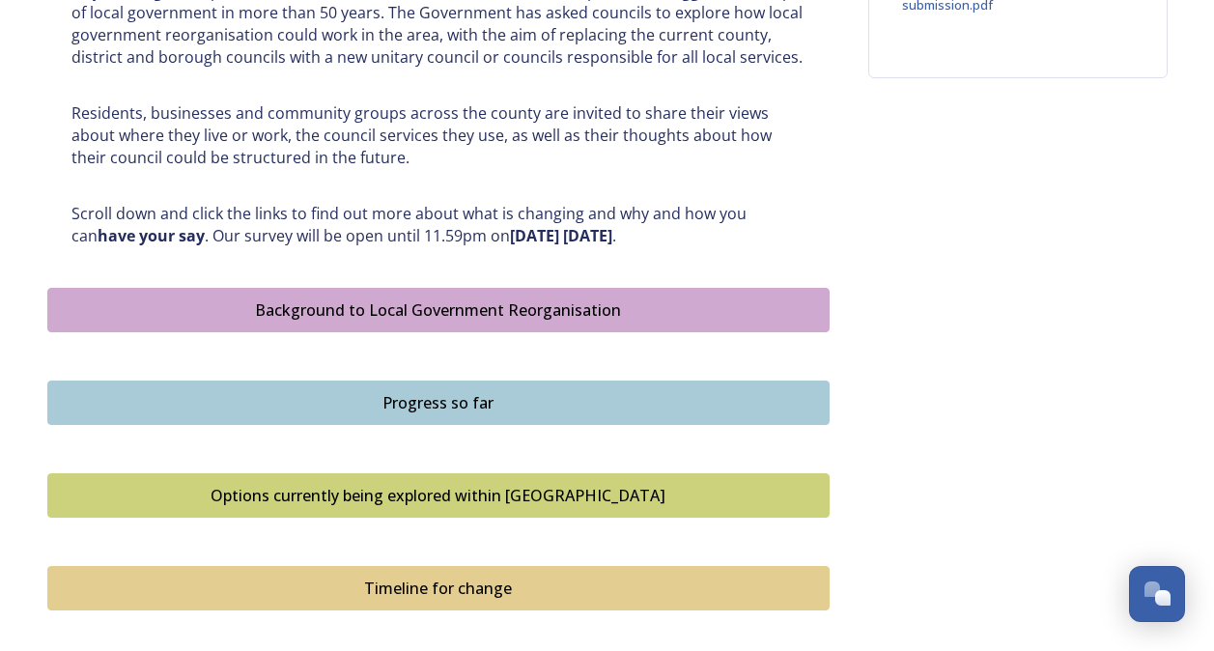
scroll to position [934, 0]
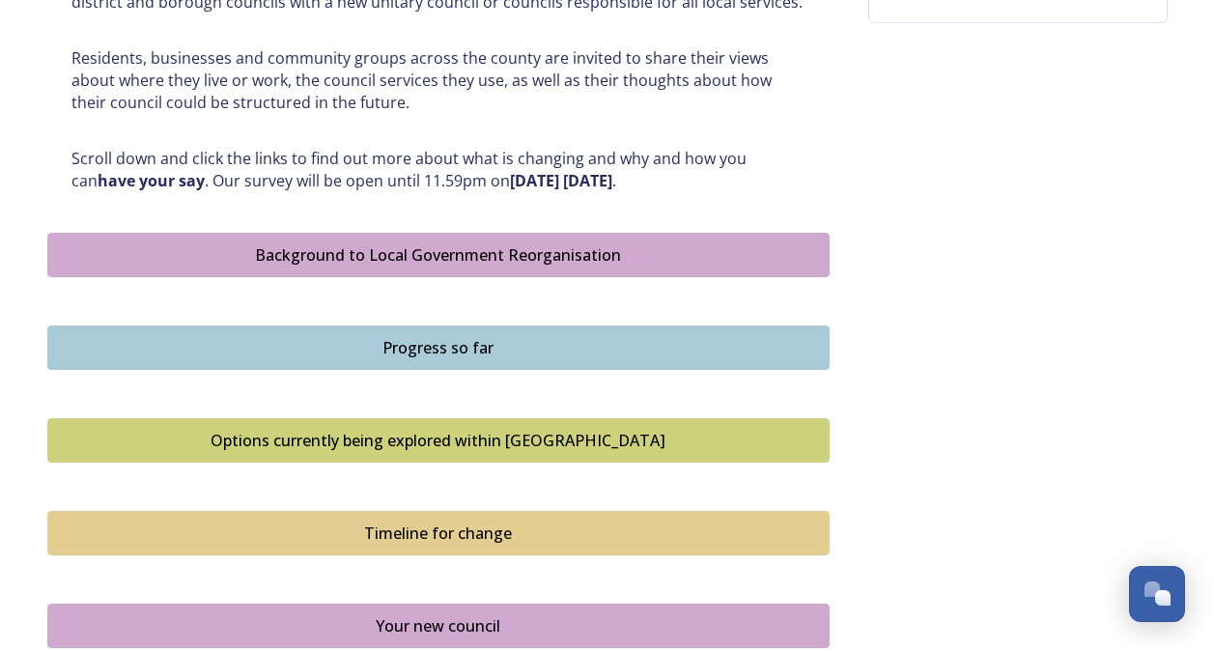
click at [460, 262] on div "Background to Local Government Reorganisation" at bounding box center [438, 254] width 761 height 23
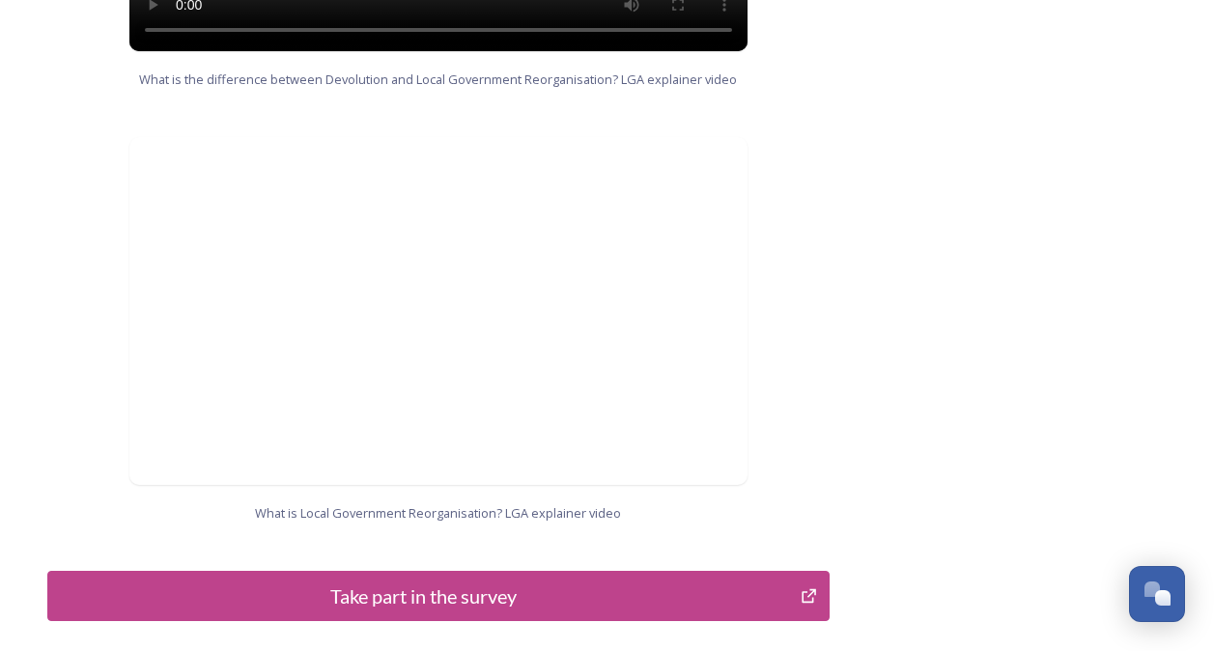
scroll to position [1931, 0]
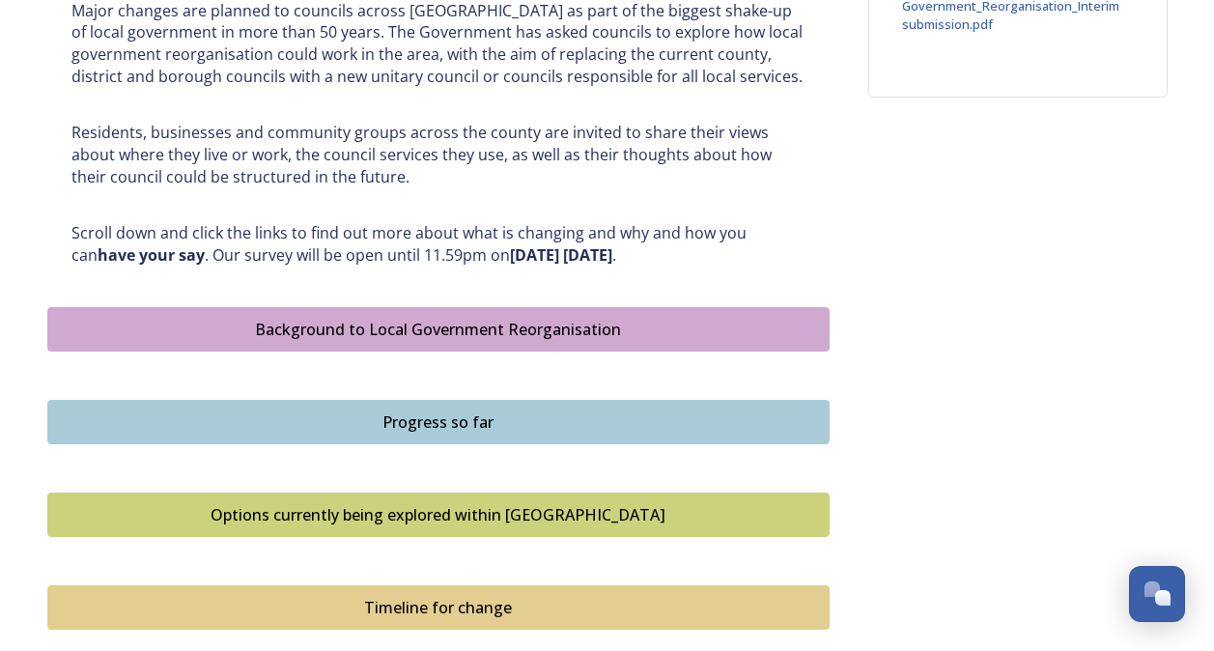
scroll to position [869, 0]
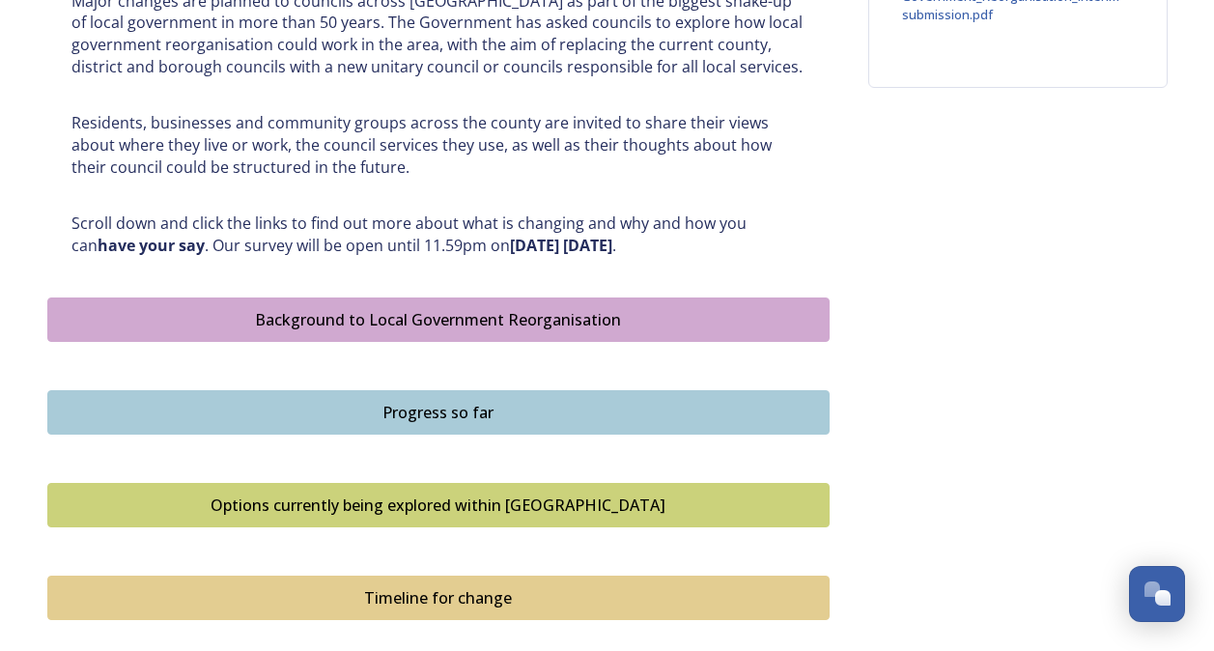
click at [459, 416] on div "Progress so far" at bounding box center [438, 412] width 761 height 23
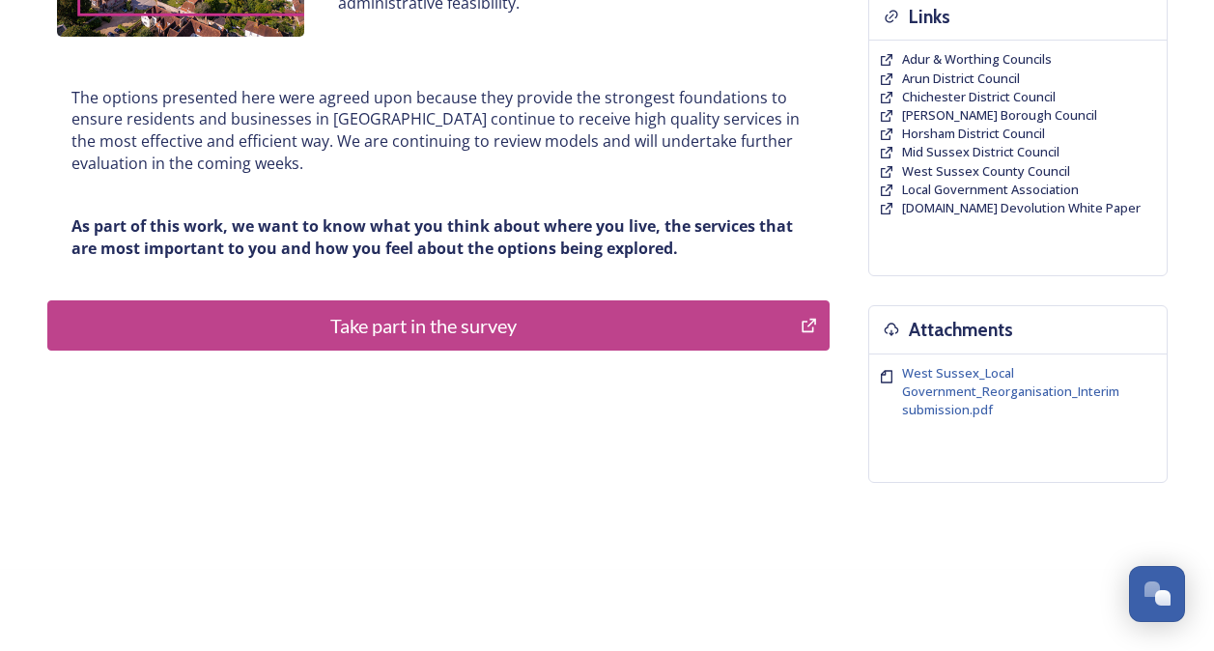
scroll to position [483, 0]
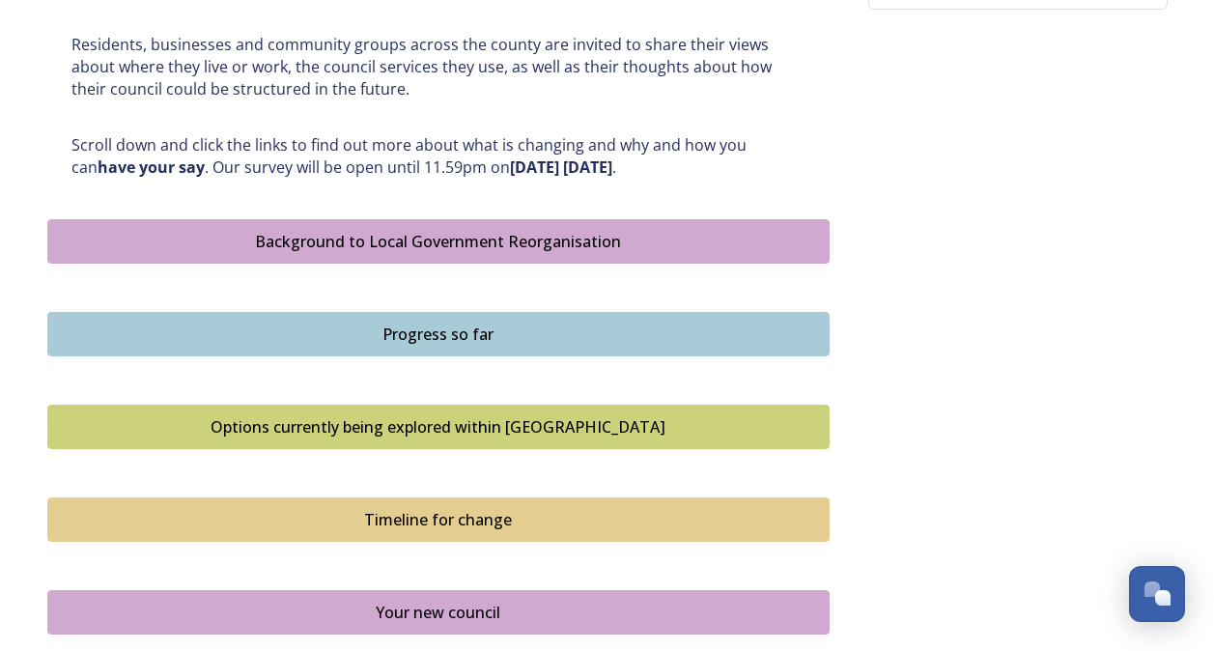
scroll to position [965, 0]
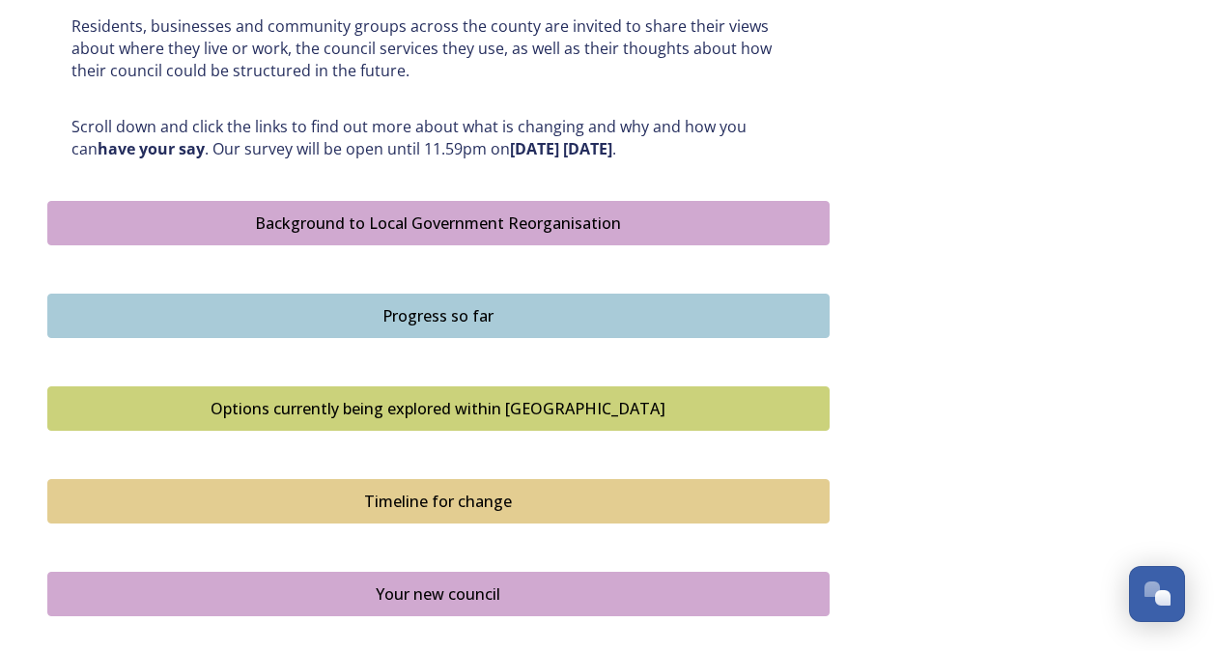
click at [455, 409] on div "Options currently being explored within [GEOGRAPHIC_DATA]" at bounding box center [438, 408] width 761 height 23
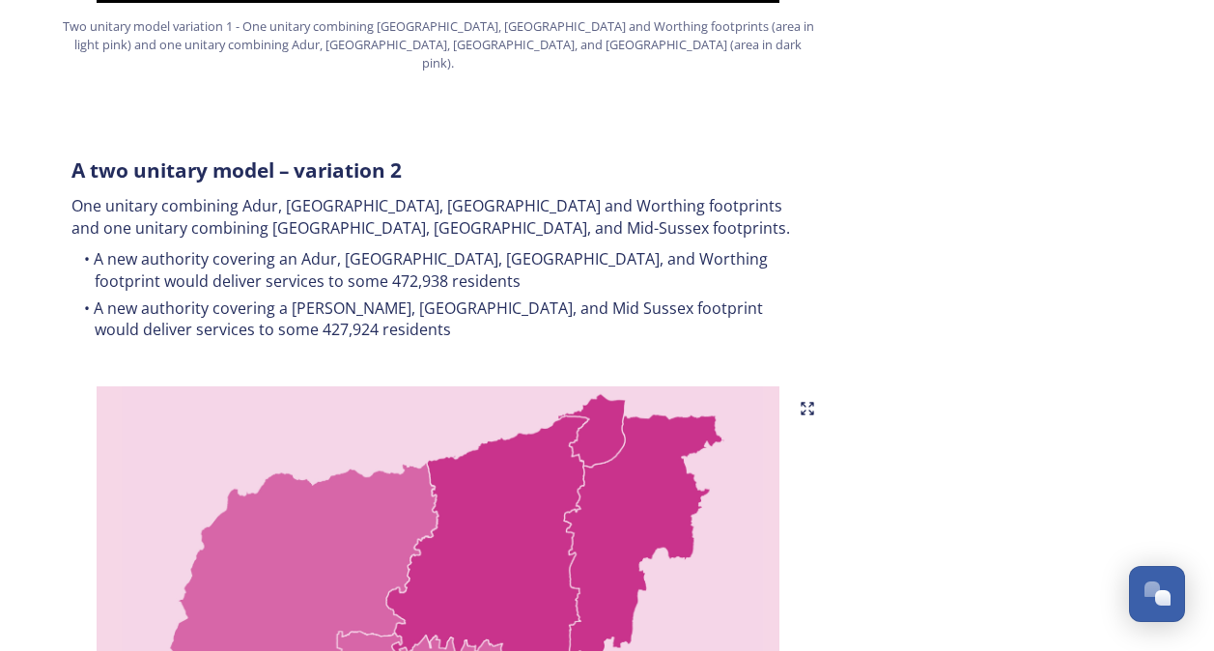
scroll to position [1738, 0]
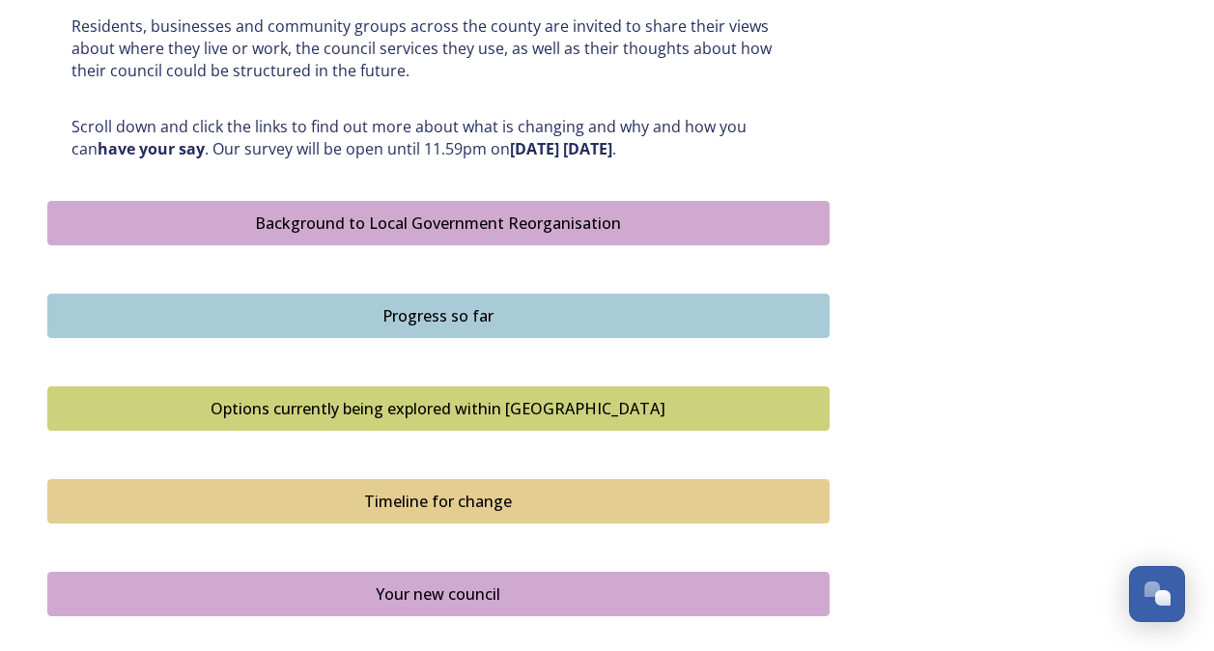
scroll to position [1062, 0]
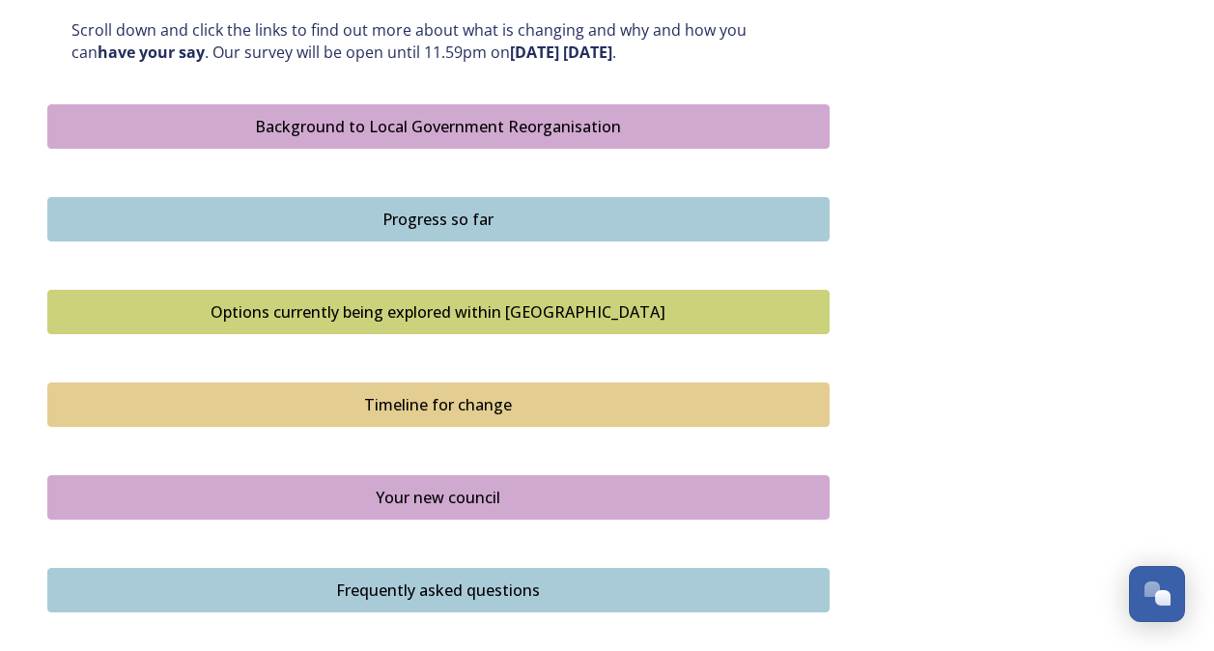
click at [384, 405] on div "Timeline for change" at bounding box center [438, 404] width 761 height 23
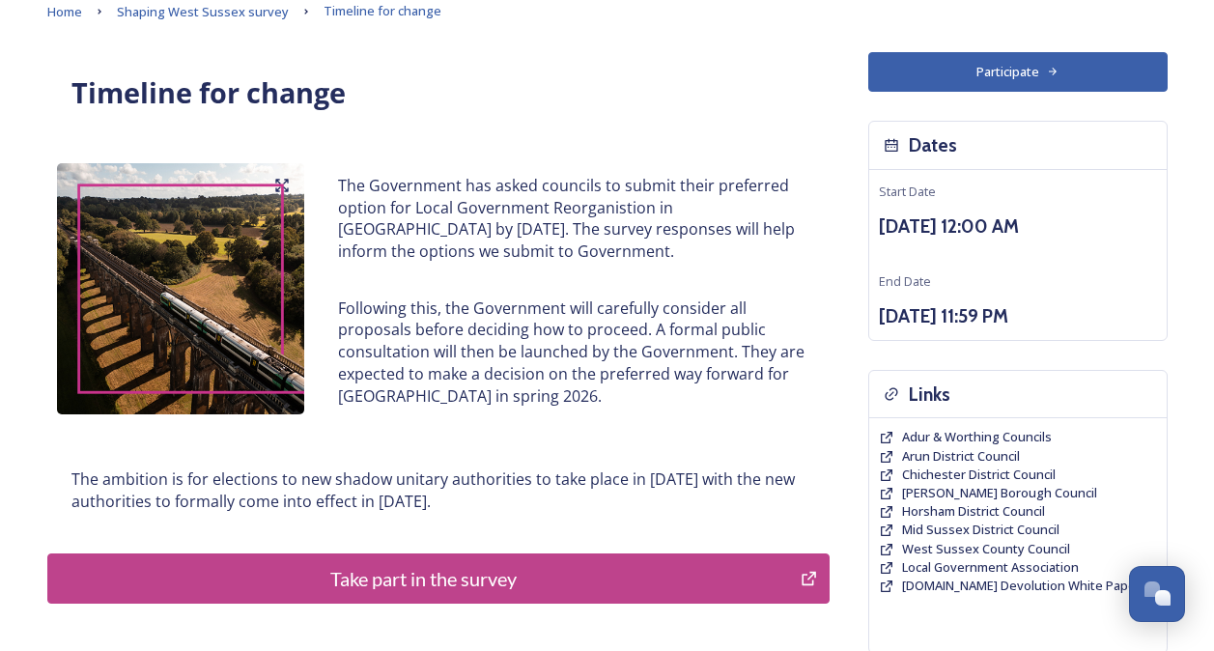
scroll to position [193, 0]
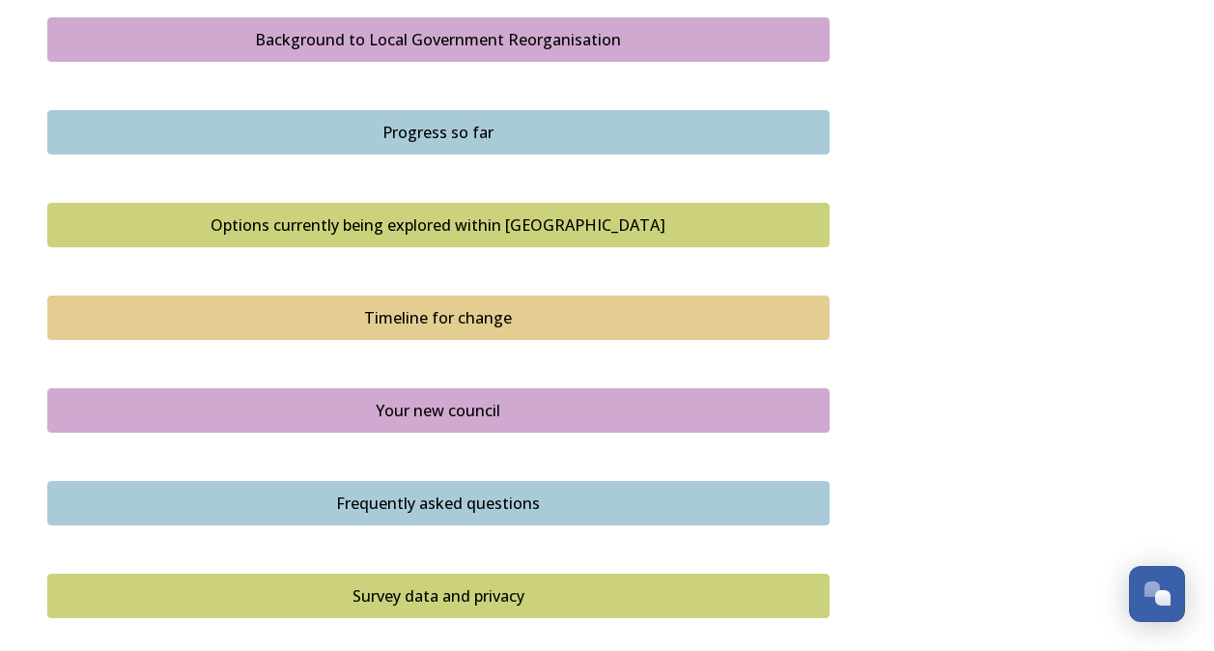
scroll to position [1159, 0]
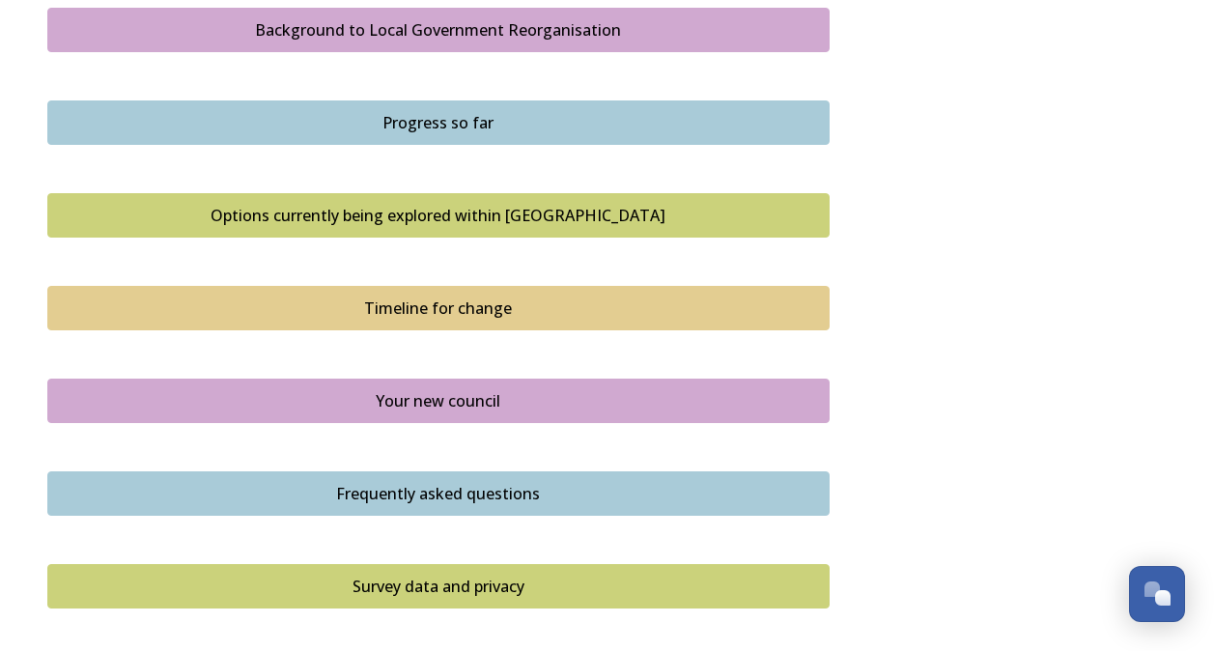
click at [424, 392] on div "Your new council" at bounding box center [438, 400] width 761 height 23
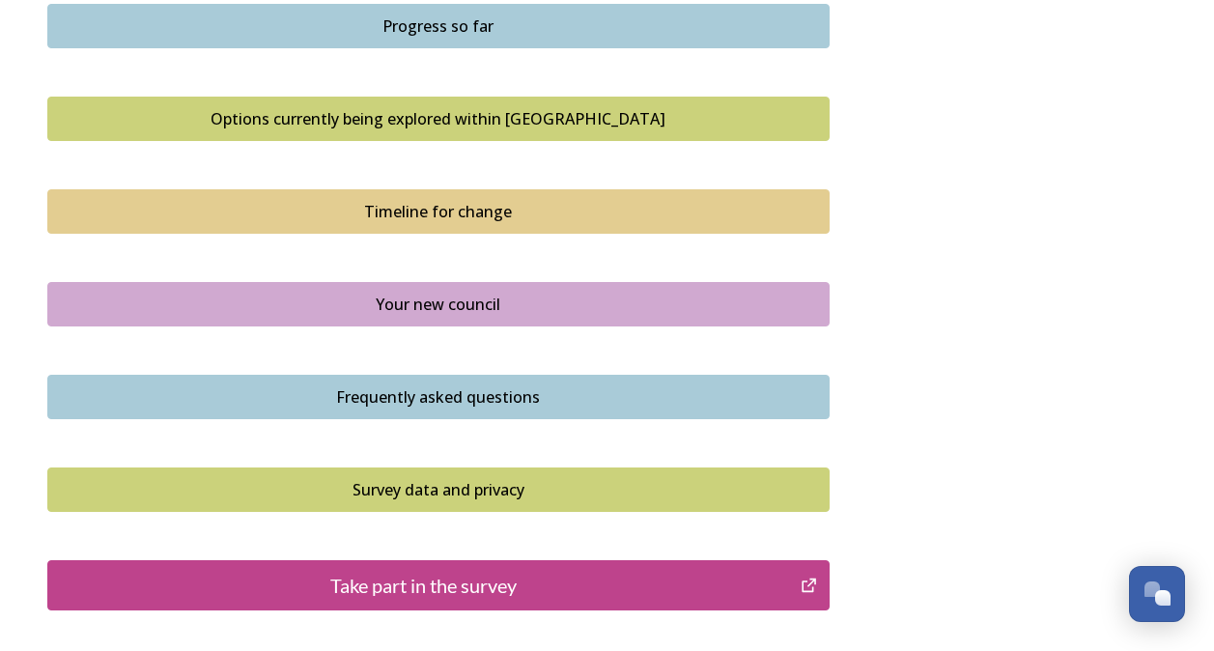
click at [478, 389] on div "Frequently asked questions" at bounding box center [438, 396] width 761 height 23
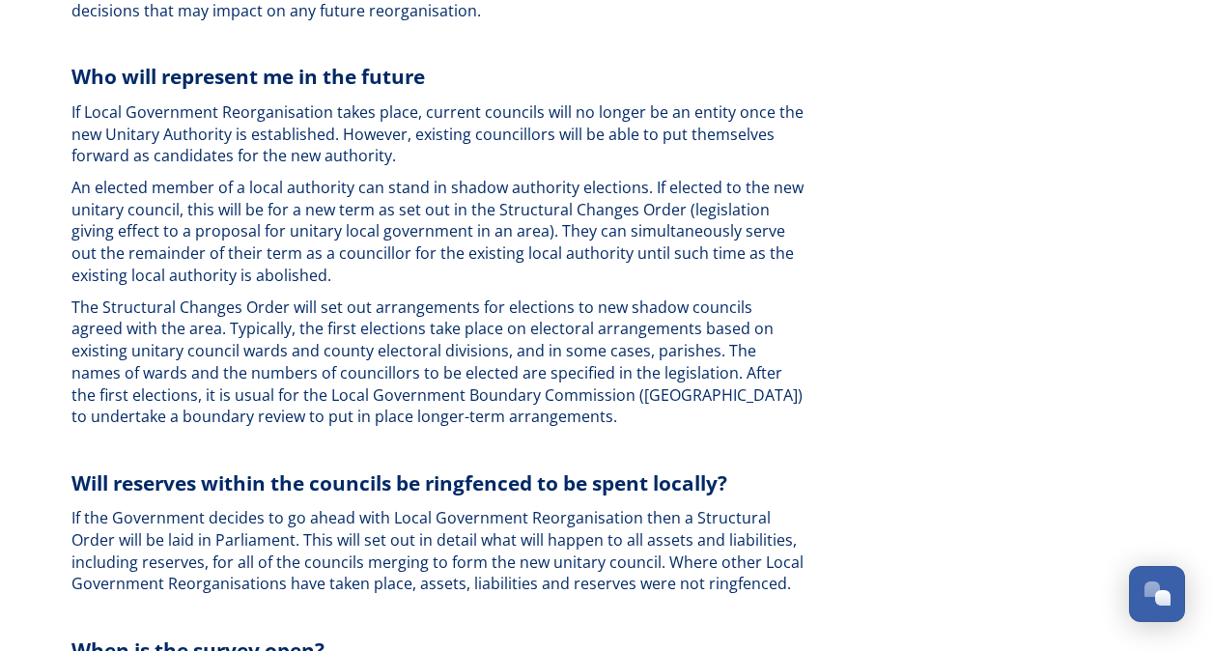
scroll to position [5318, 0]
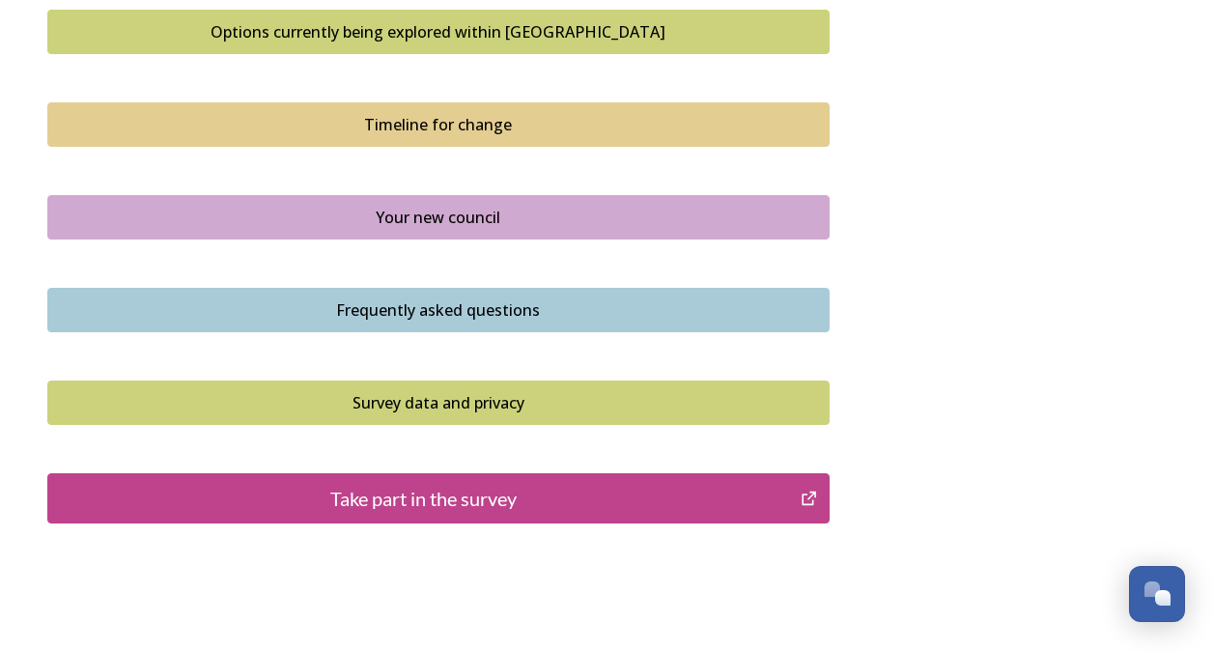
scroll to position [1352, 0]
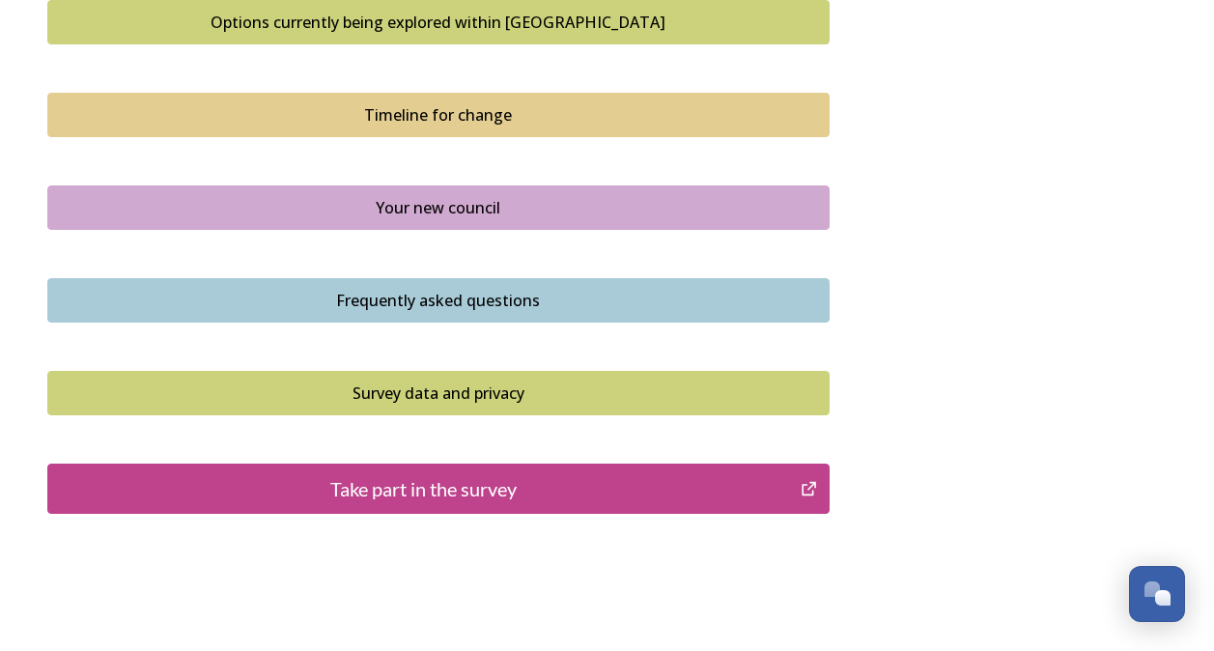
click at [475, 390] on div "Survey data and privacy" at bounding box center [438, 392] width 761 height 23
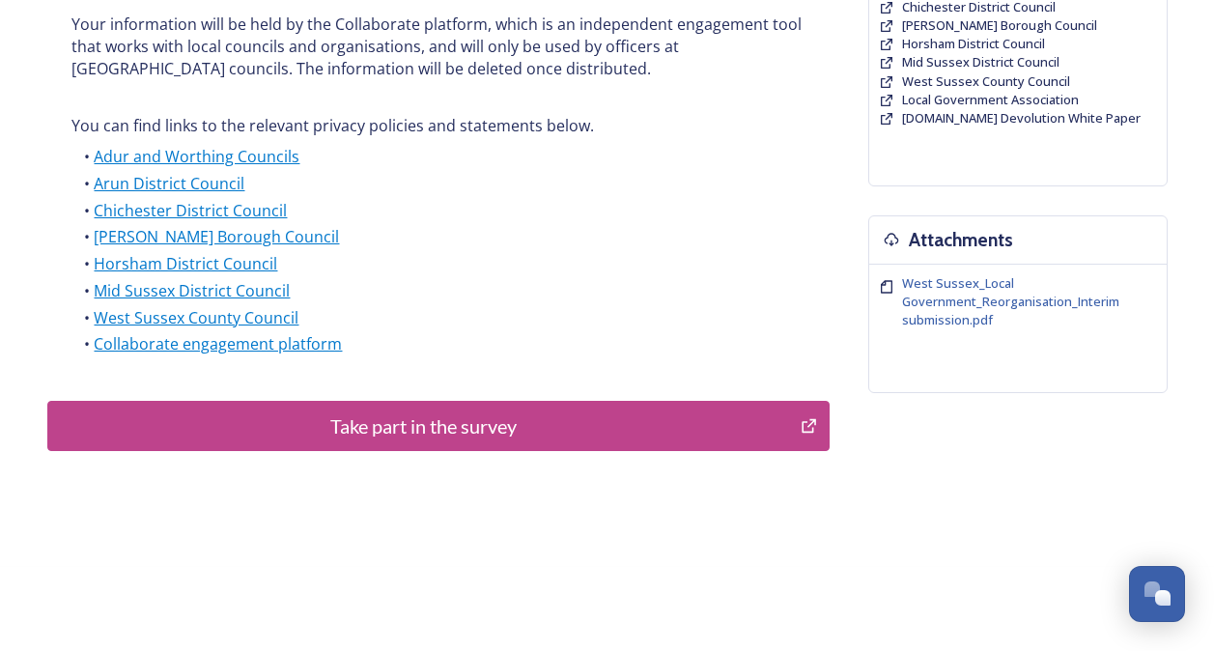
scroll to position [574, 0]
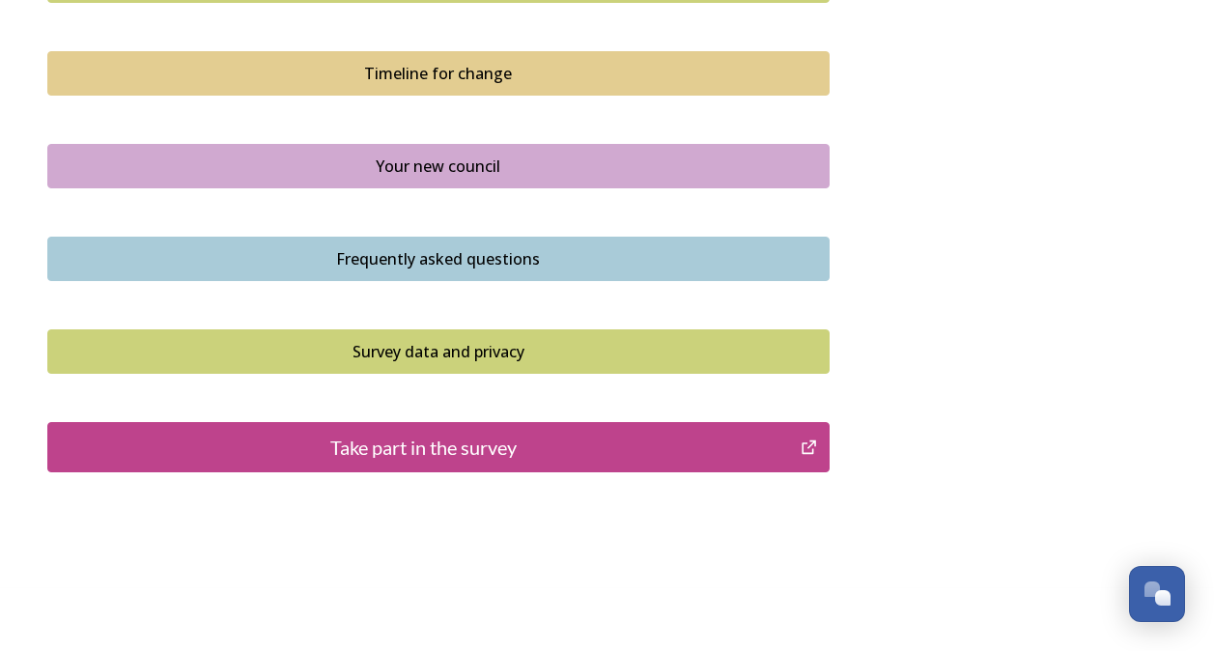
scroll to position [1416, 0]
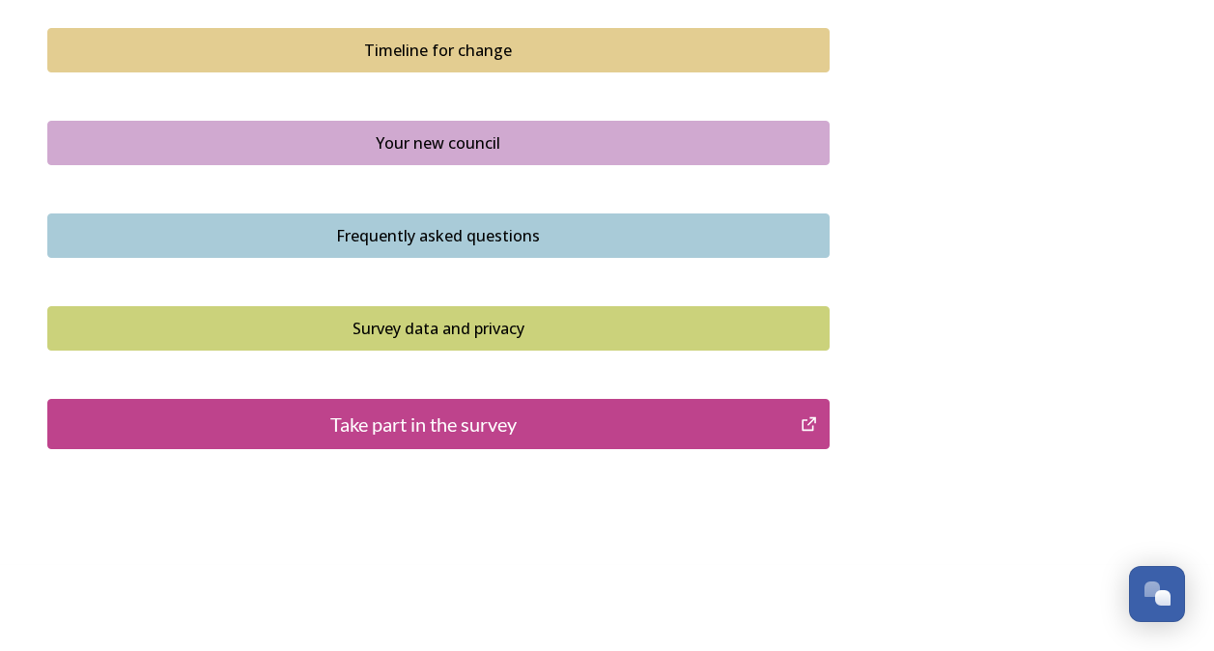
click at [354, 238] on div "Frequently asked questions" at bounding box center [438, 235] width 761 height 23
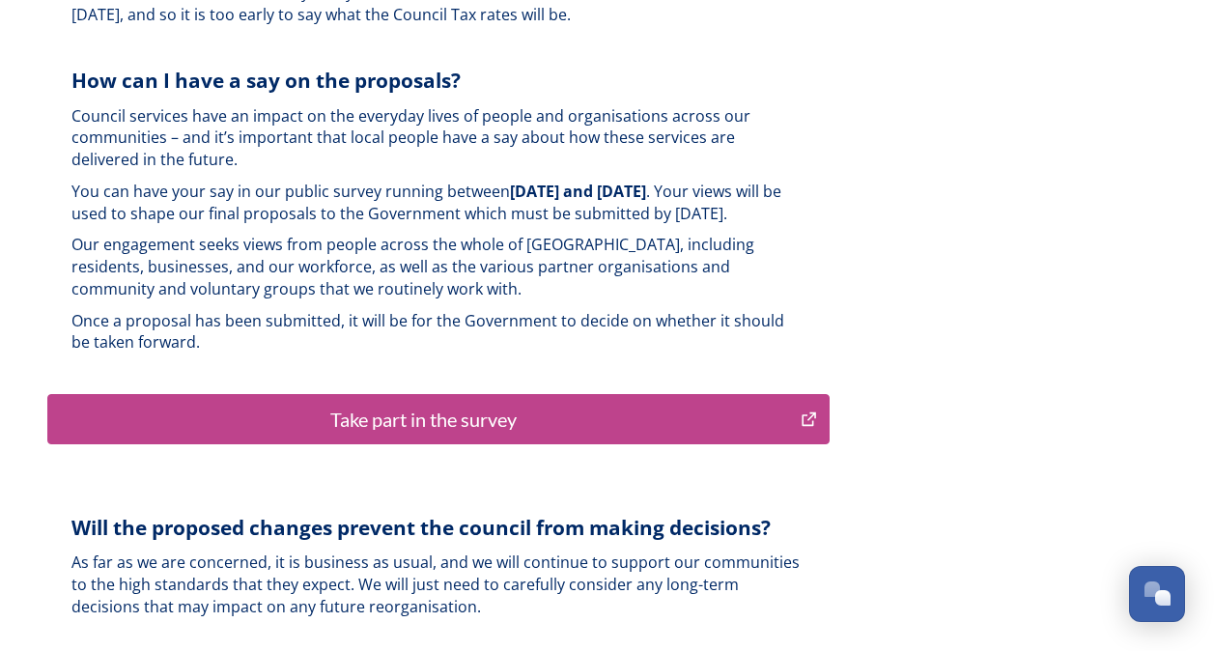
scroll to position [4731, 0]
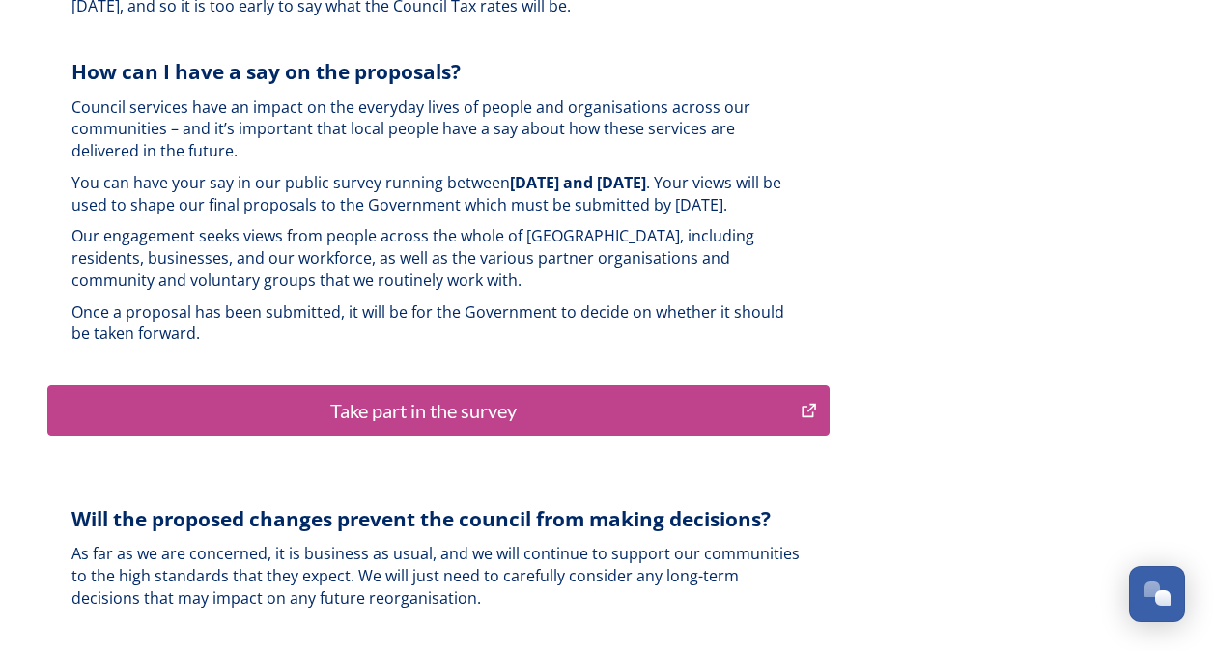
click at [440, 396] on div "Take part in the survey" at bounding box center [424, 410] width 733 height 29
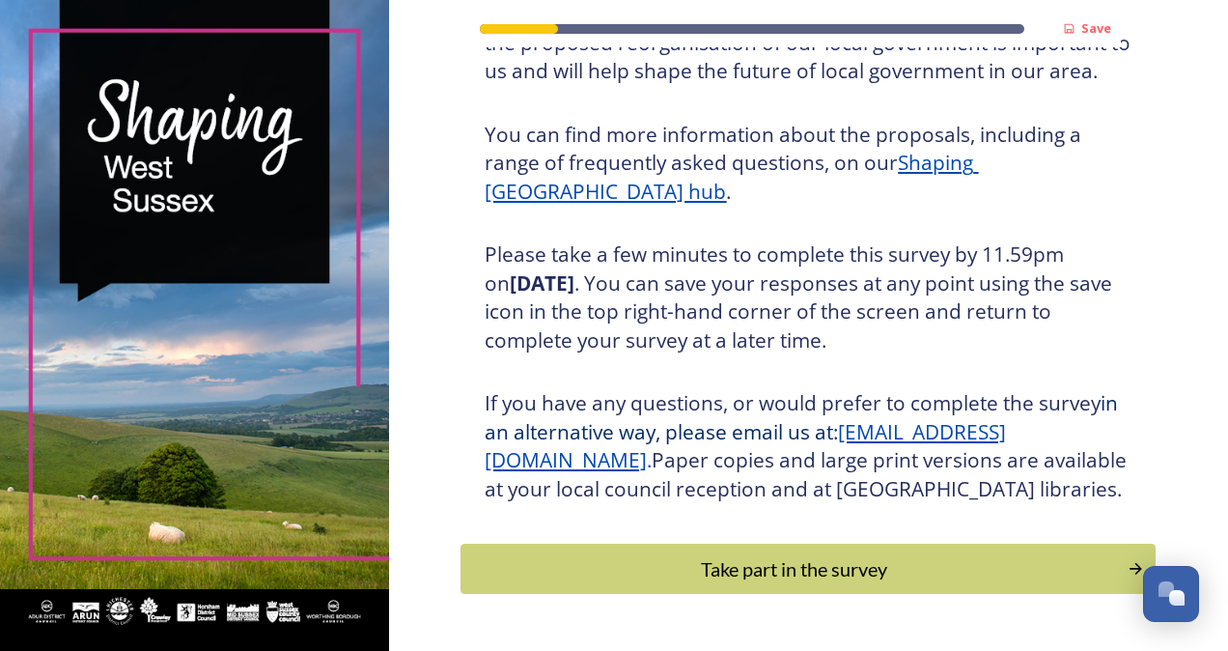
scroll to position [275, 0]
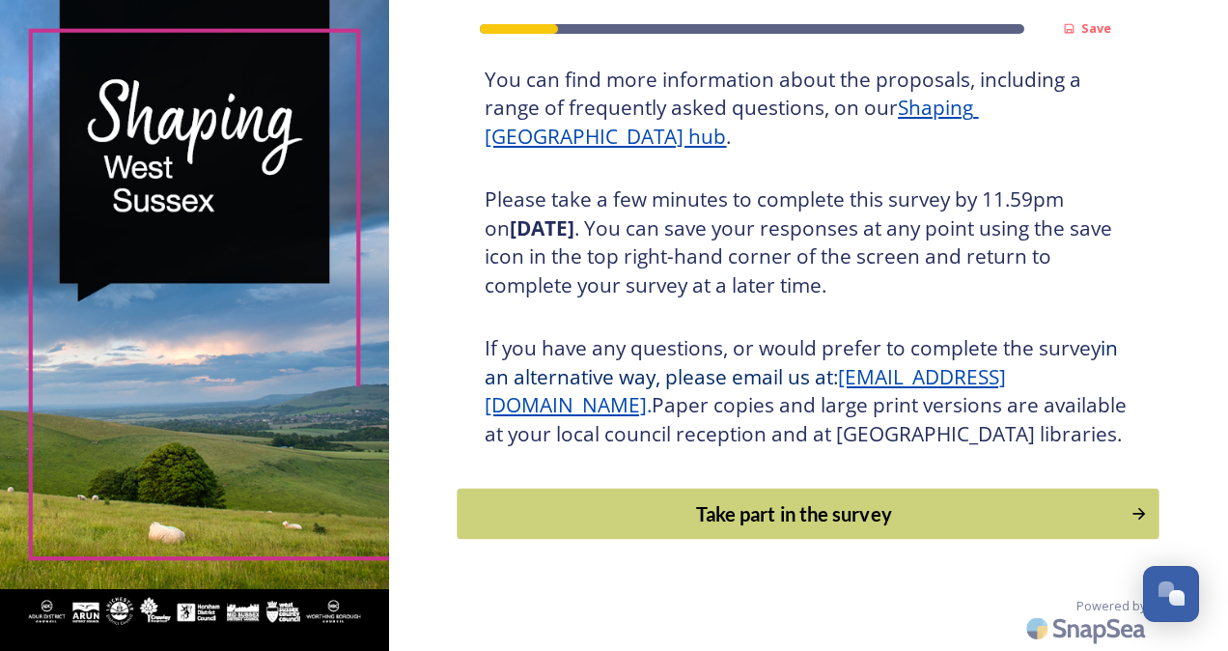
click at [751, 517] on div "Take part in the survey" at bounding box center [794, 513] width 653 height 29
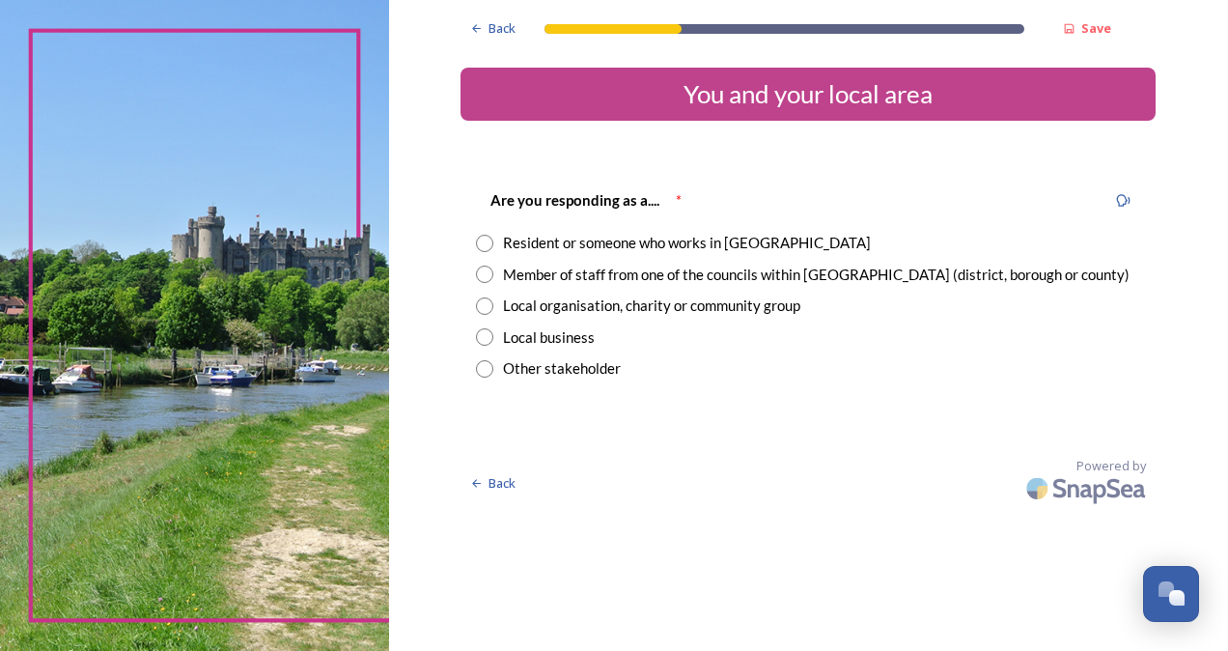
click at [486, 247] on input "radio" at bounding box center [484, 243] width 17 height 17
radio input "true"
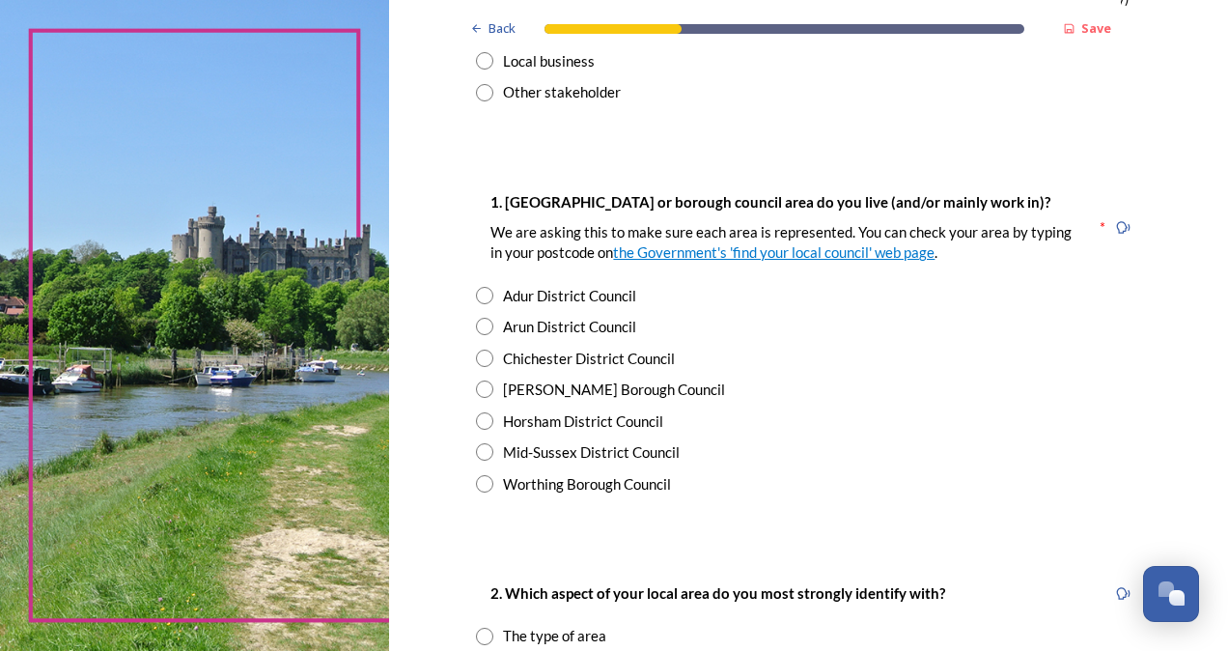
scroll to position [290, 0]
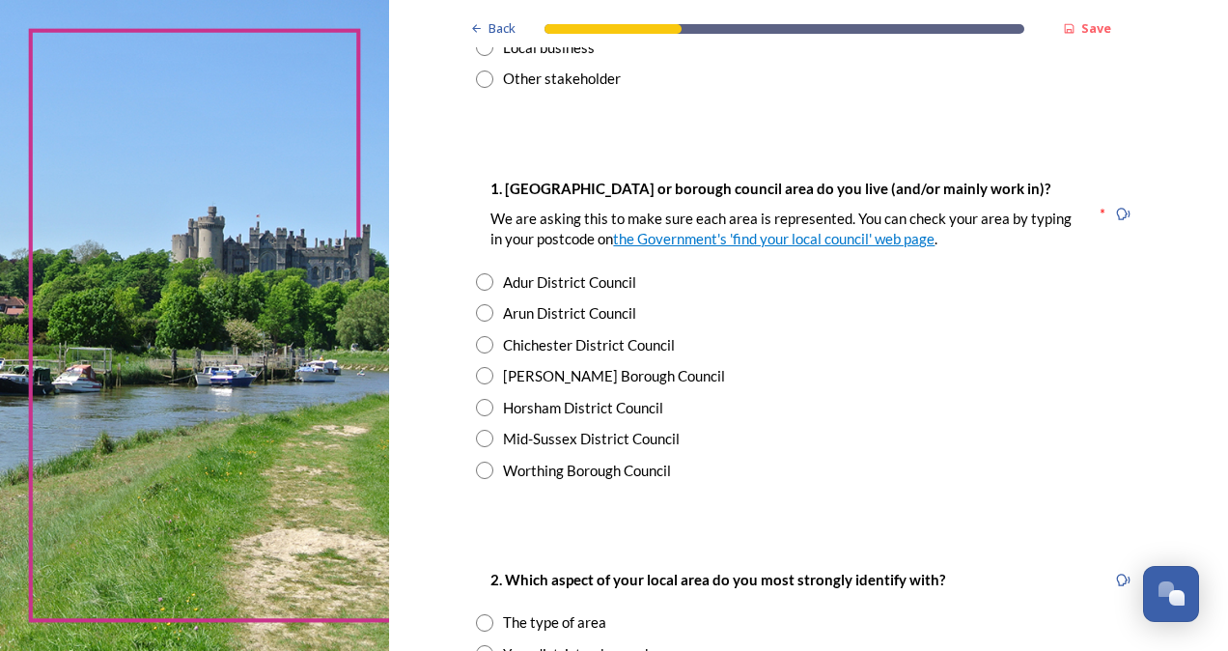
click at [476, 437] on input "radio" at bounding box center [484, 438] width 17 height 17
radio input "true"
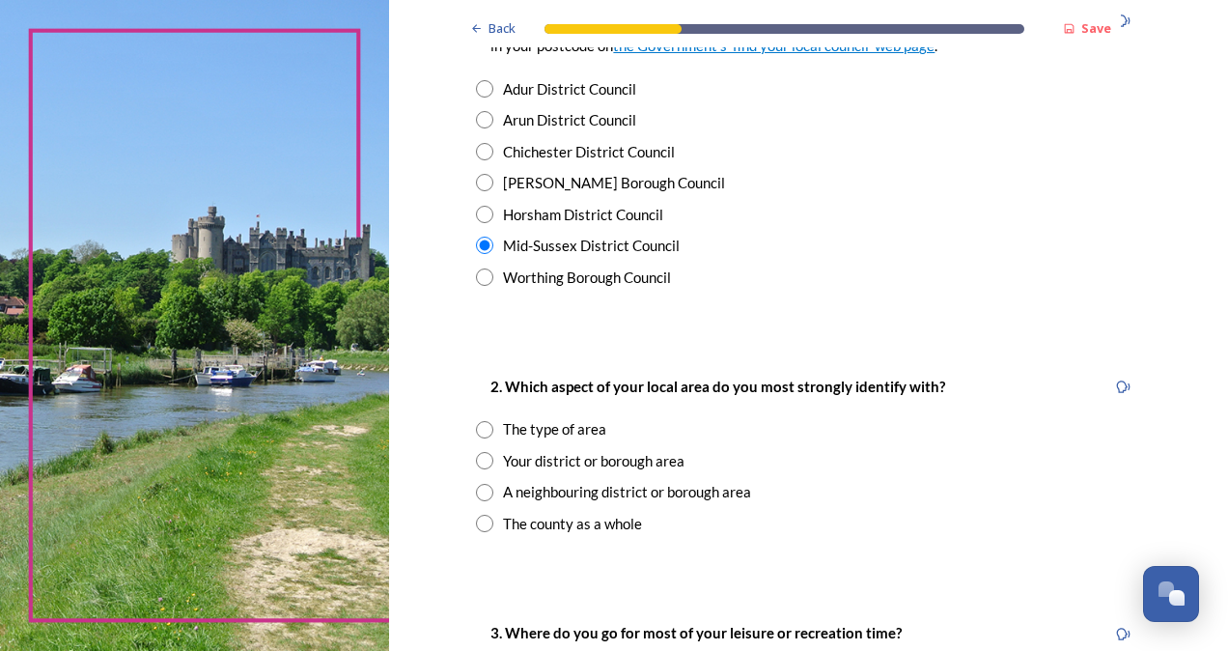
scroll to position [579, 0]
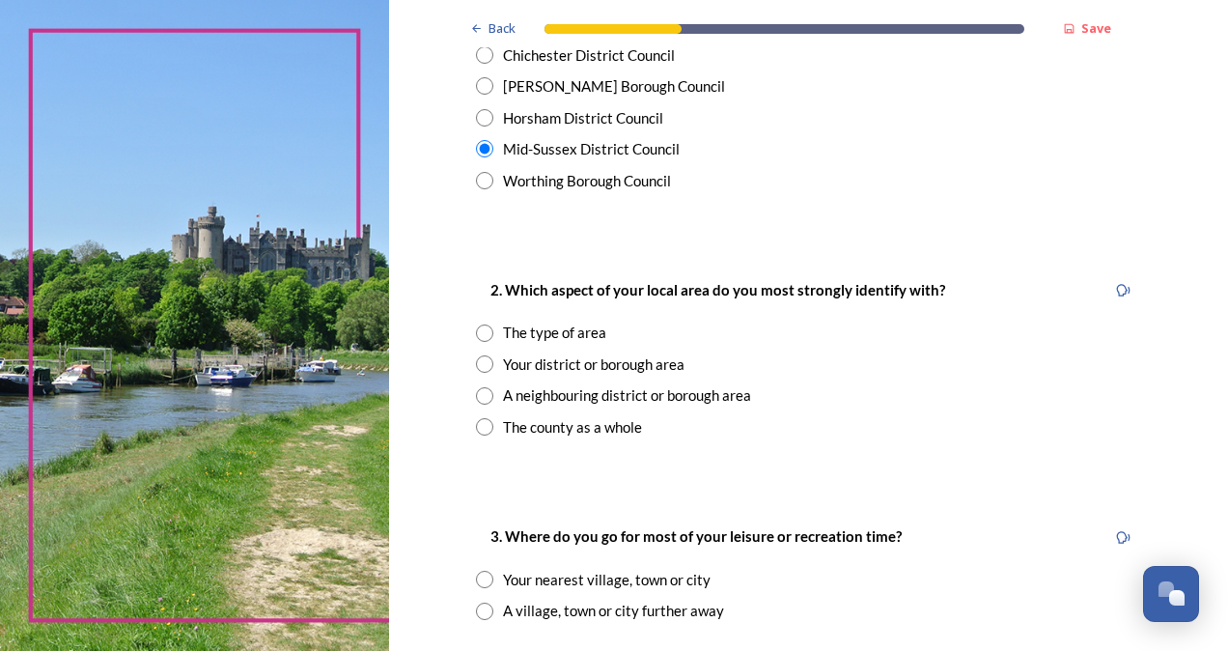
click at [484, 362] on input "radio" at bounding box center [484, 363] width 17 height 17
radio input "true"
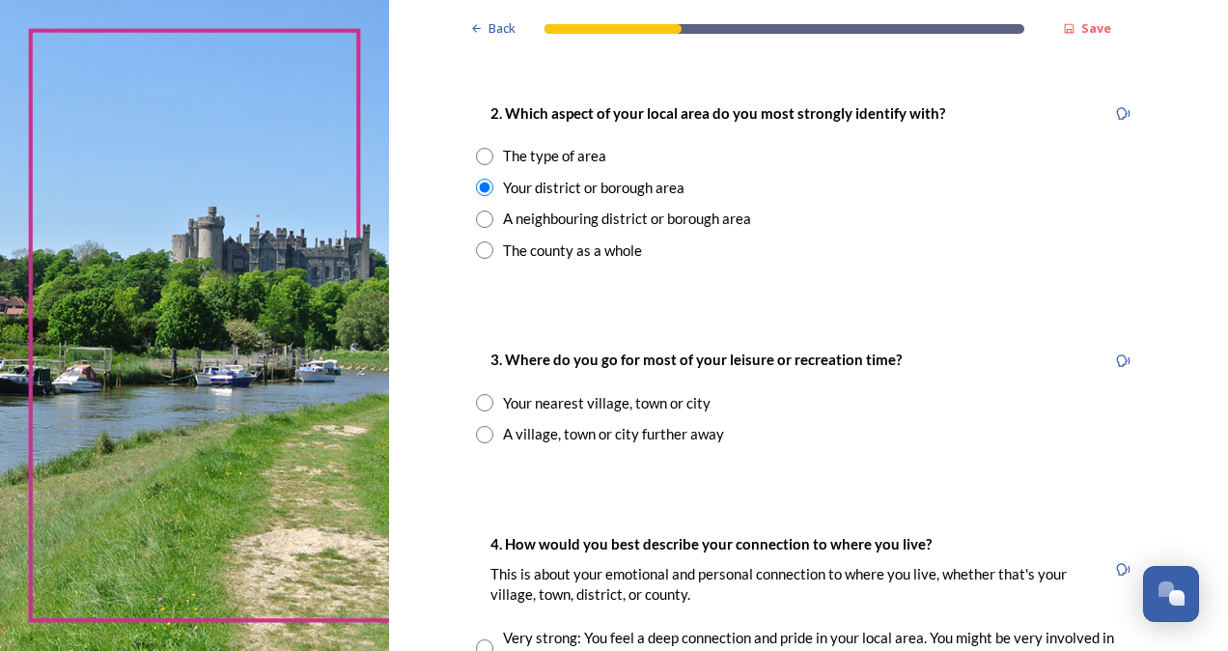
scroll to position [772, 0]
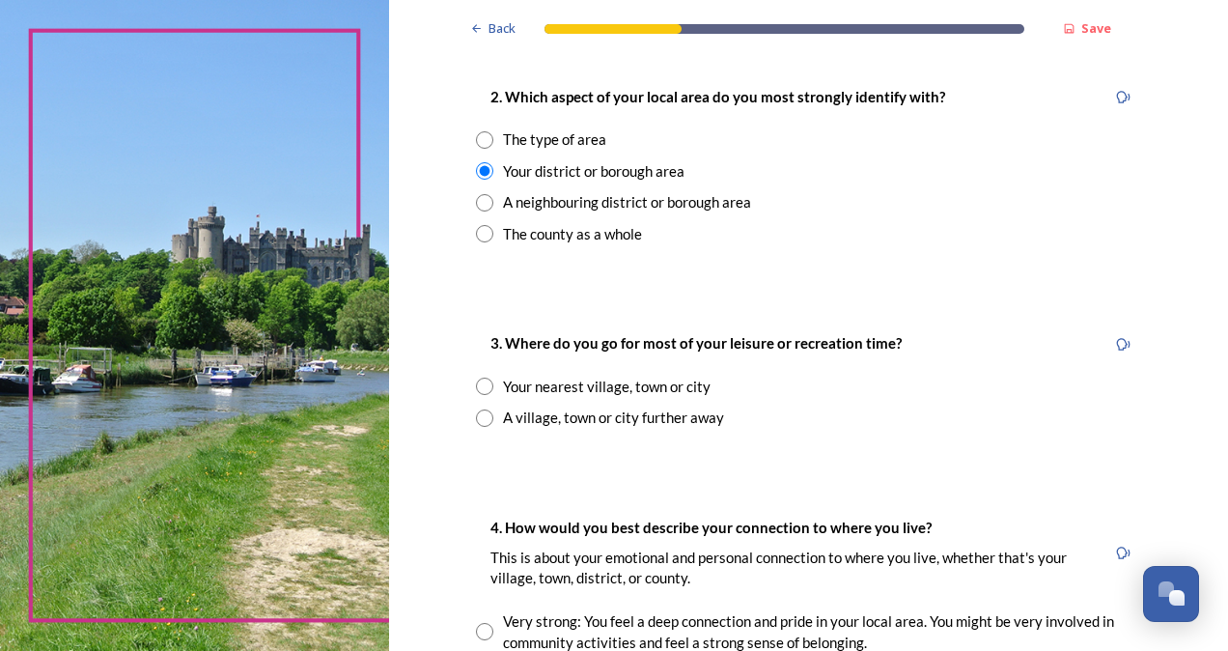
click at [476, 419] on input "radio" at bounding box center [484, 417] width 17 height 17
radio input "true"
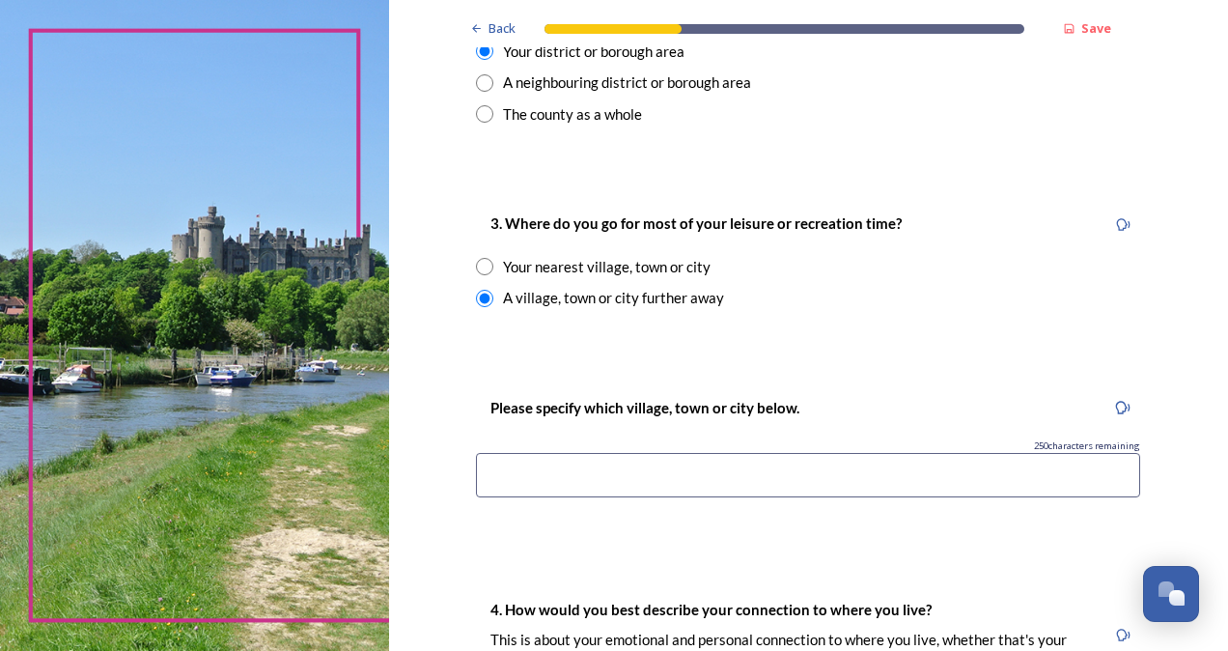
scroll to position [965, 0]
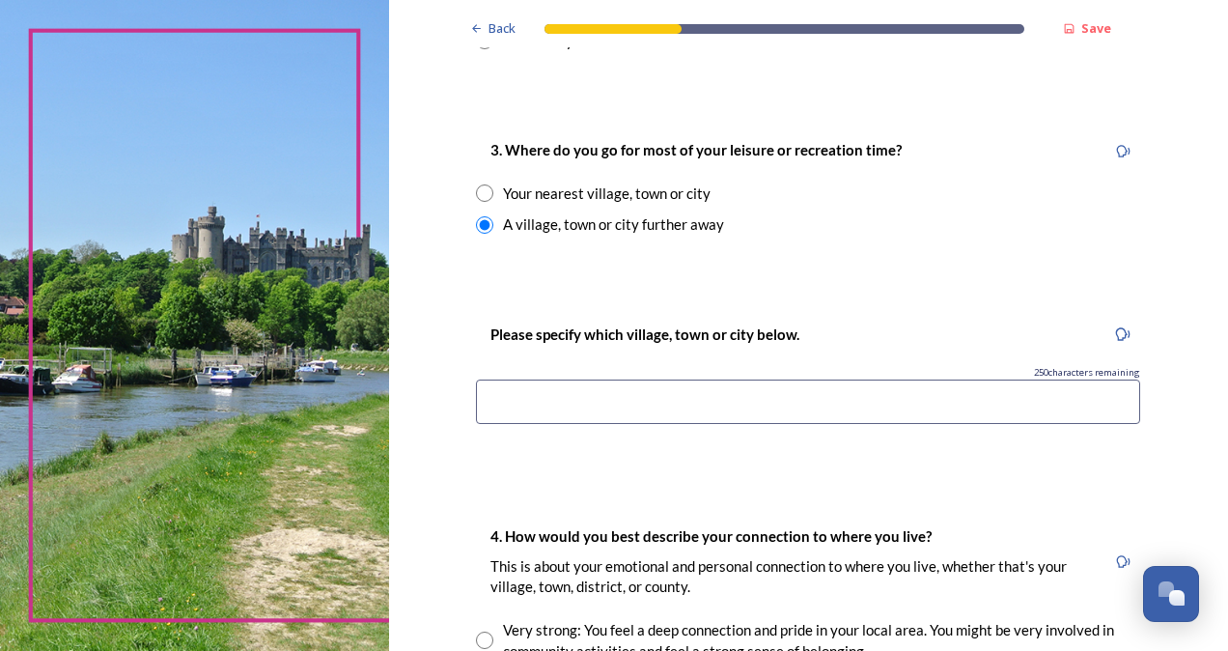
click at [497, 400] on input at bounding box center [808, 401] width 664 height 44
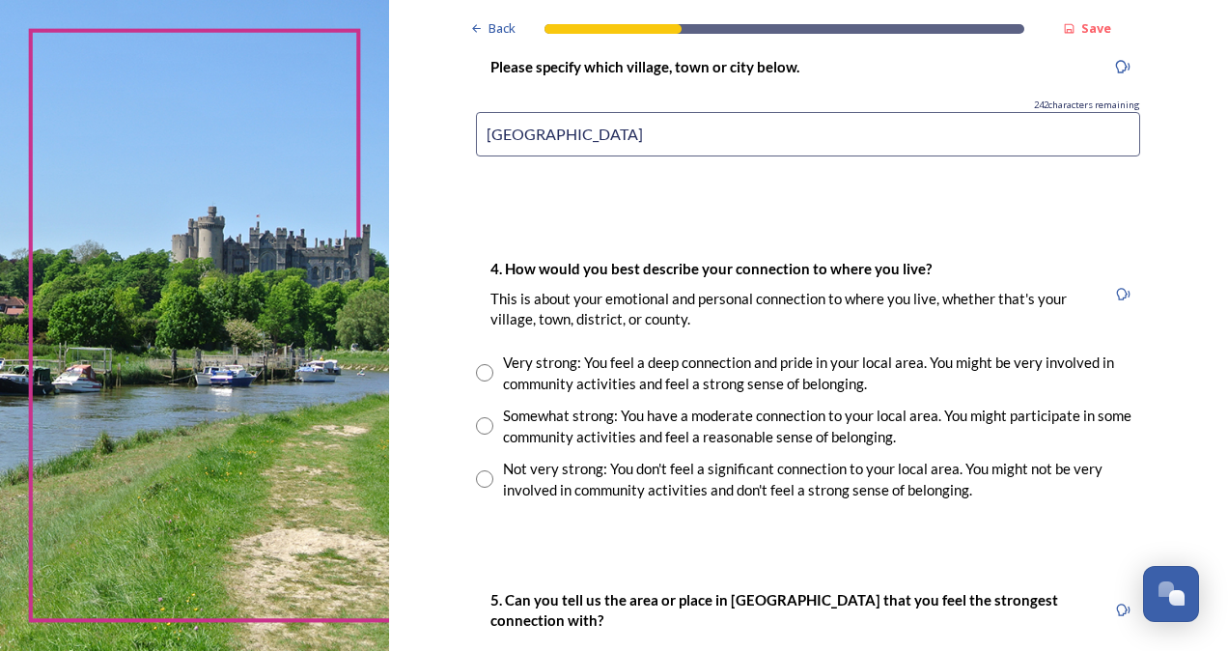
scroll to position [1255, 0]
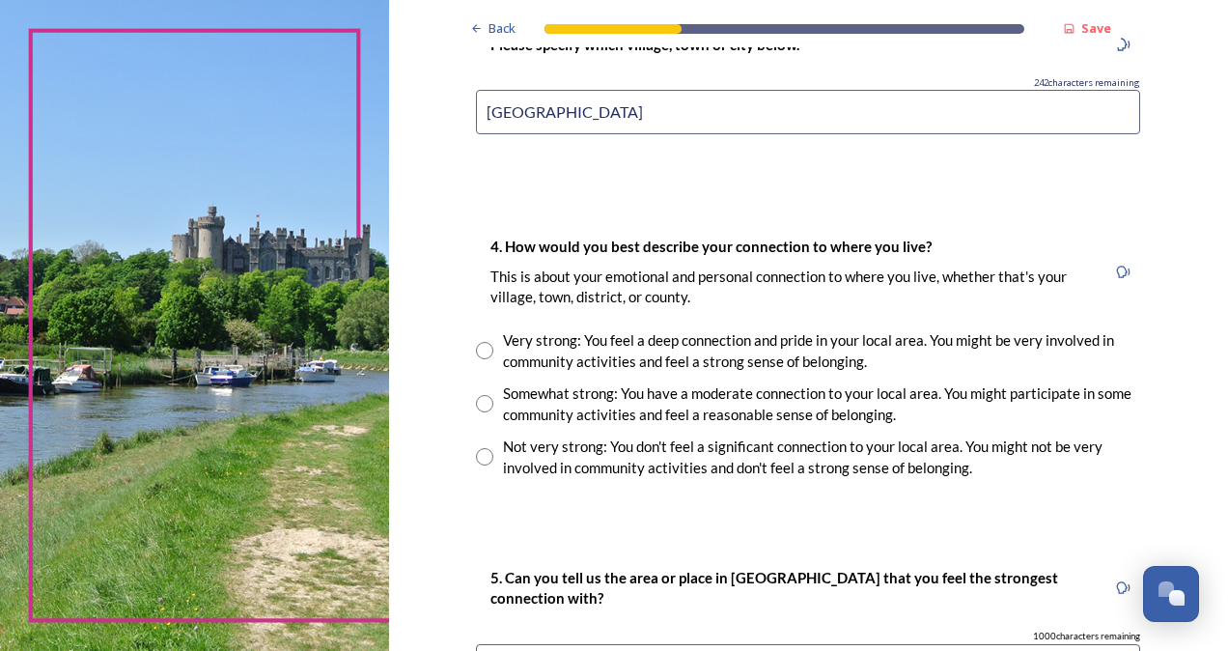
type input "[GEOGRAPHIC_DATA]"
click at [478, 348] on input "radio" at bounding box center [484, 350] width 17 height 17
radio input "true"
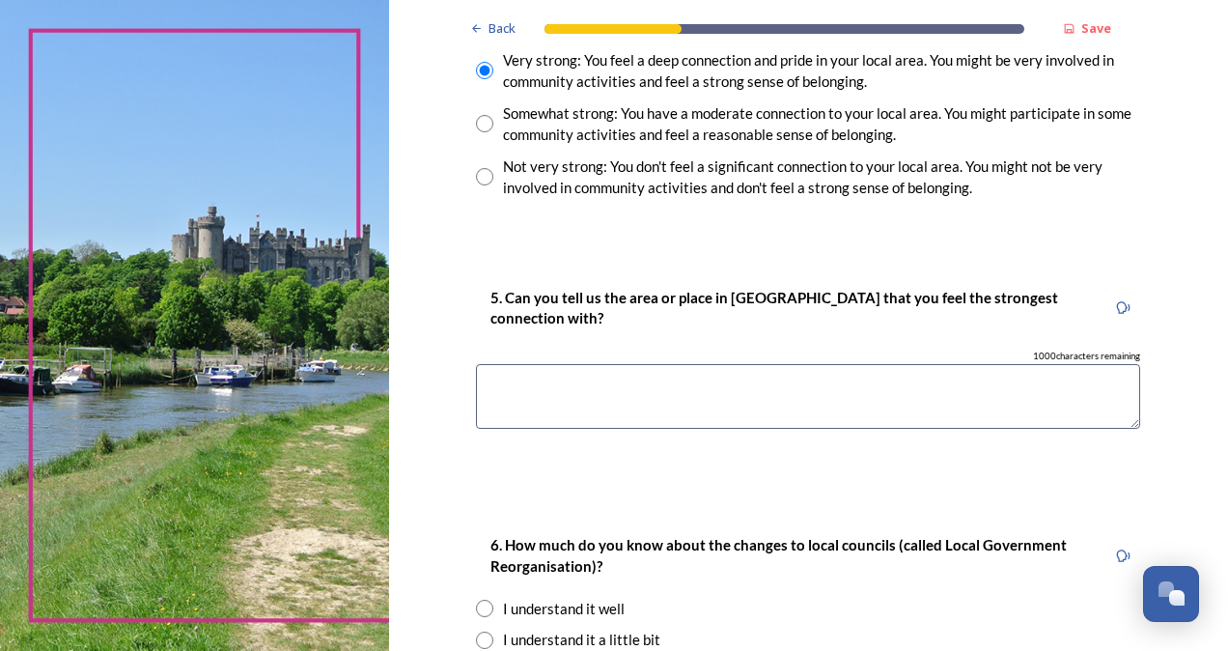
scroll to position [1545, 0]
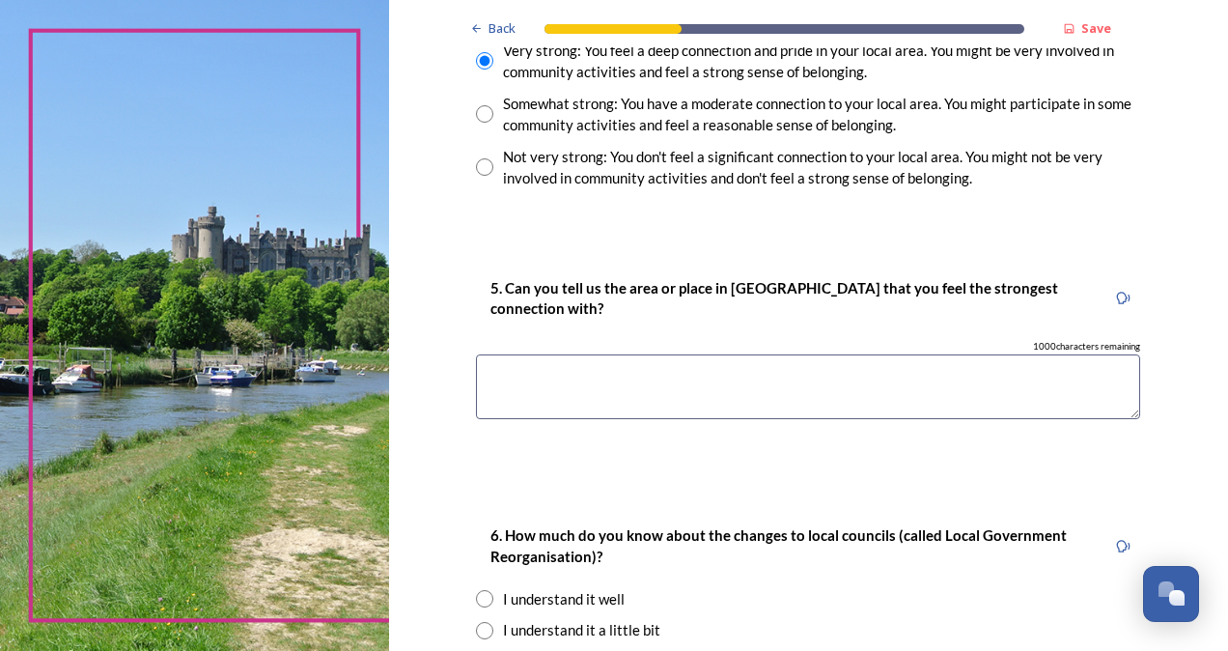
click at [497, 377] on textarea at bounding box center [808, 386] width 664 height 65
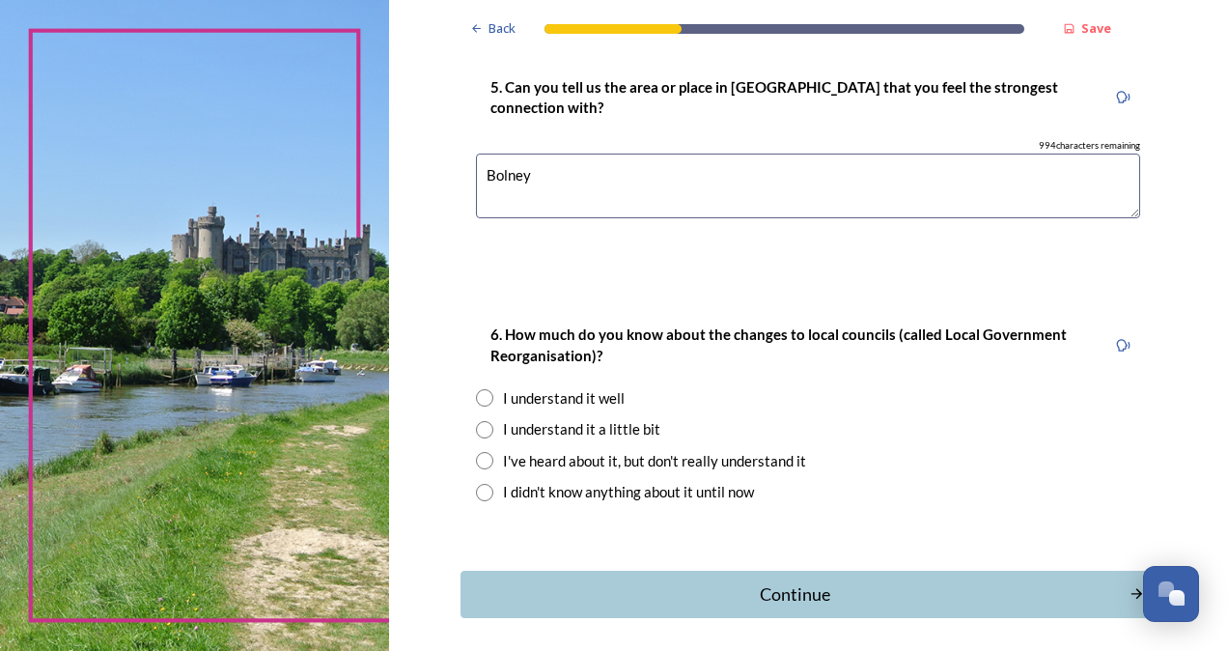
scroll to position [1821, 0]
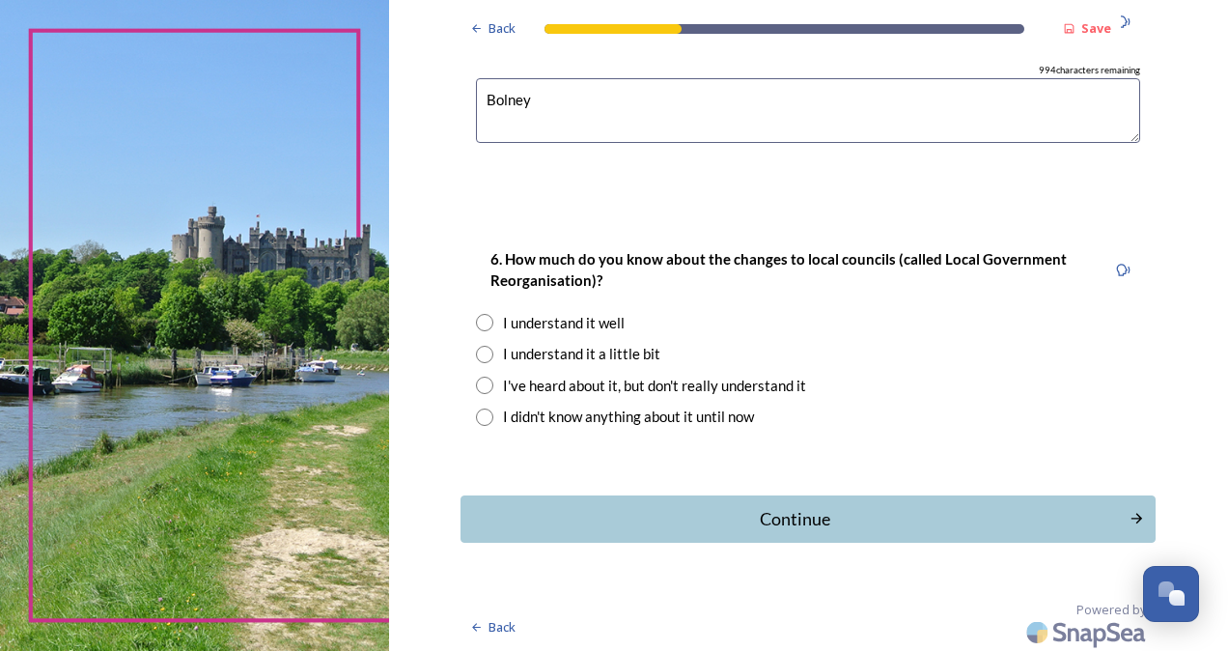
type textarea "Bolney"
drag, startPoint x: 480, startPoint y: 346, endPoint x: 566, endPoint y: 345, distance: 85.9
click at [483, 347] on input "radio" at bounding box center [484, 354] width 17 height 17
radio input "true"
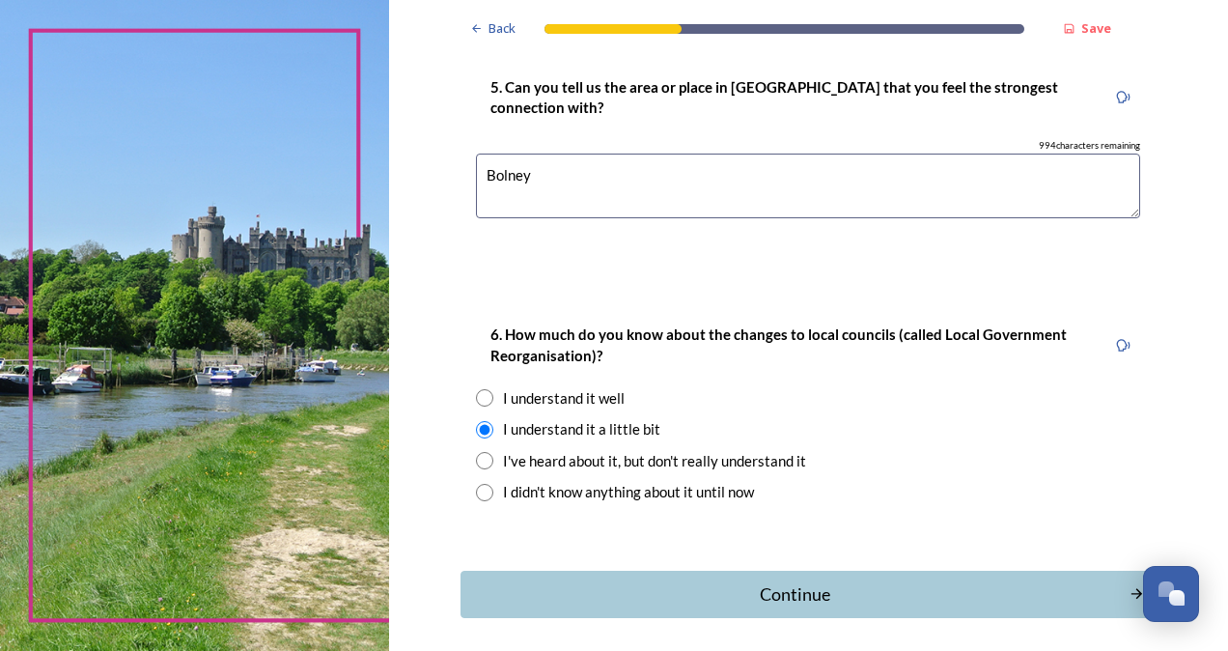
scroll to position [1724, 0]
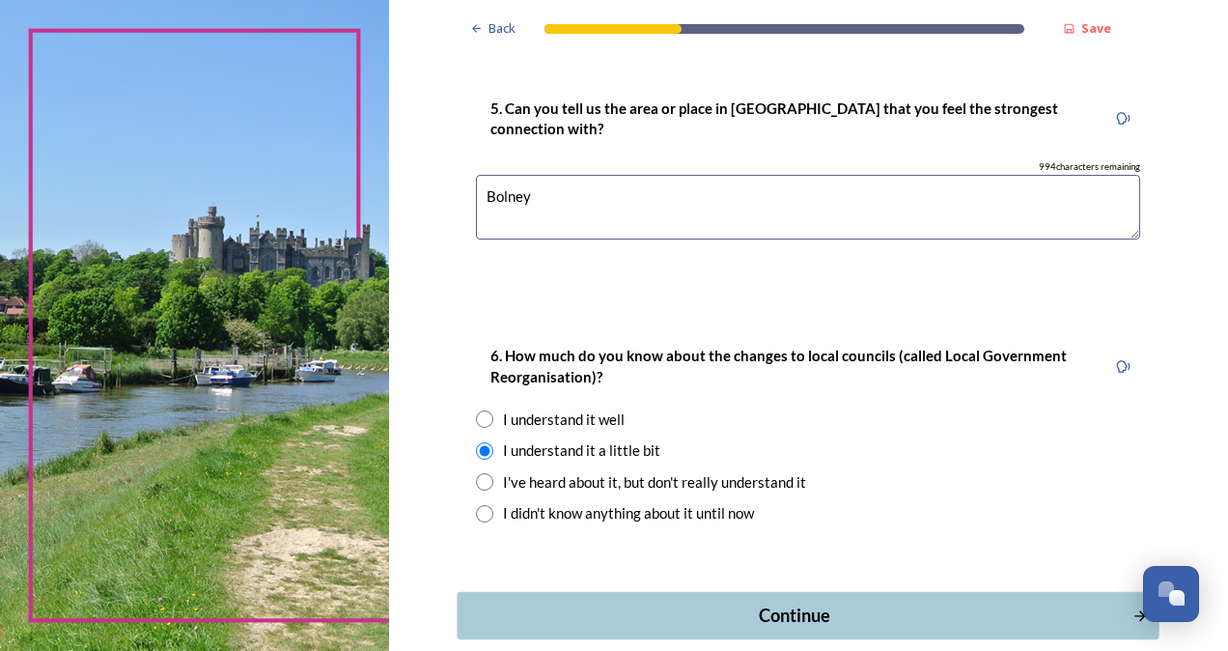
click at [778, 613] on div "Continue" at bounding box center [795, 615] width 654 height 26
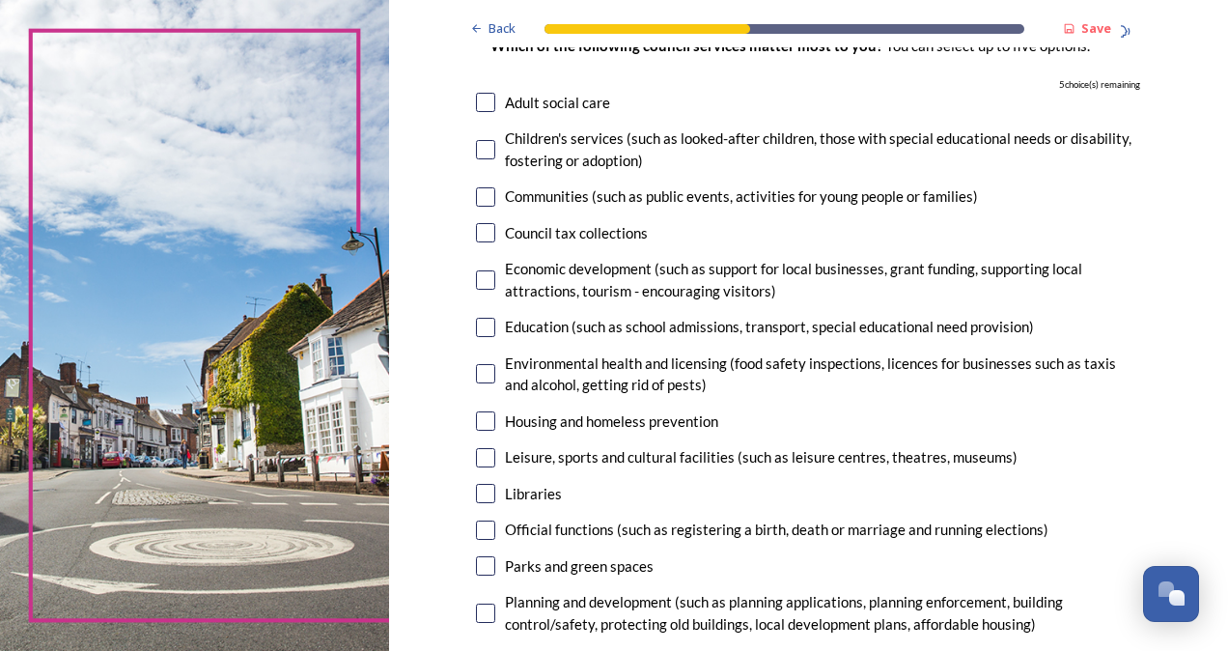
scroll to position [193, 0]
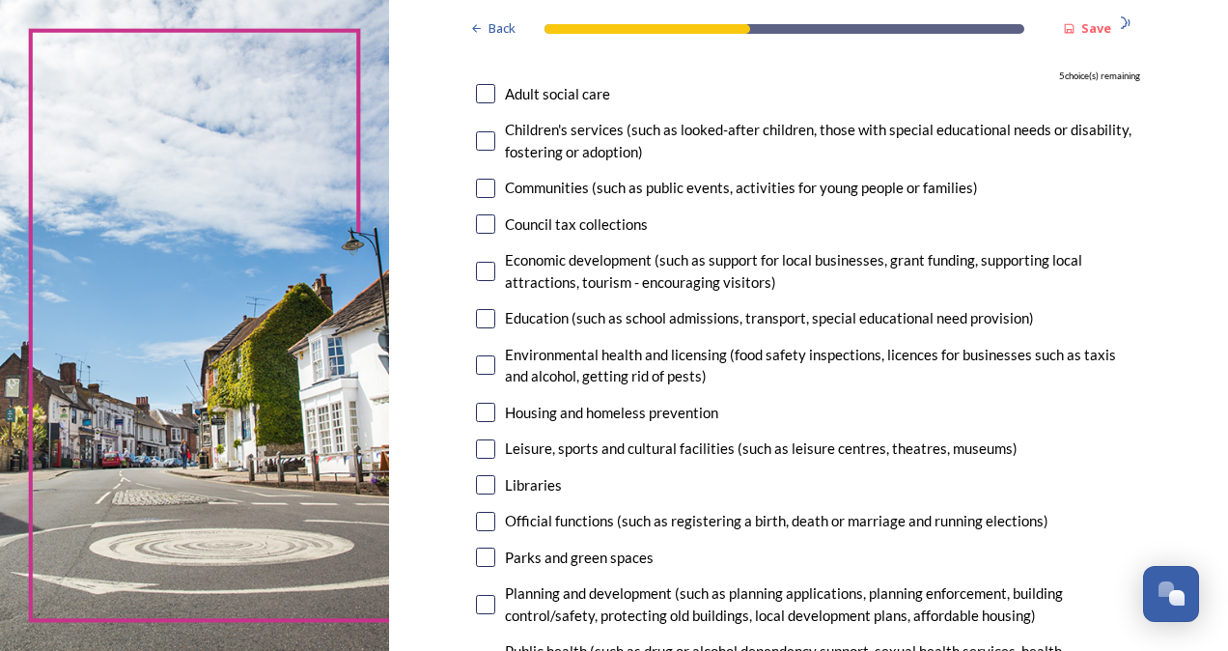
click at [480, 273] on input "checkbox" at bounding box center [485, 271] width 19 height 19
checkbox input "true"
click at [479, 321] on input "checkbox" at bounding box center [485, 318] width 19 height 19
checkbox input "true"
click at [476, 369] on input "checkbox" at bounding box center [485, 364] width 19 height 19
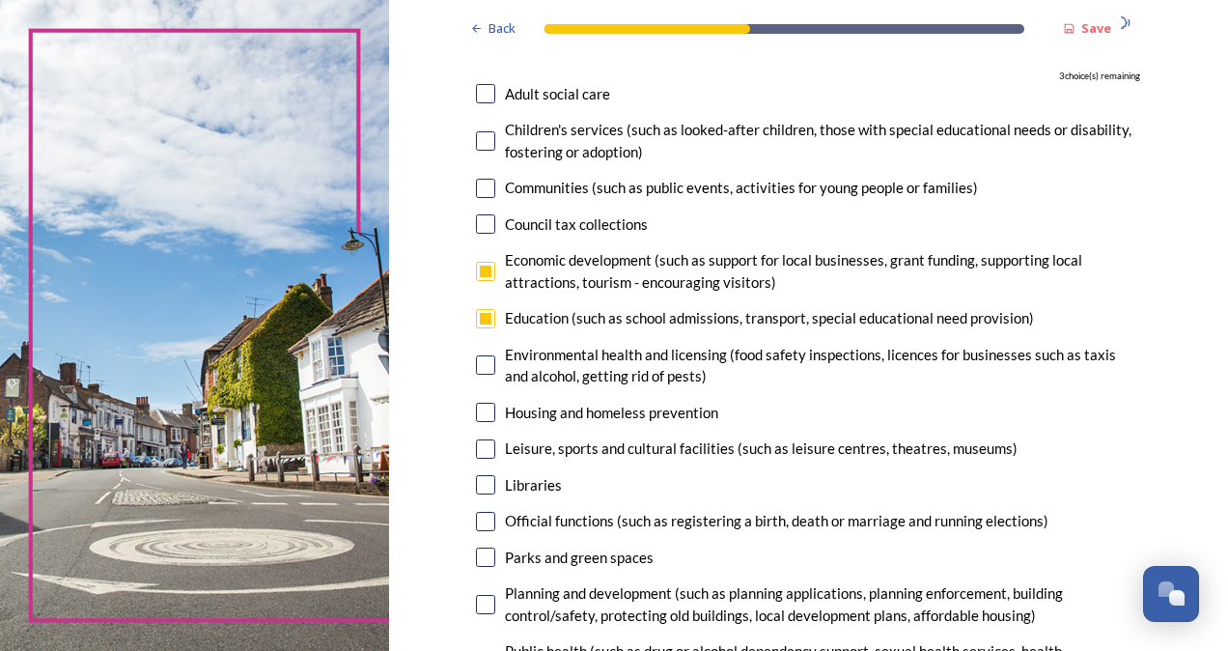
checkbox input "true"
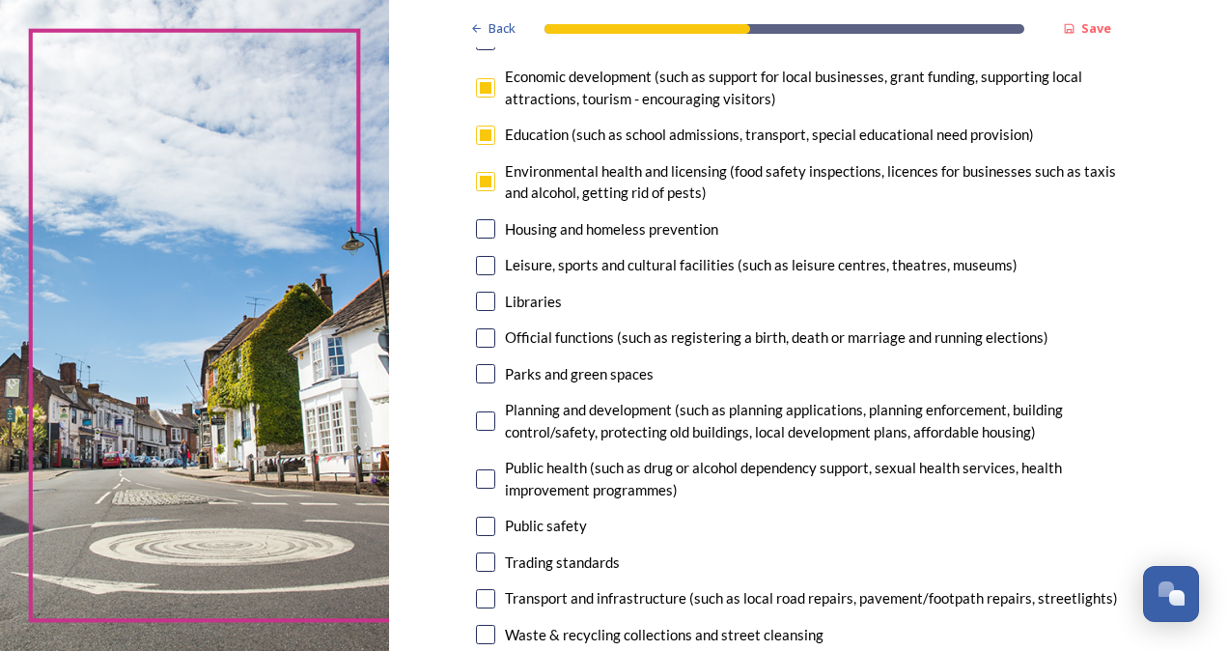
scroll to position [386, 0]
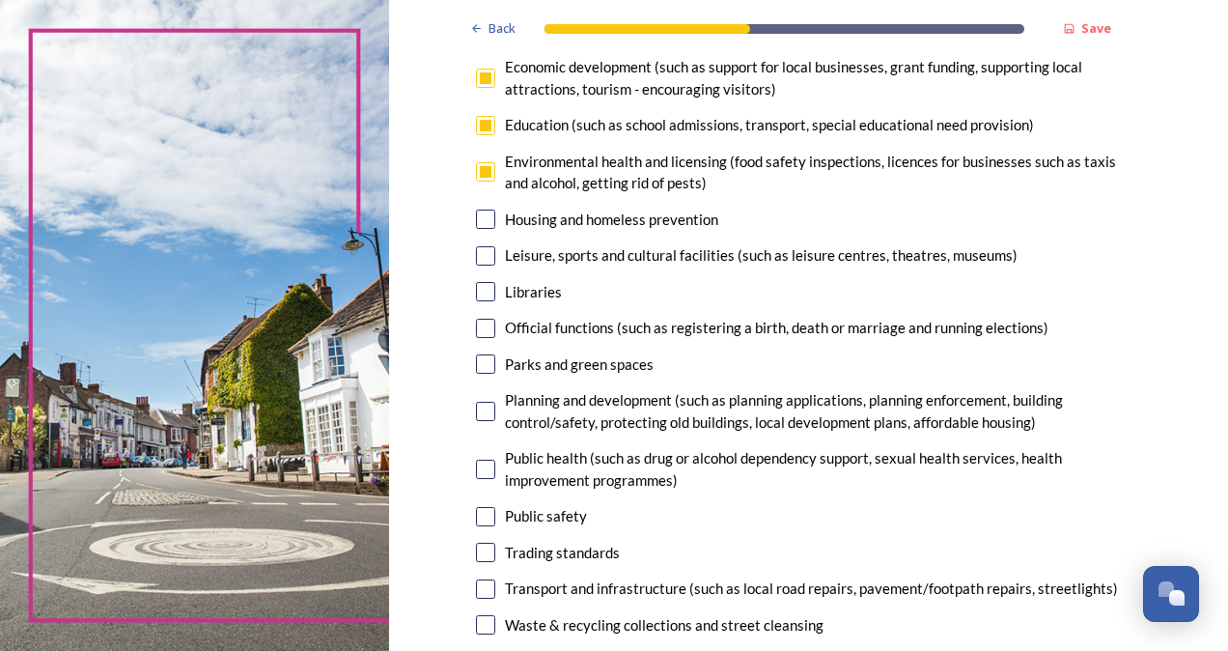
click at [479, 256] on input "checkbox" at bounding box center [485, 255] width 19 height 19
checkbox input "true"
click at [476, 367] on input "checkbox" at bounding box center [485, 363] width 19 height 19
checkbox input "true"
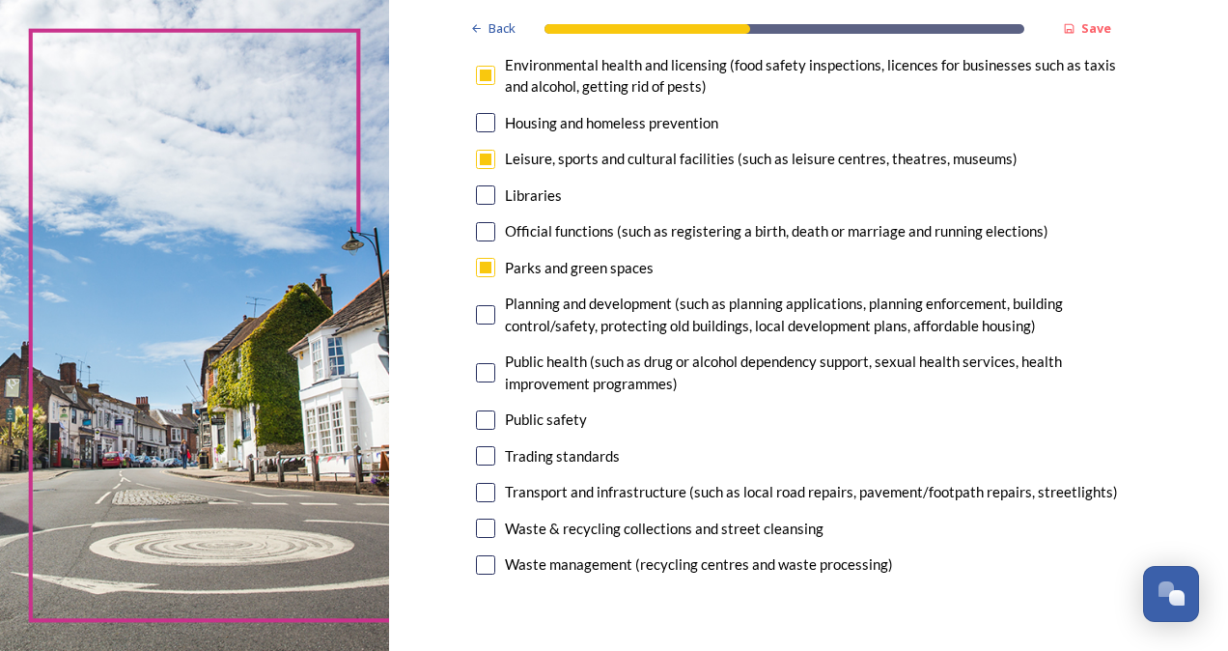
click at [476, 315] on input "checkbox" at bounding box center [485, 314] width 19 height 19
click at [480, 314] on input "checkbox" at bounding box center [485, 314] width 19 height 19
checkbox input "false"
click at [476, 268] on input "checkbox" at bounding box center [485, 267] width 19 height 19
checkbox input "false"
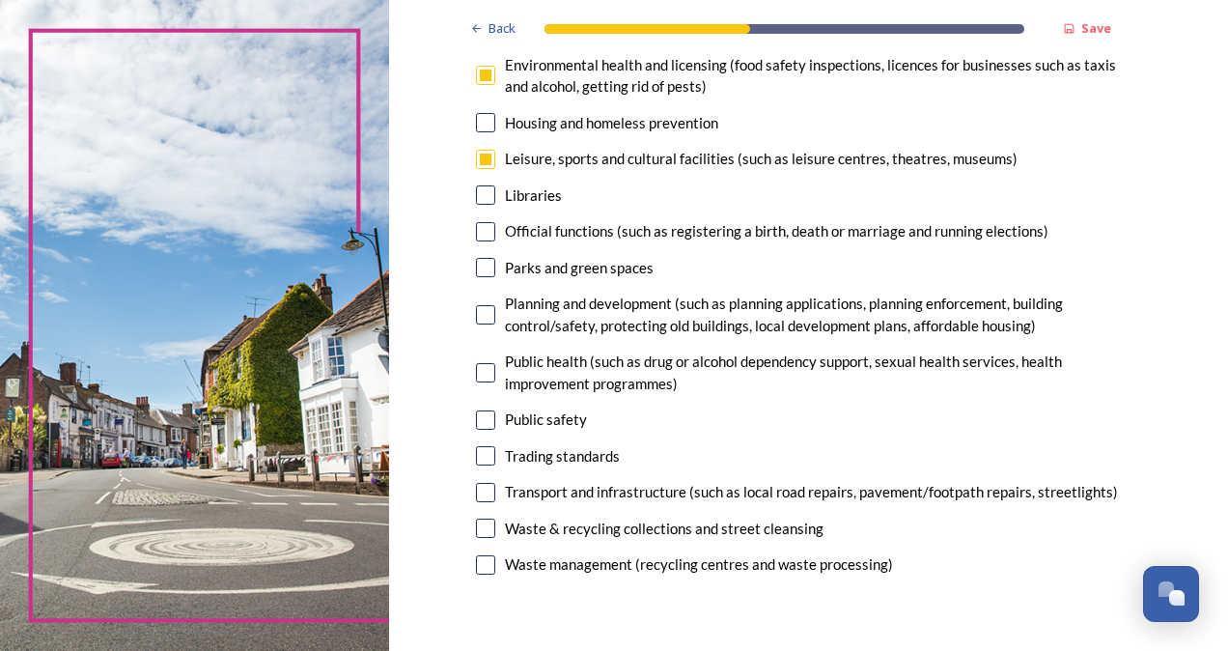
click at [476, 316] on input "checkbox" at bounding box center [485, 314] width 19 height 19
checkbox input "true"
click at [479, 162] on input "checkbox" at bounding box center [485, 159] width 19 height 19
checkbox input "true"
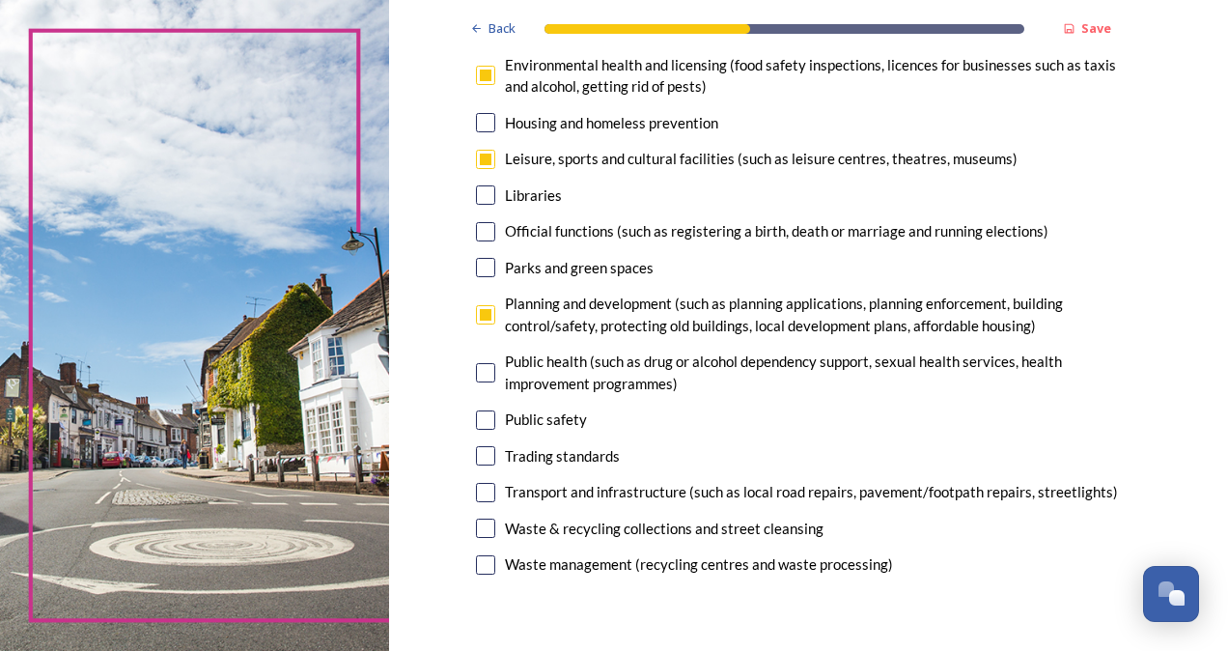
click at [481, 75] on input "checkbox" at bounding box center [485, 75] width 19 height 19
checkbox input "false"
click at [478, 492] on input "checkbox" at bounding box center [485, 492] width 19 height 19
checkbox input "true"
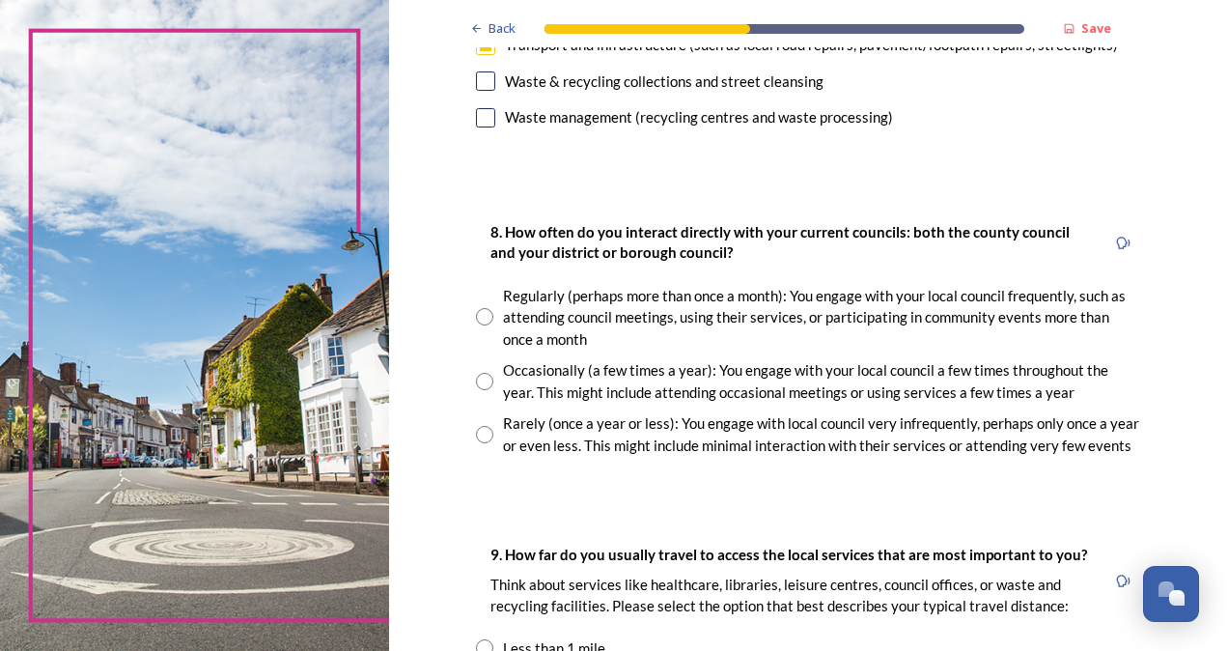
scroll to position [965, 0]
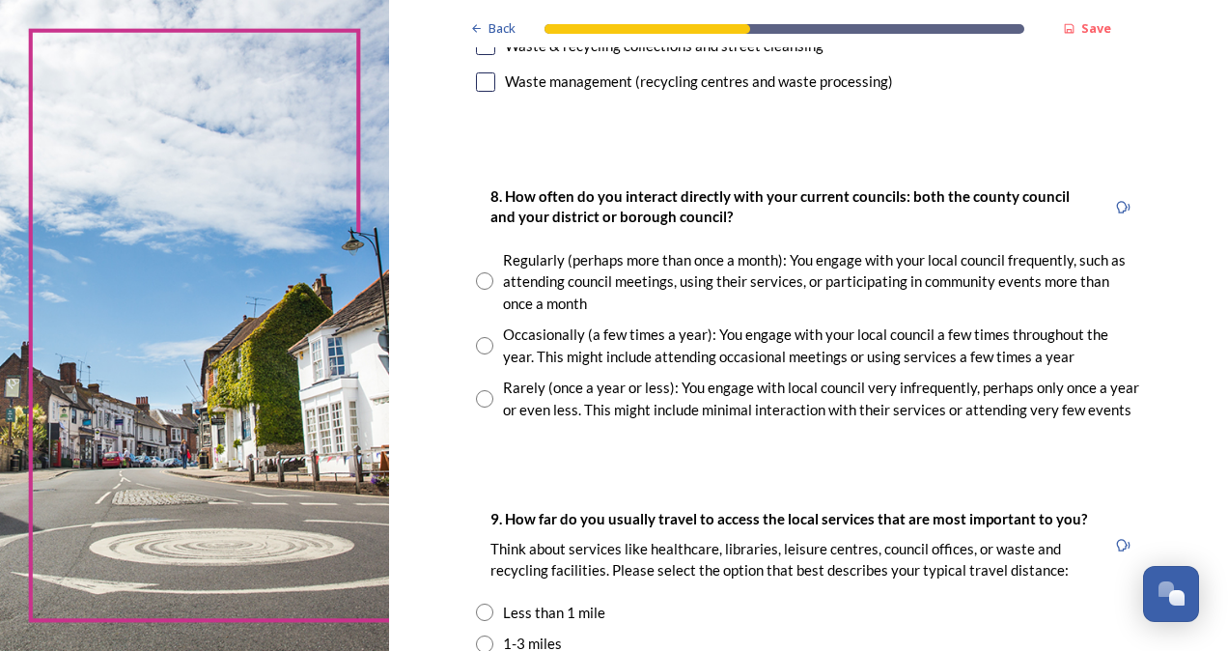
click at [480, 280] on input "radio" at bounding box center [484, 280] width 17 height 17
radio input "true"
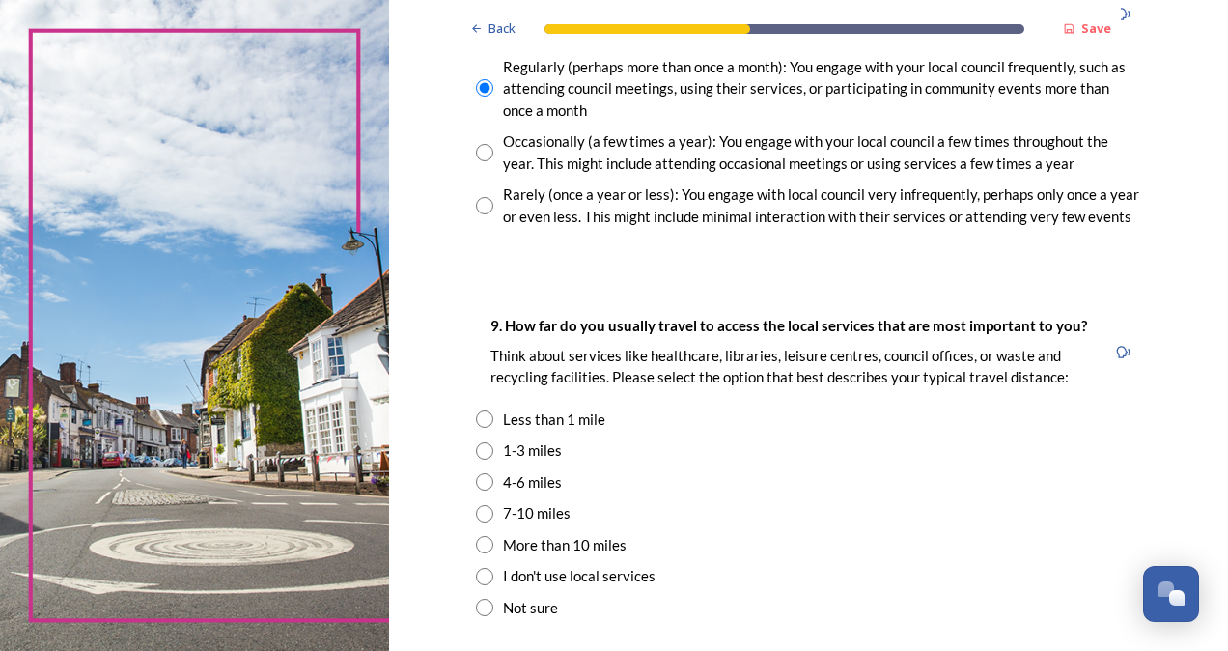
scroll to position [1255, 0]
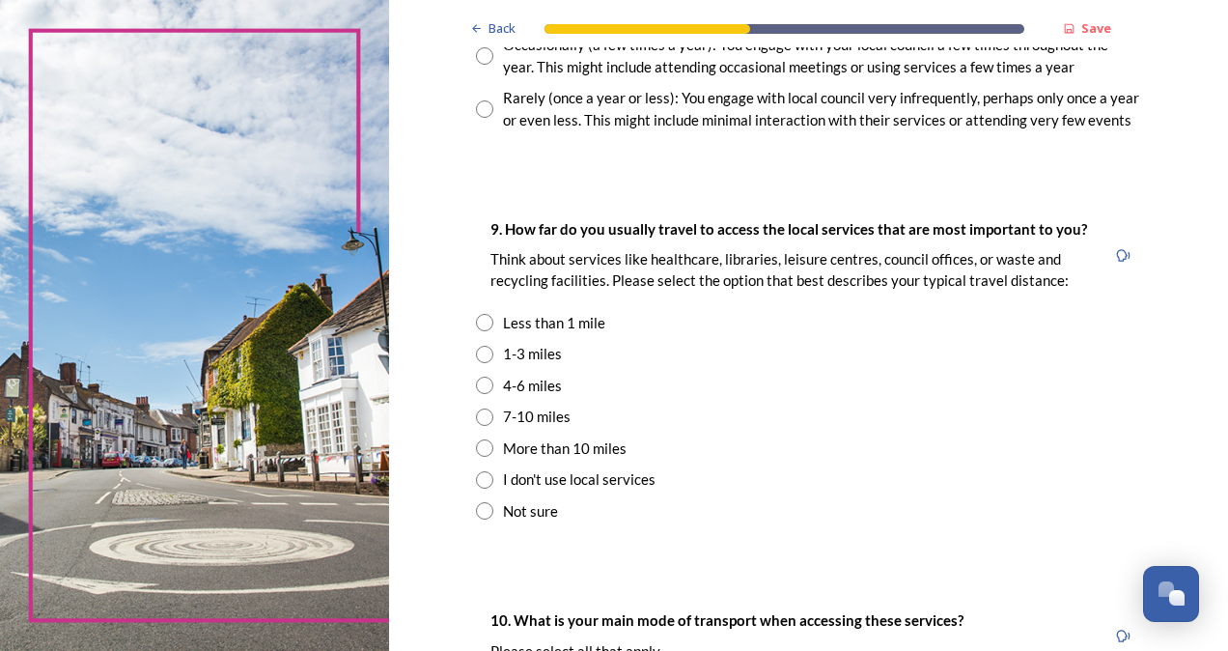
click at [476, 384] on input "radio" at bounding box center [484, 385] width 17 height 17
radio input "true"
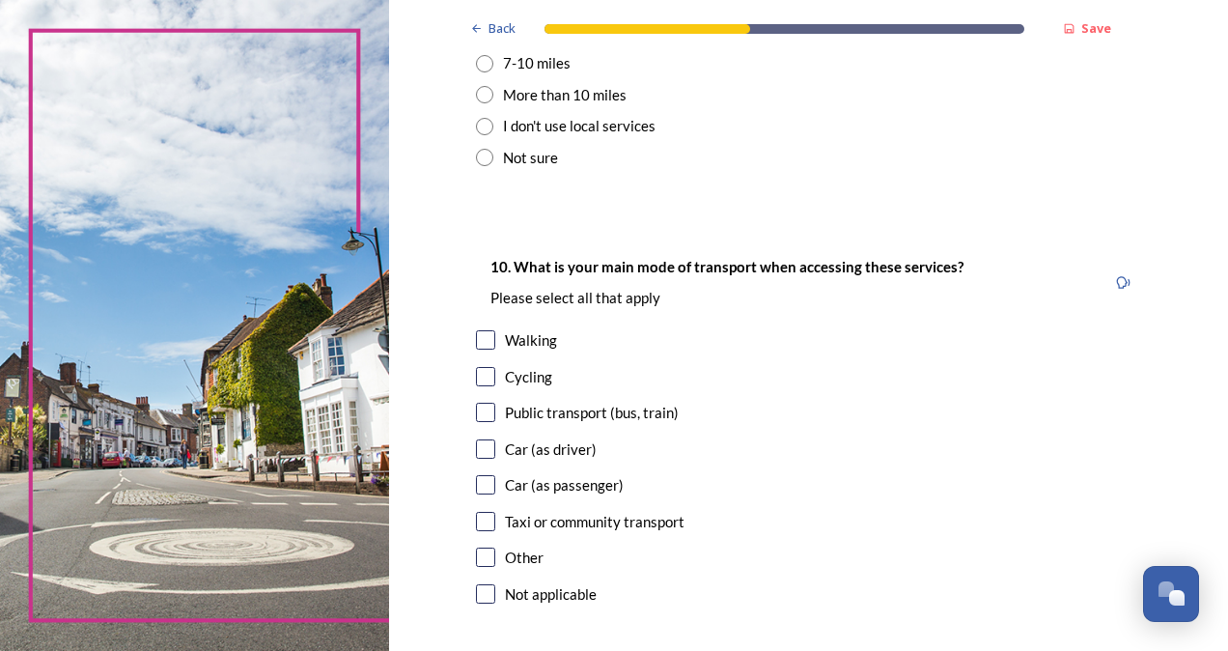
scroll to position [1641, 0]
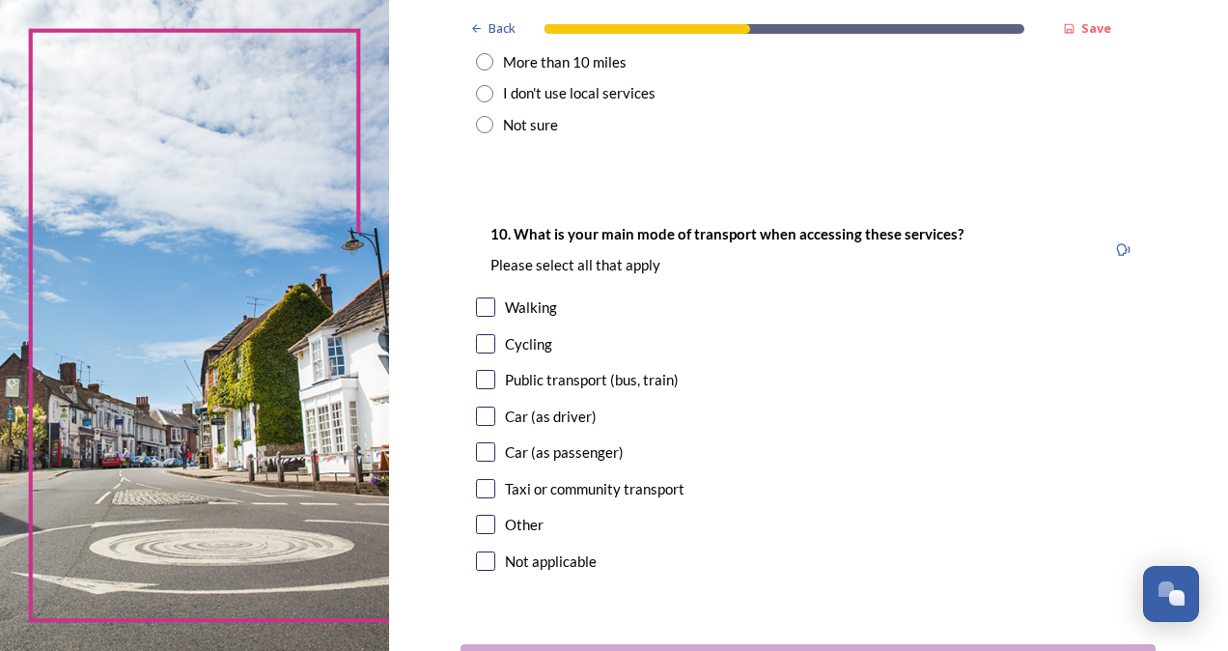
click at [477, 417] on input "checkbox" at bounding box center [485, 415] width 19 height 19
checkbox input "true"
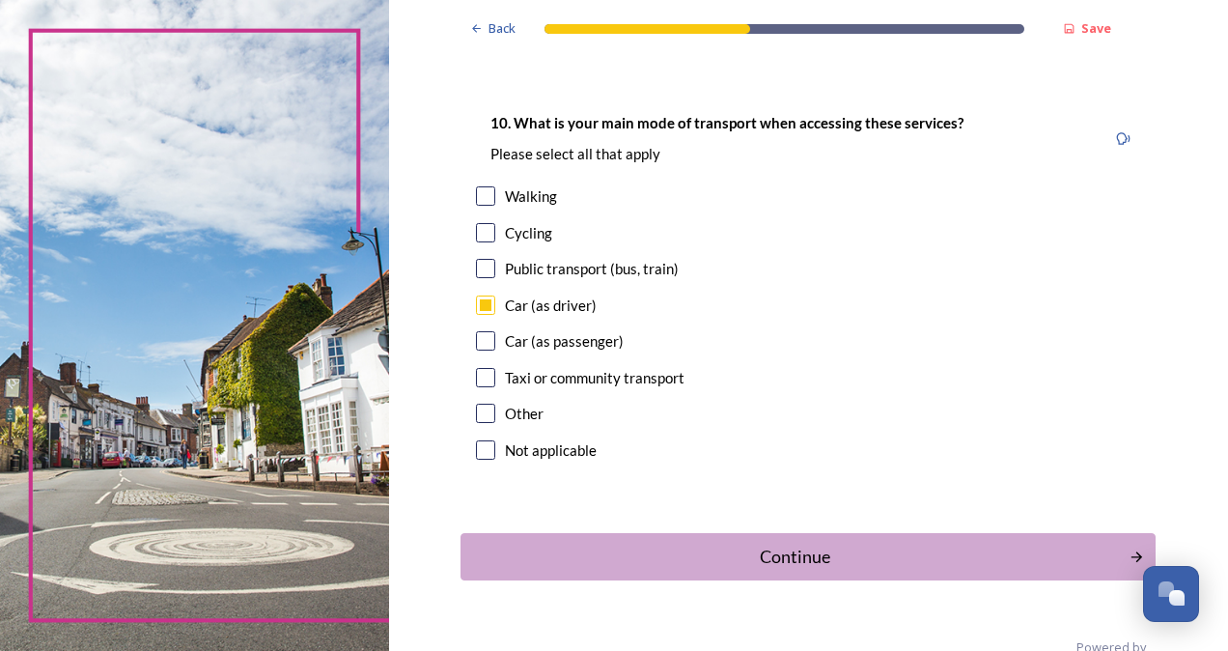
scroll to position [1792, 0]
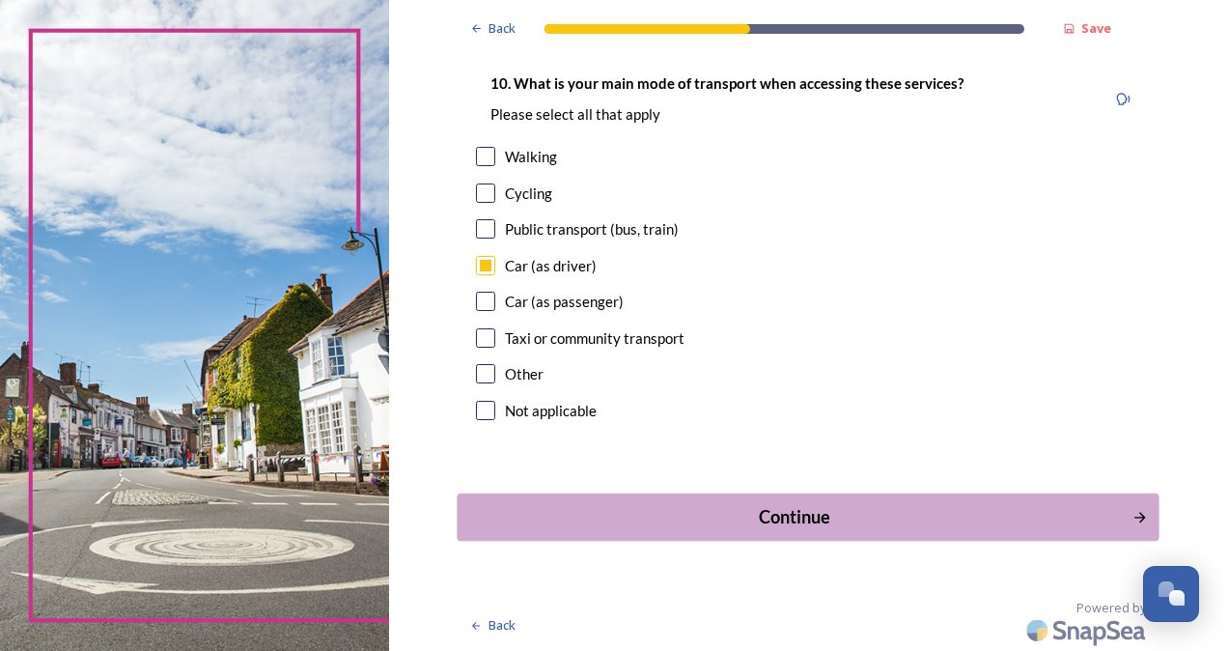
click at [786, 516] on div "Continue" at bounding box center [795, 517] width 654 height 26
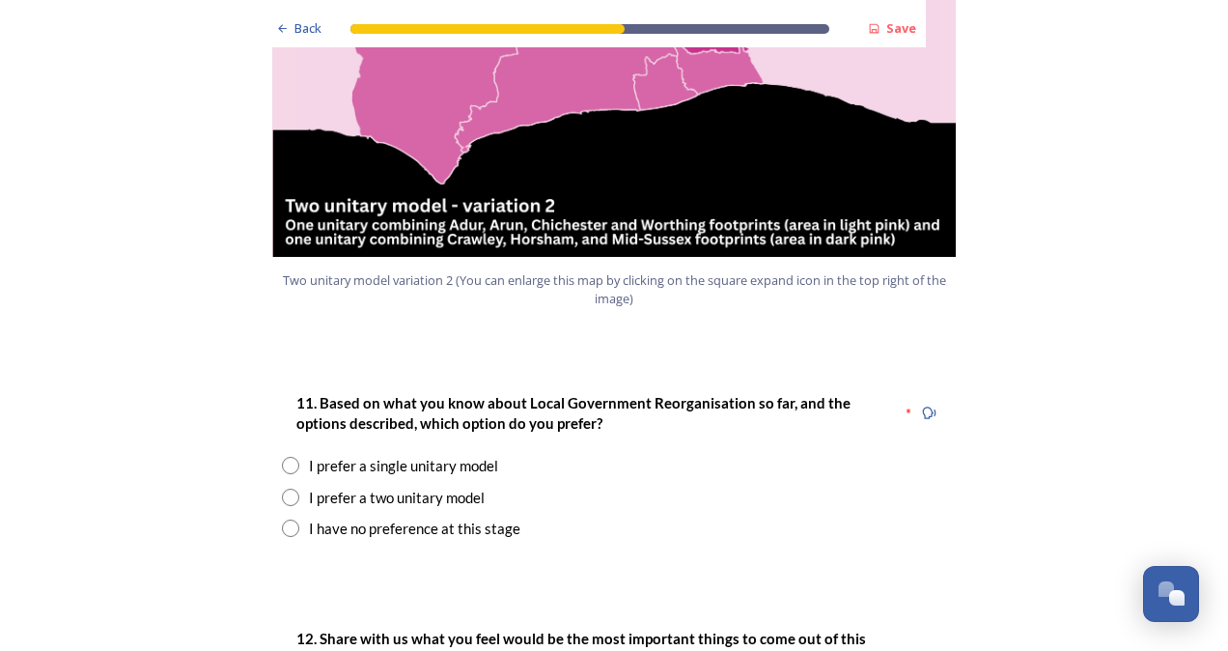
scroll to position [2317, 0]
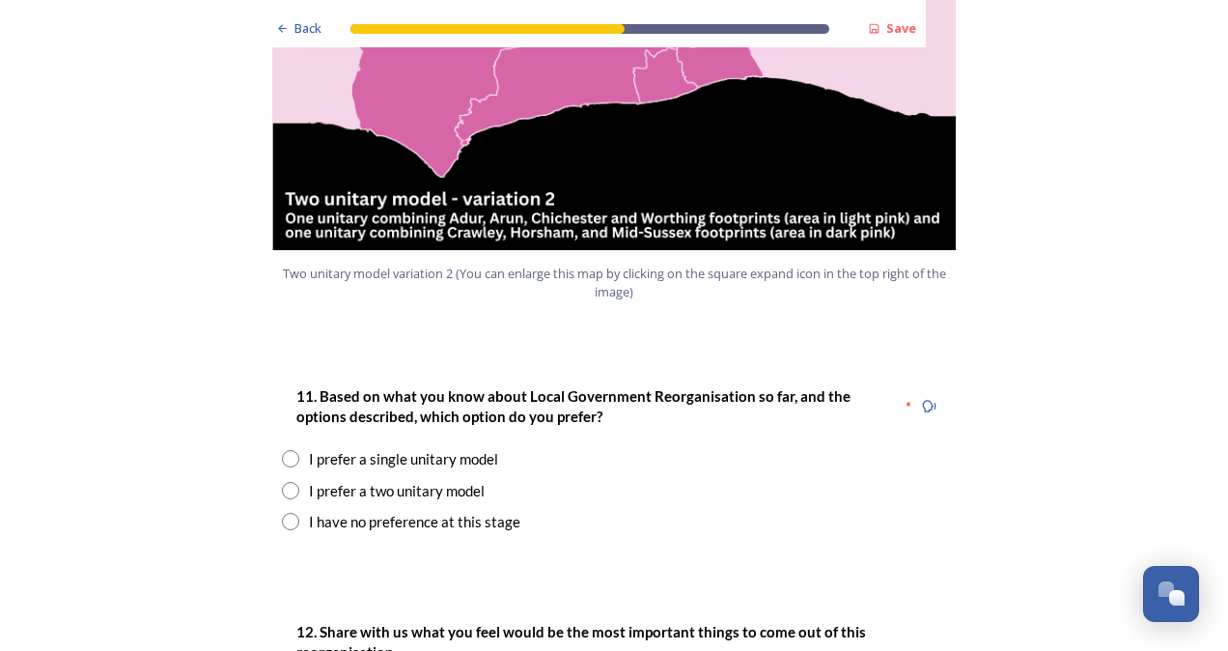
click at [288, 482] on input "radio" at bounding box center [290, 490] width 17 height 17
radio input "true"
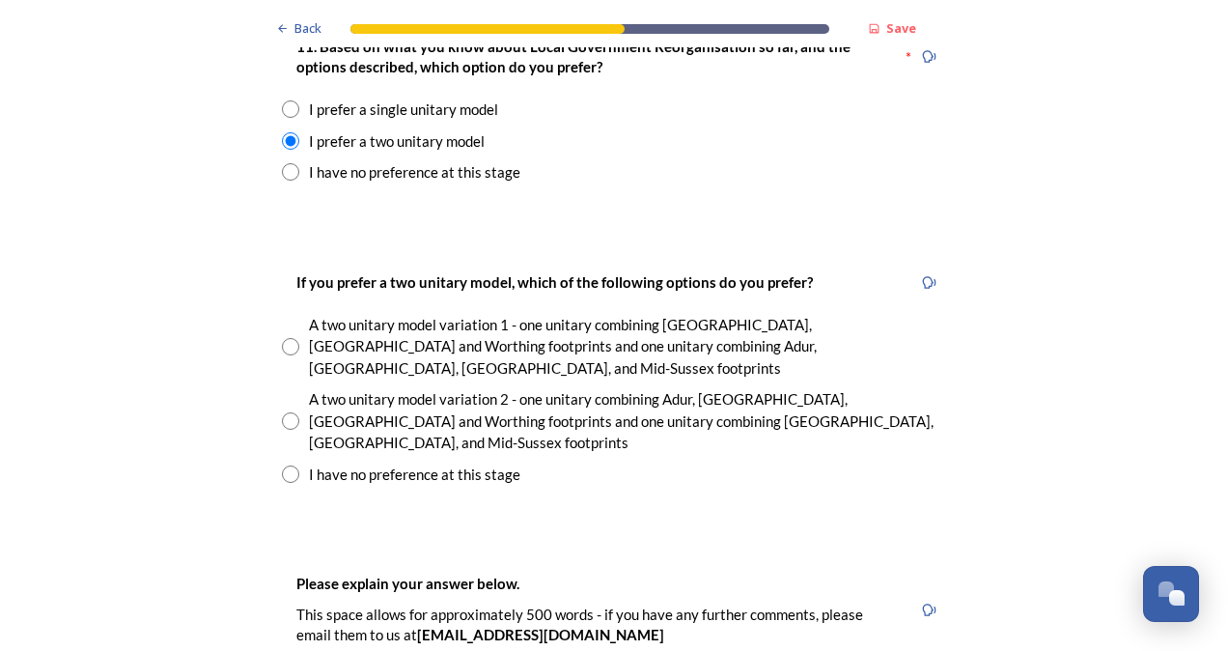
scroll to position [2703, 0]
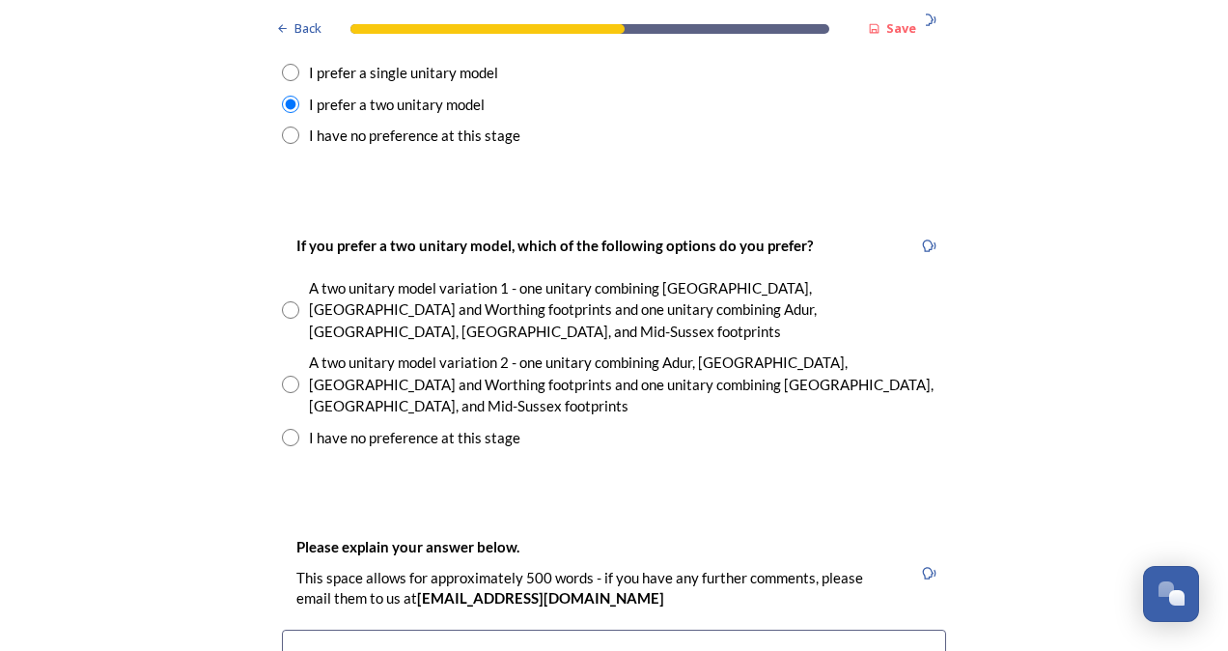
click at [282, 376] on input "radio" at bounding box center [290, 384] width 17 height 17
radio input "true"
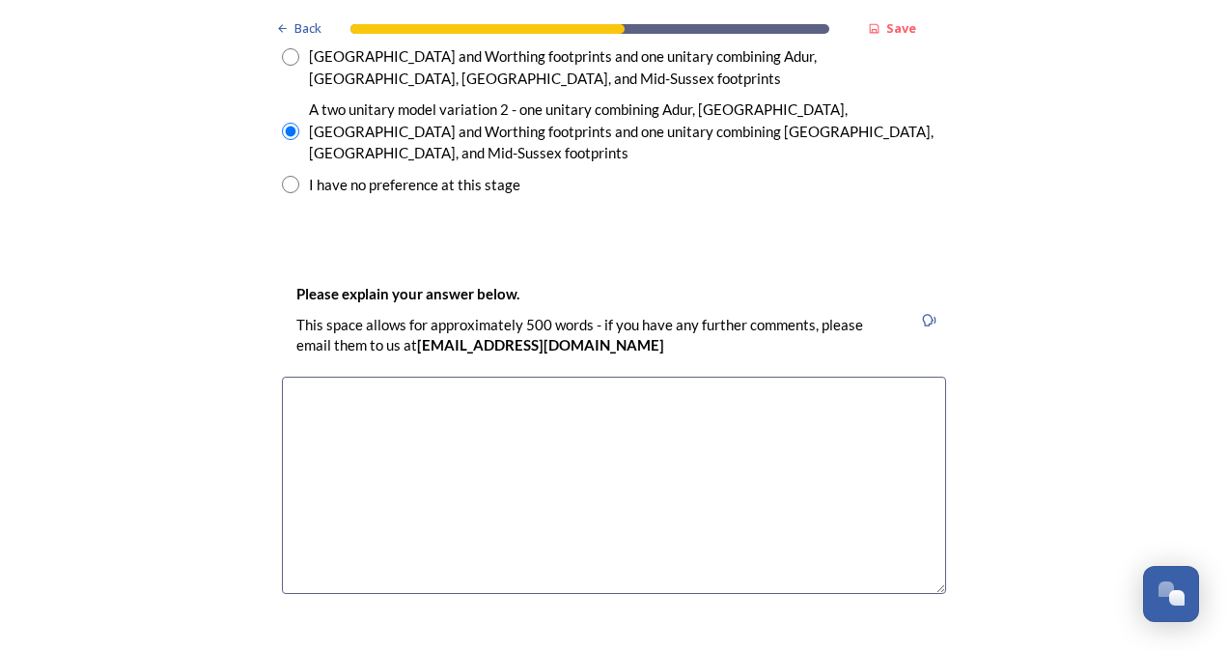
scroll to position [2993, 0]
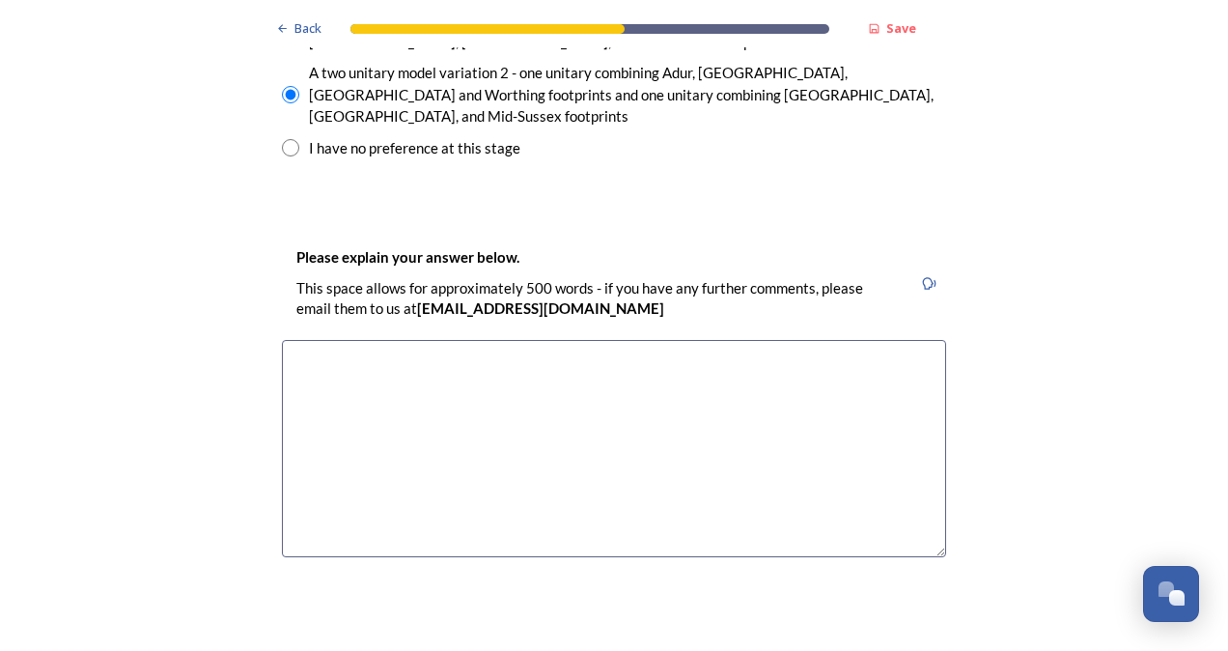
click at [299, 340] on textarea at bounding box center [614, 448] width 664 height 217
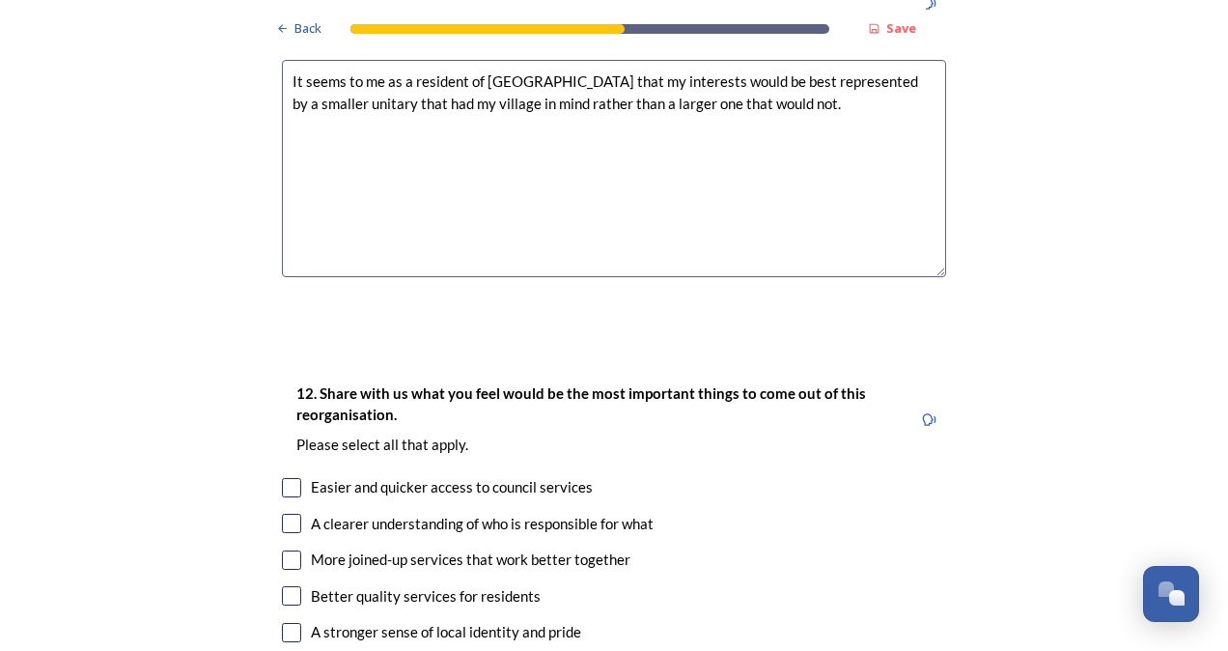
scroll to position [3282, 0]
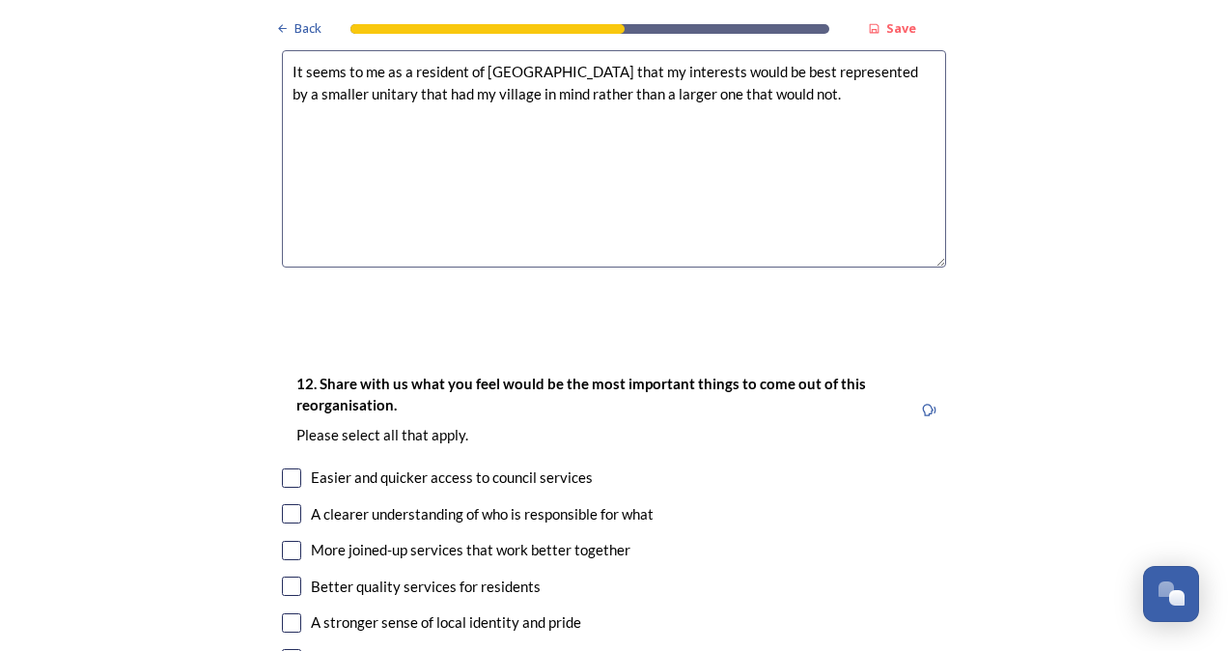
type textarea "It seems to me as a resident of [GEOGRAPHIC_DATA] that my interests would be be…"
click at [282, 504] on input "checkbox" at bounding box center [291, 513] width 19 height 19
checkbox input "true"
click at [285, 468] on input "checkbox" at bounding box center [291, 477] width 19 height 19
checkbox input "true"
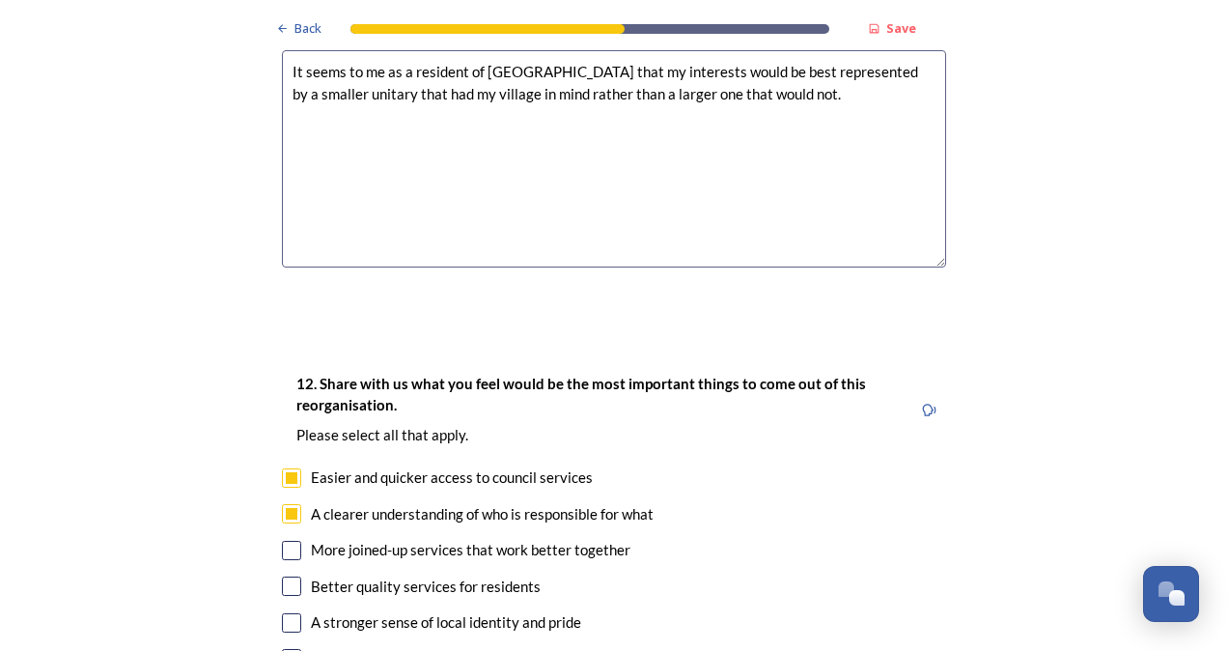
click at [282, 541] on input "checkbox" at bounding box center [291, 550] width 19 height 19
checkbox input "true"
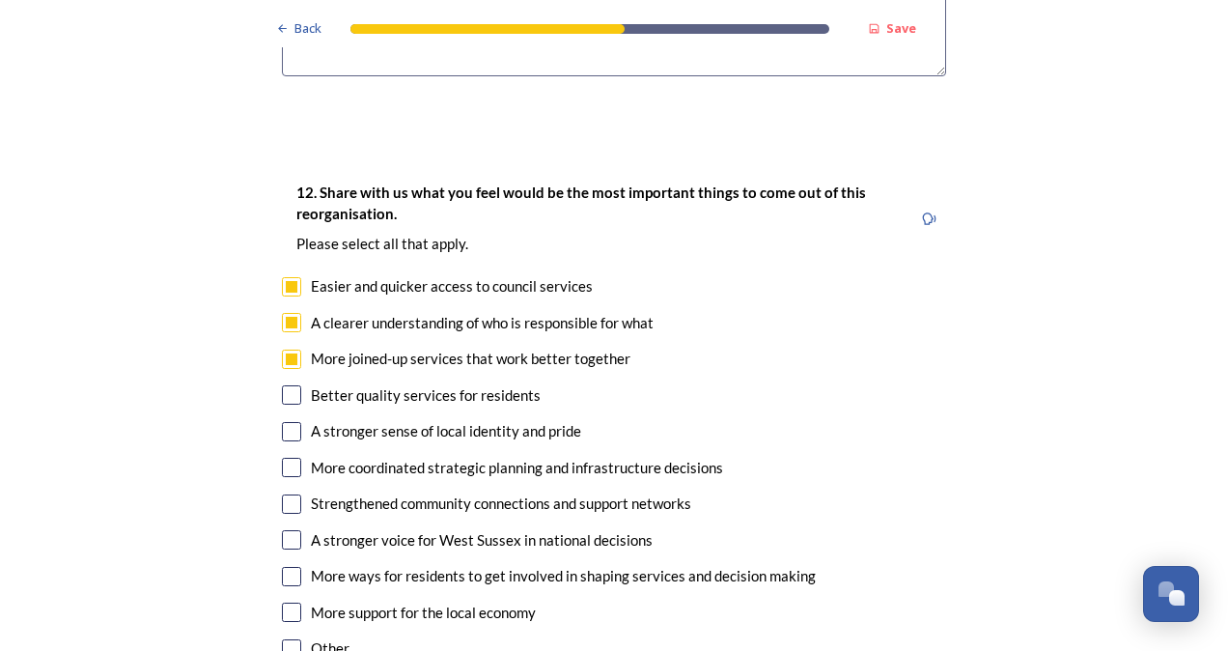
scroll to position [3476, 0]
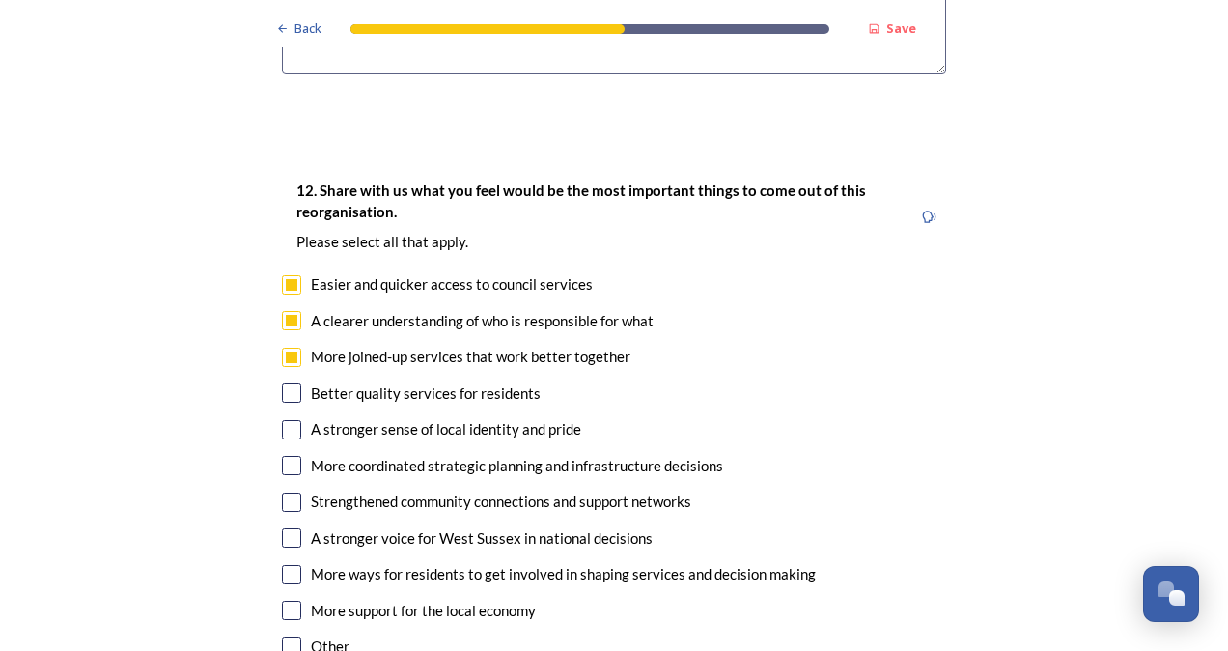
click at [283, 420] on input "checkbox" at bounding box center [291, 429] width 19 height 19
checkbox input "true"
click at [285, 456] on input "checkbox" at bounding box center [291, 465] width 19 height 19
checkbox input "true"
click at [289, 565] on input "checkbox" at bounding box center [291, 574] width 19 height 19
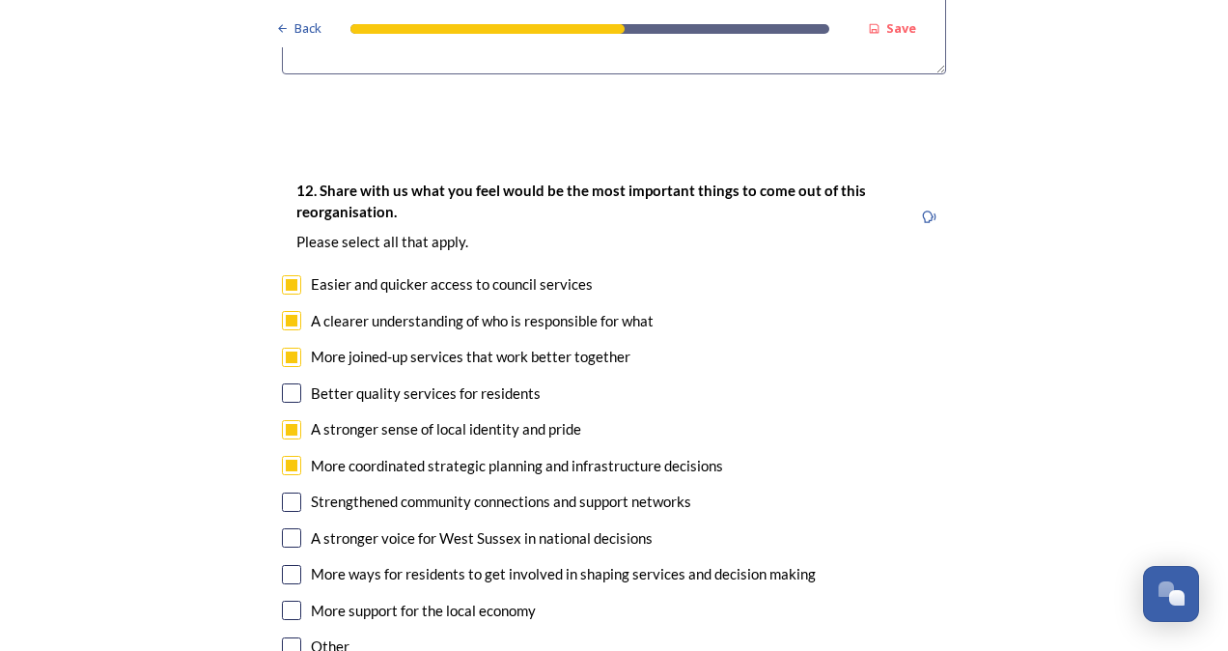
checkbox input "true"
drag, startPoint x: 289, startPoint y: 510, endPoint x: 321, endPoint y: 520, distance: 33.6
click at [288, 600] on input "checkbox" at bounding box center [291, 609] width 19 height 19
checkbox input "true"
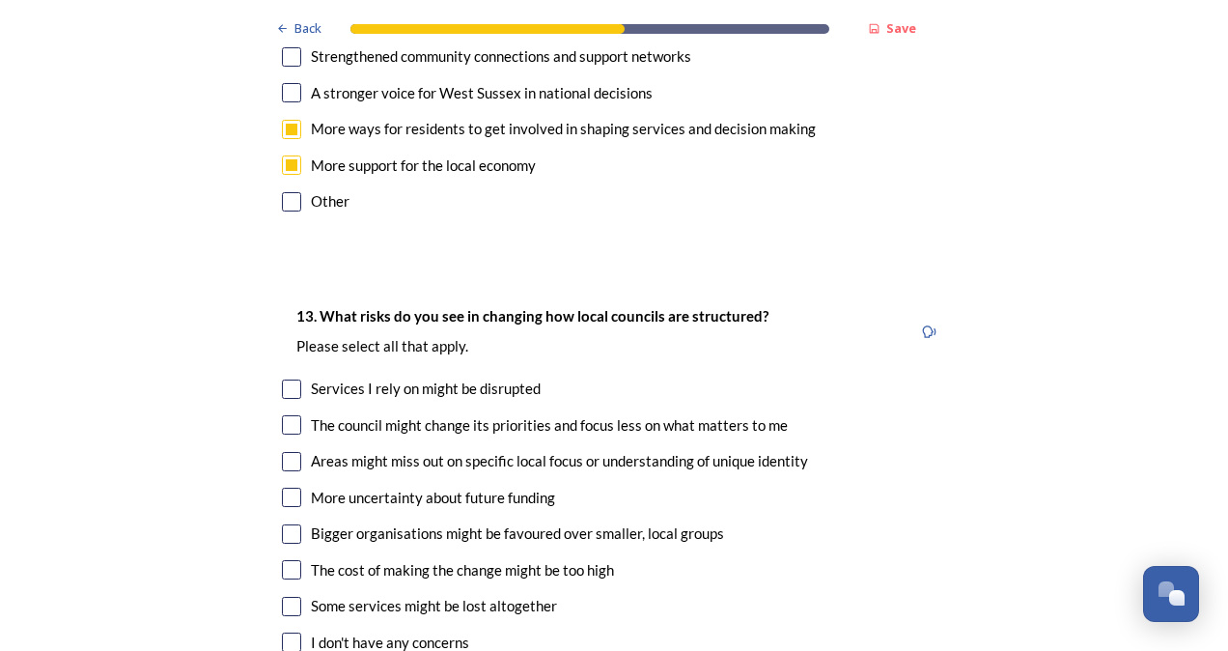
scroll to position [3958, 0]
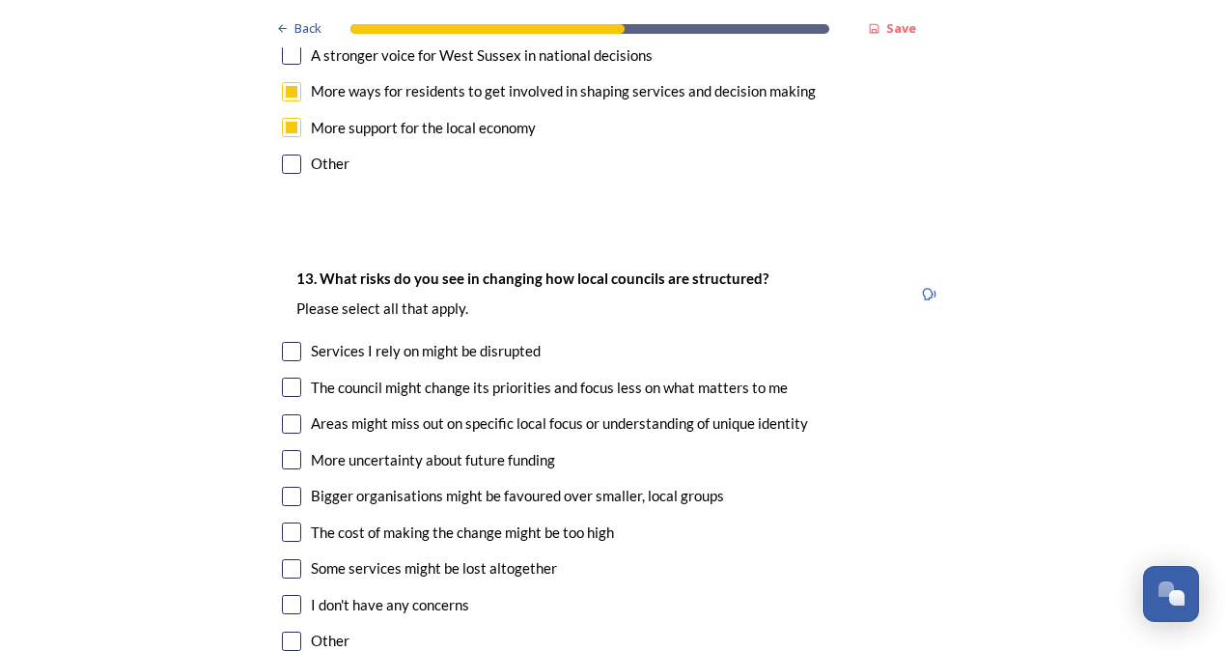
click at [290, 414] on input "checkbox" at bounding box center [291, 423] width 19 height 19
checkbox input "true"
click at [288, 559] on input "checkbox" at bounding box center [291, 568] width 19 height 19
checkbox input "true"
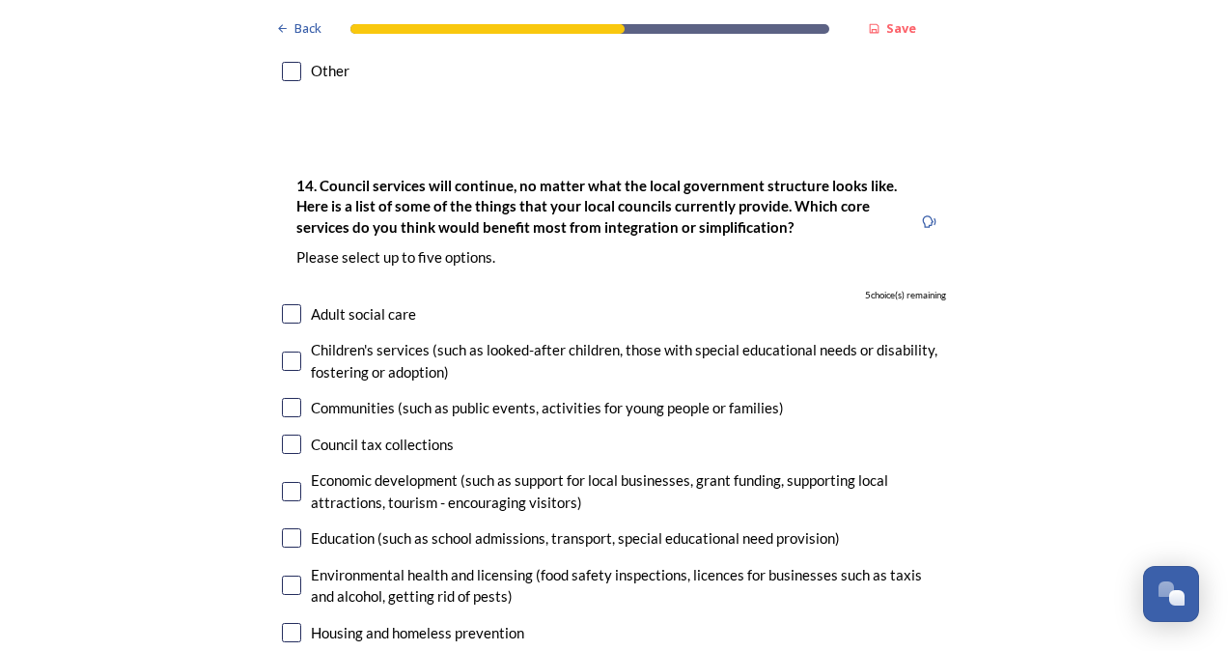
scroll to position [4537, 0]
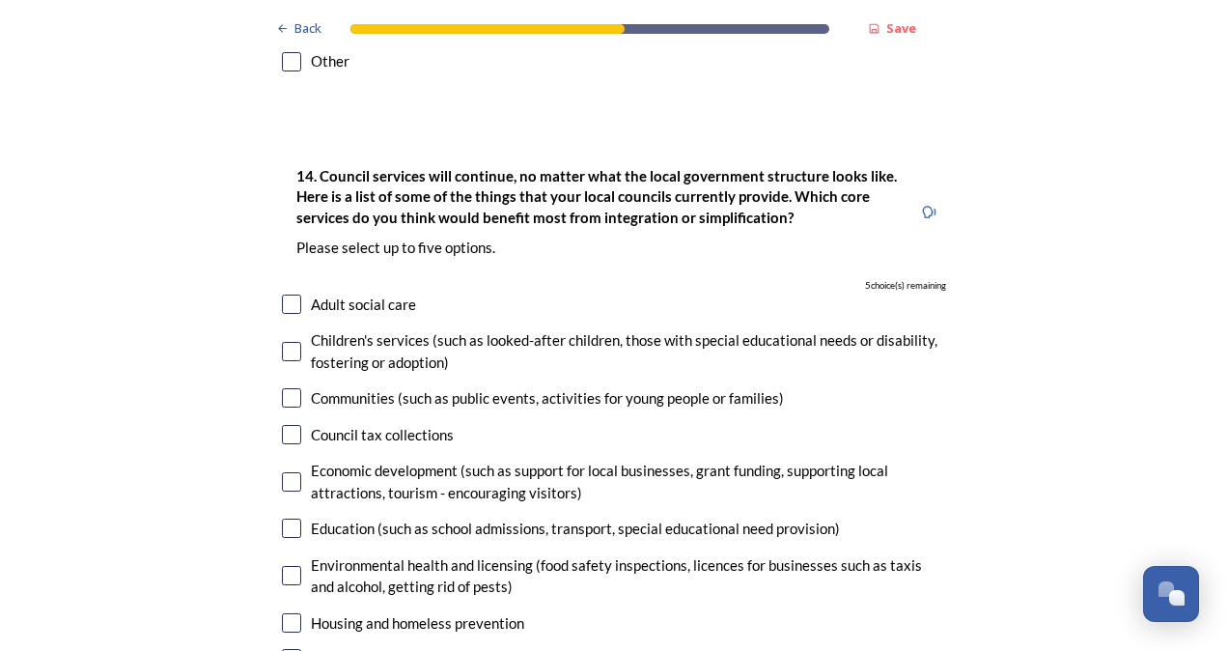
click at [287, 472] on input "checkbox" at bounding box center [291, 481] width 19 height 19
checkbox input "true"
click at [283, 518] on input "checkbox" at bounding box center [291, 527] width 19 height 19
checkbox input "true"
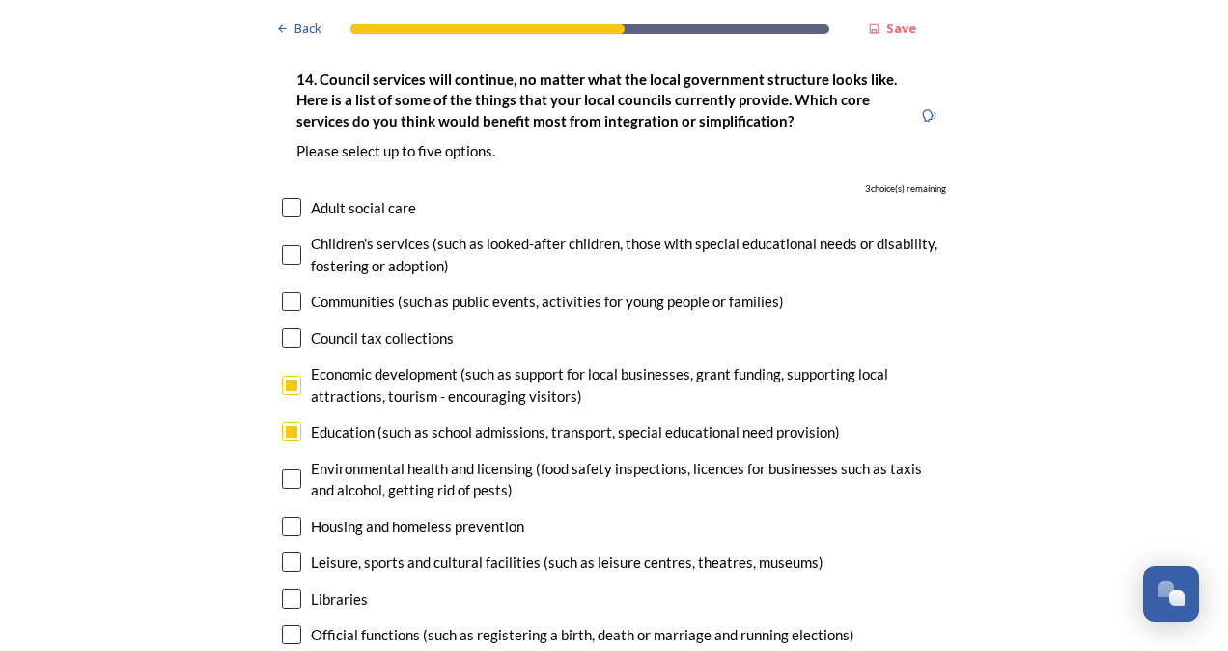
scroll to position [4731, 0]
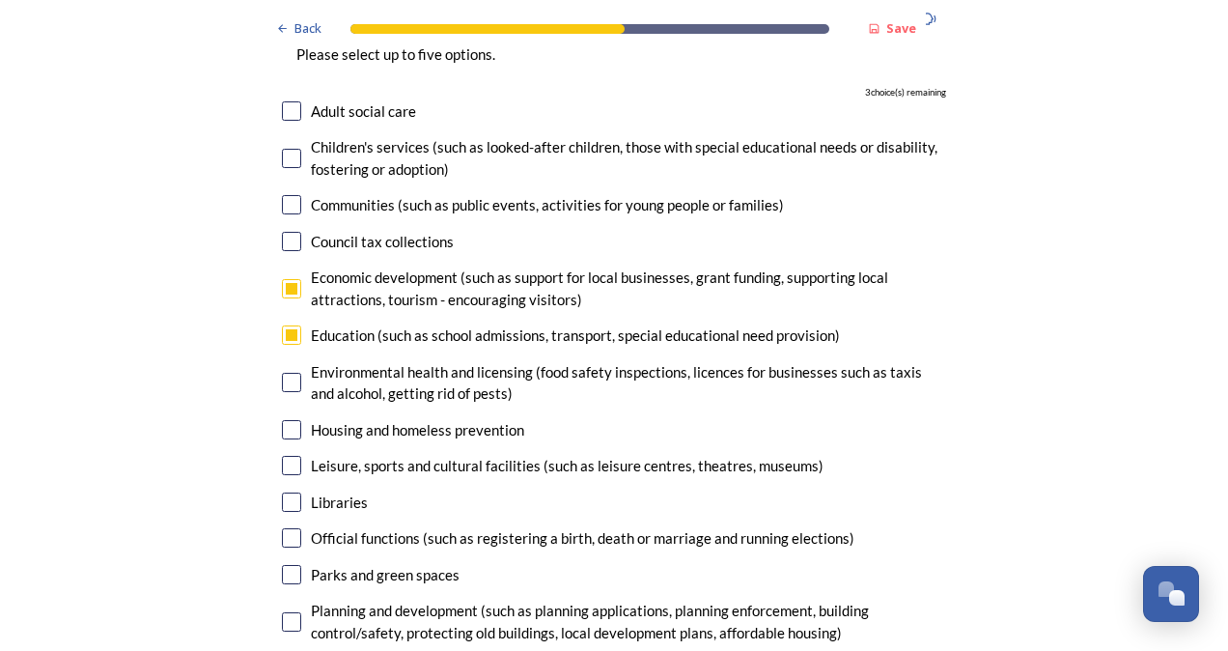
drag, startPoint x: 288, startPoint y: 328, endPoint x: 328, endPoint y: 347, distance: 44.5
click at [288, 420] on input "checkbox" at bounding box center [291, 429] width 19 height 19
checkbox input "true"
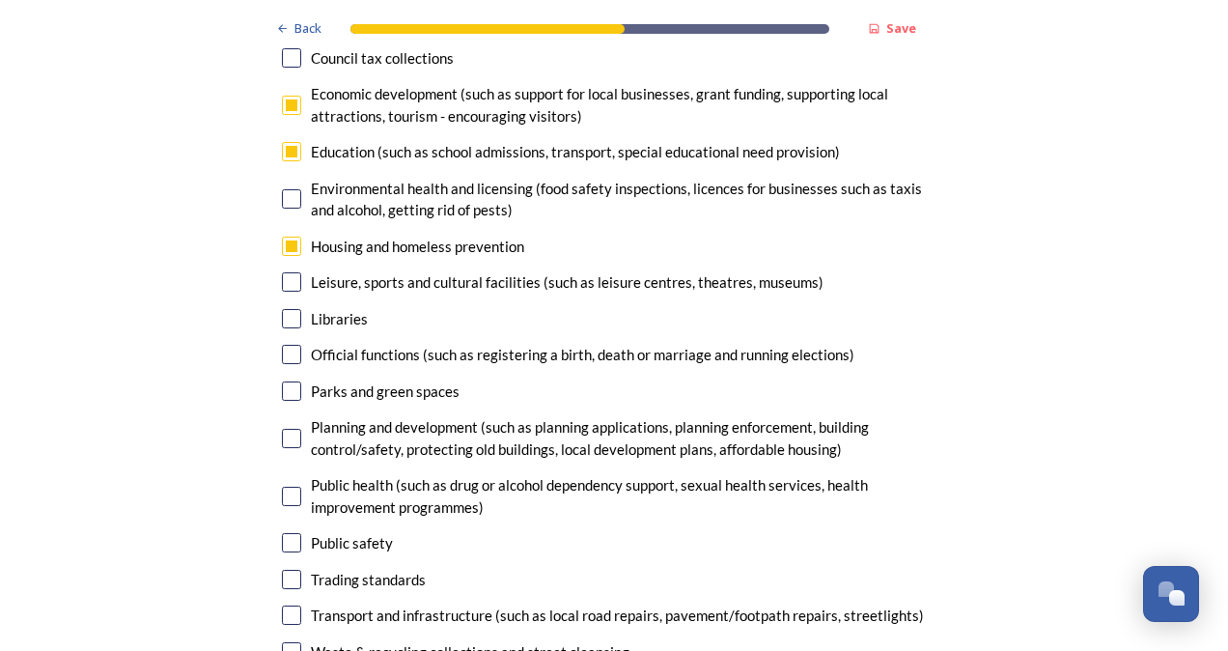
scroll to position [4924, 0]
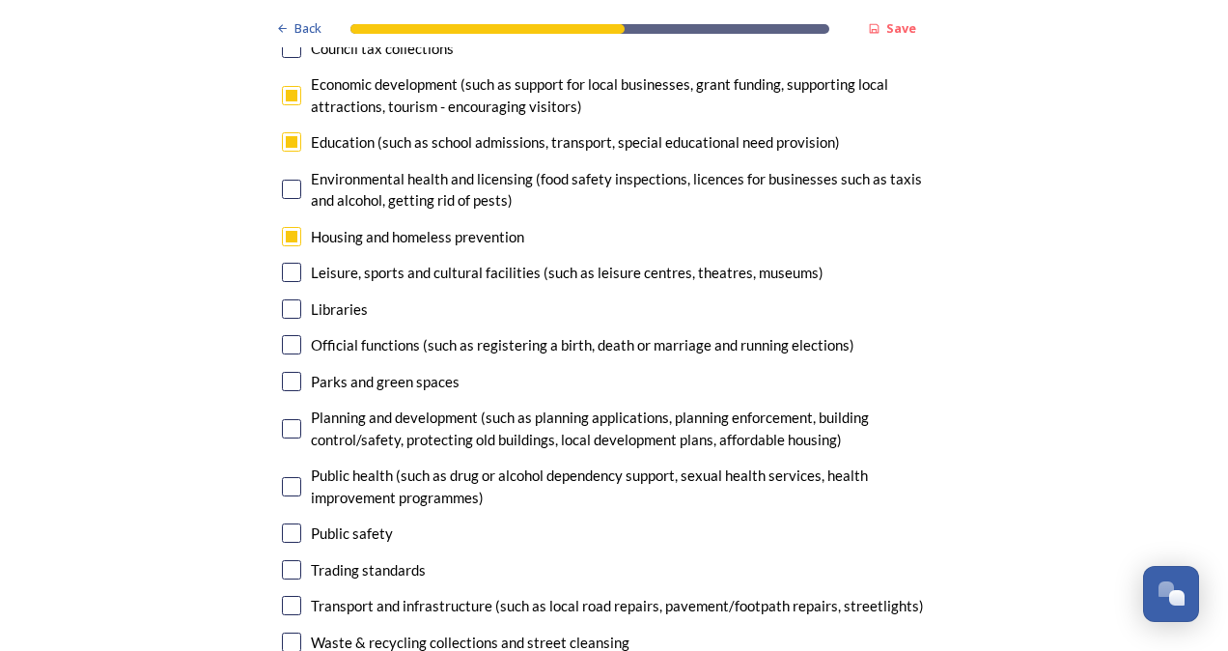
click at [289, 419] on input "checkbox" at bounding box center [291, 428] width 19 height 19
checkbox input "true"
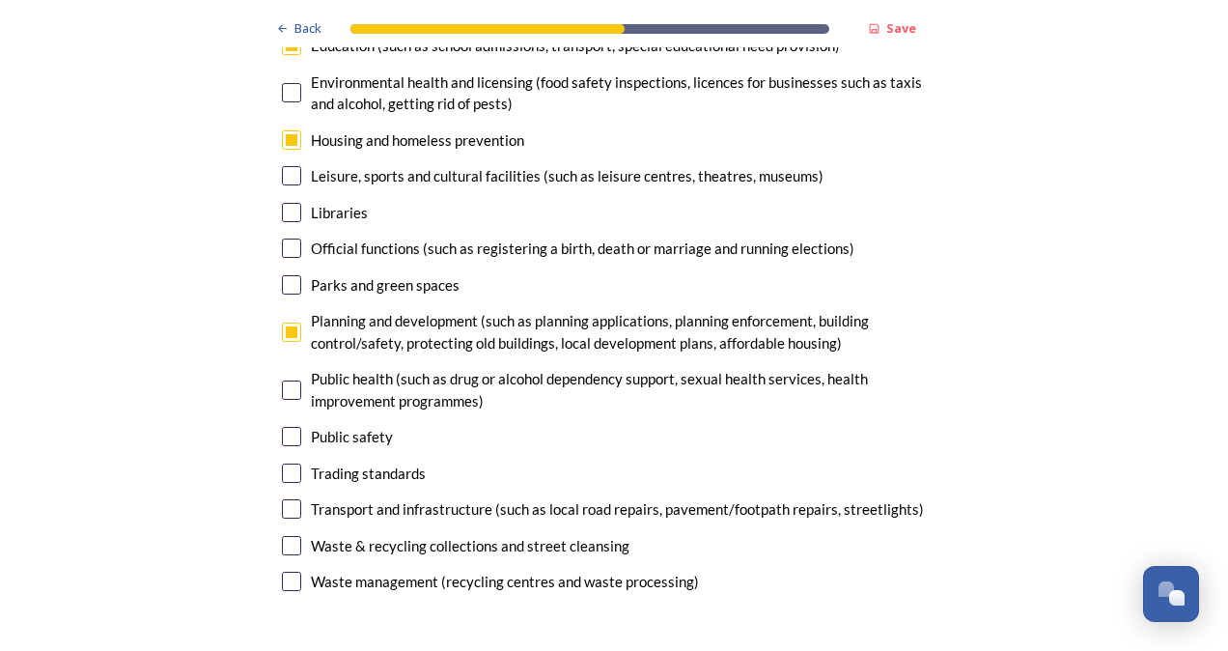
click at [286, 499] on input "checkbox" at bounding box center [291, 508] width 19 height 19
checkbox input "true"
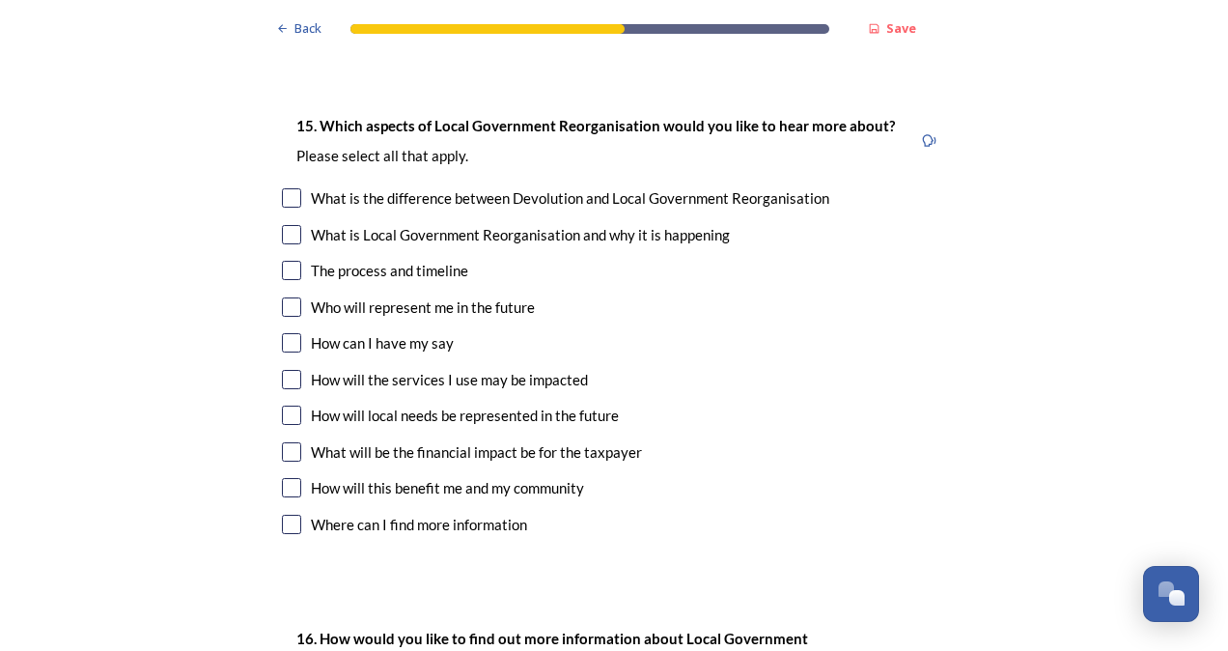
scroll to position [5599, 0]
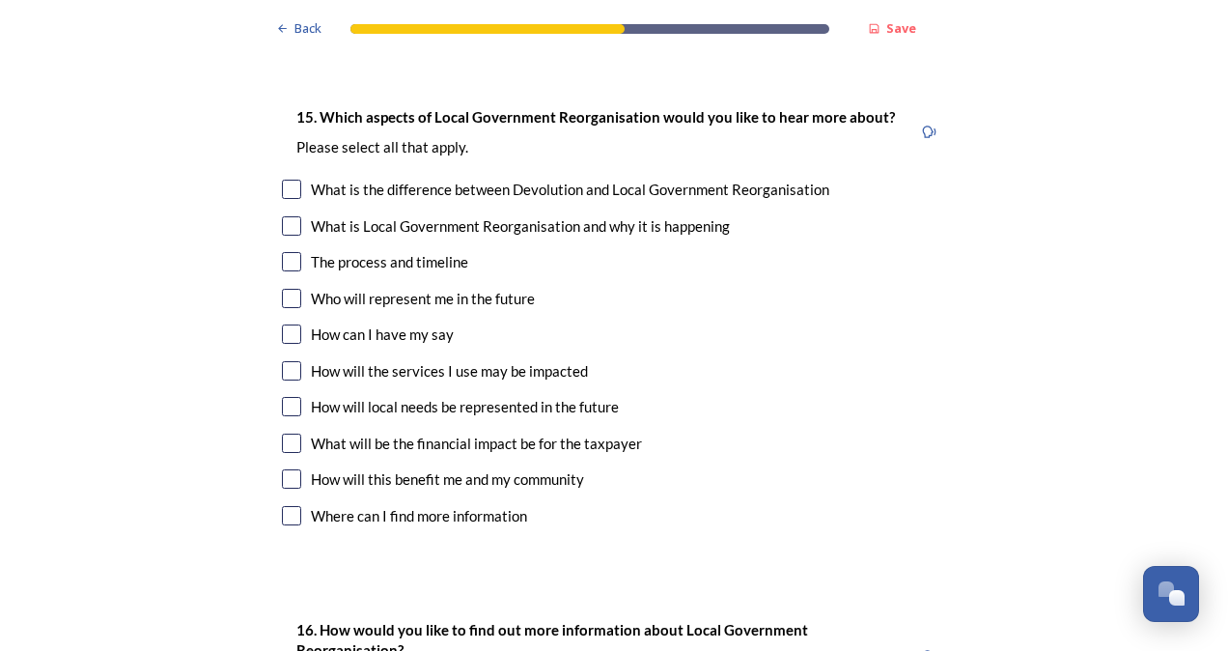
click at [282, 397] on input "checkbox" at bounding box center [291, 406] width 19 height 19
checkbox input "true"
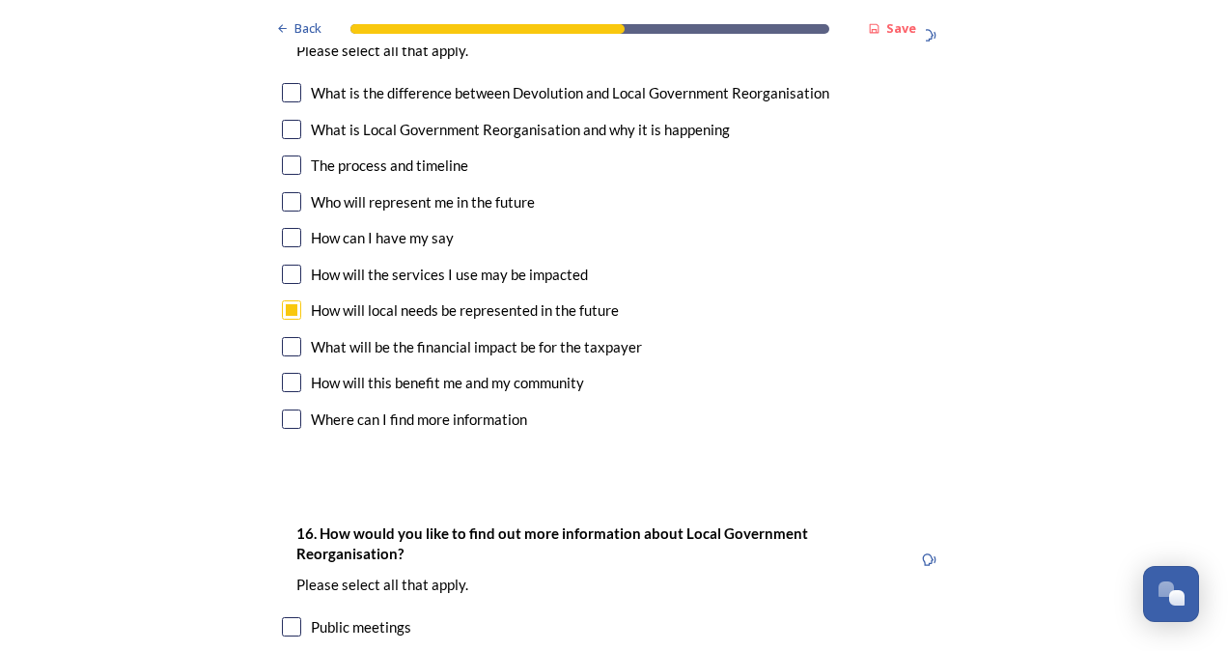
click at [283, 373] on input "checkbox" at bounding box center [291, 382] width 19 height 19
checkbox input "true"
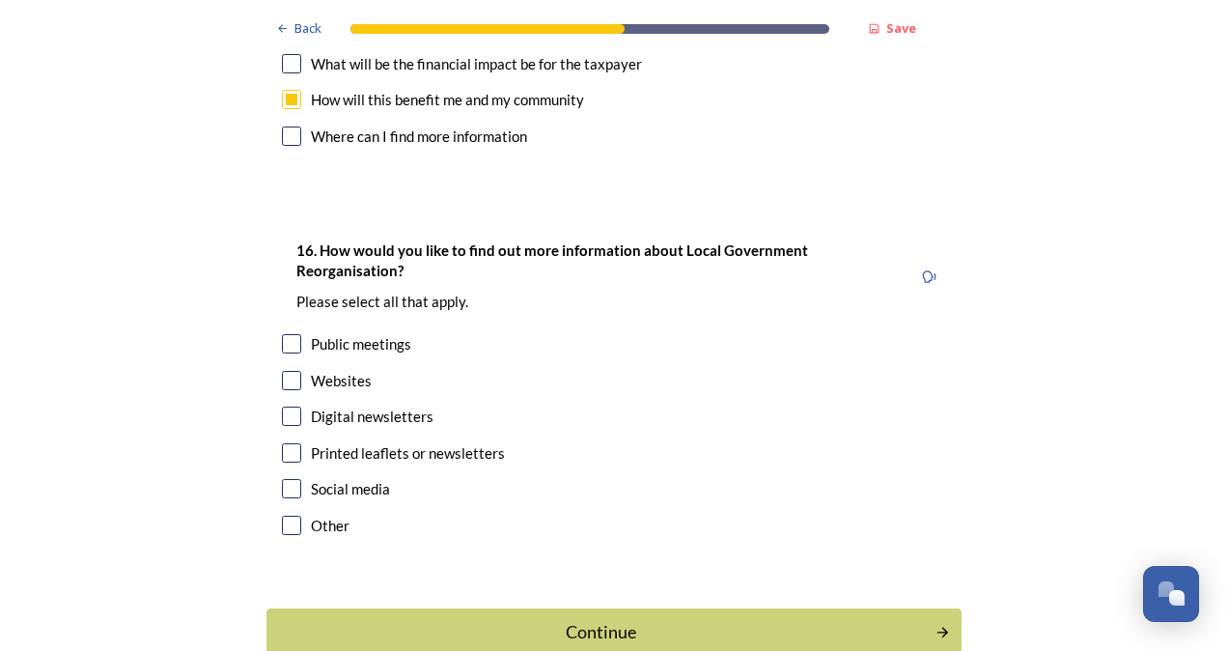
scroll to position [5986, 0]
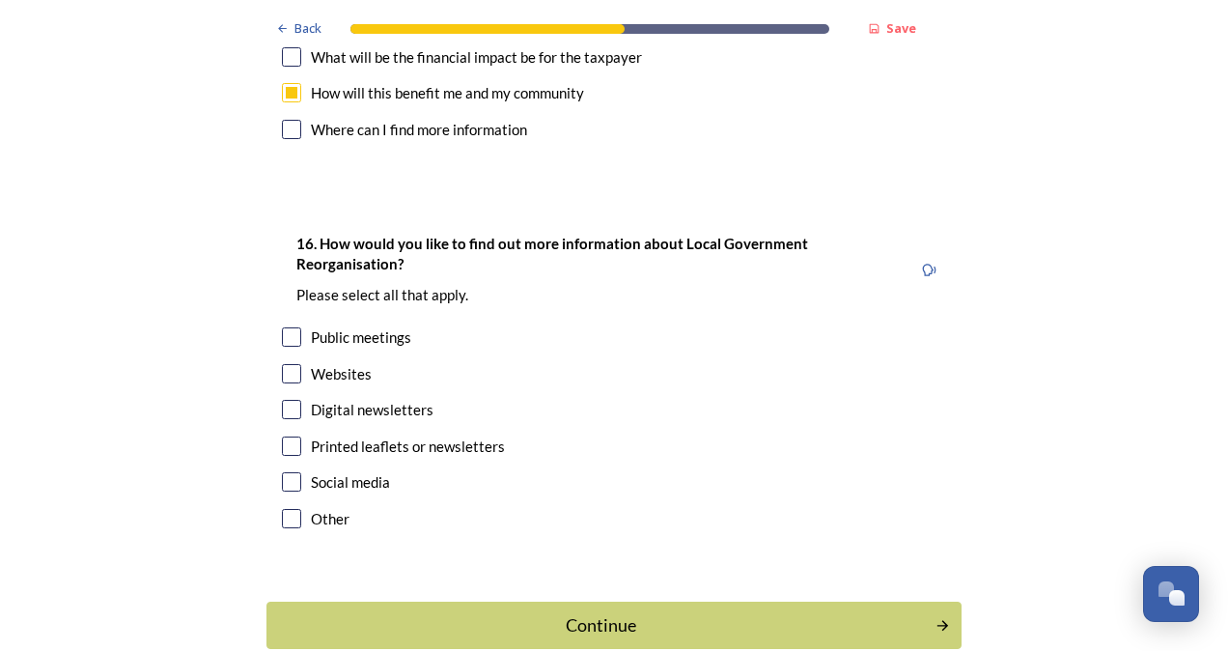
click at [283, 327] on input "checkbox" at bounding box center [291, 336] width 19 height 19
checkbox input "true"
click at [284, 364] on input "checkbox" at bounding box center [291, 373] width 19 height 19
checkbox input "true"
click at [285, 436] on input "checkbox" at bounding box center [291, 445] width 19 height 19
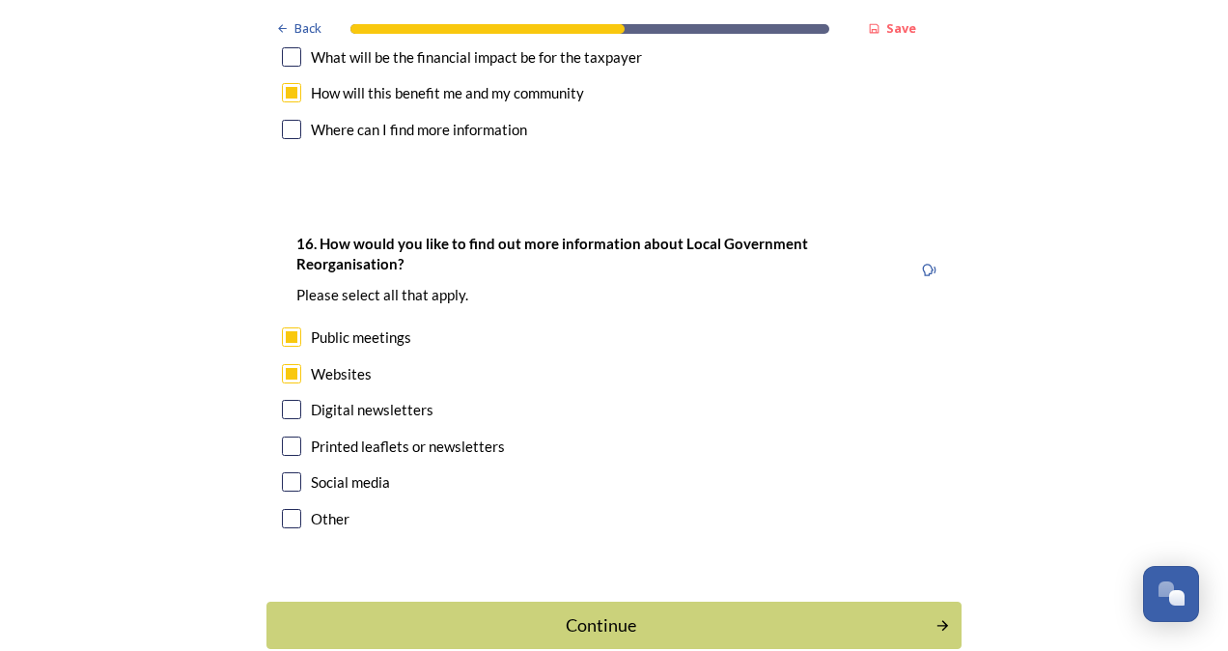
checkbox input "true"
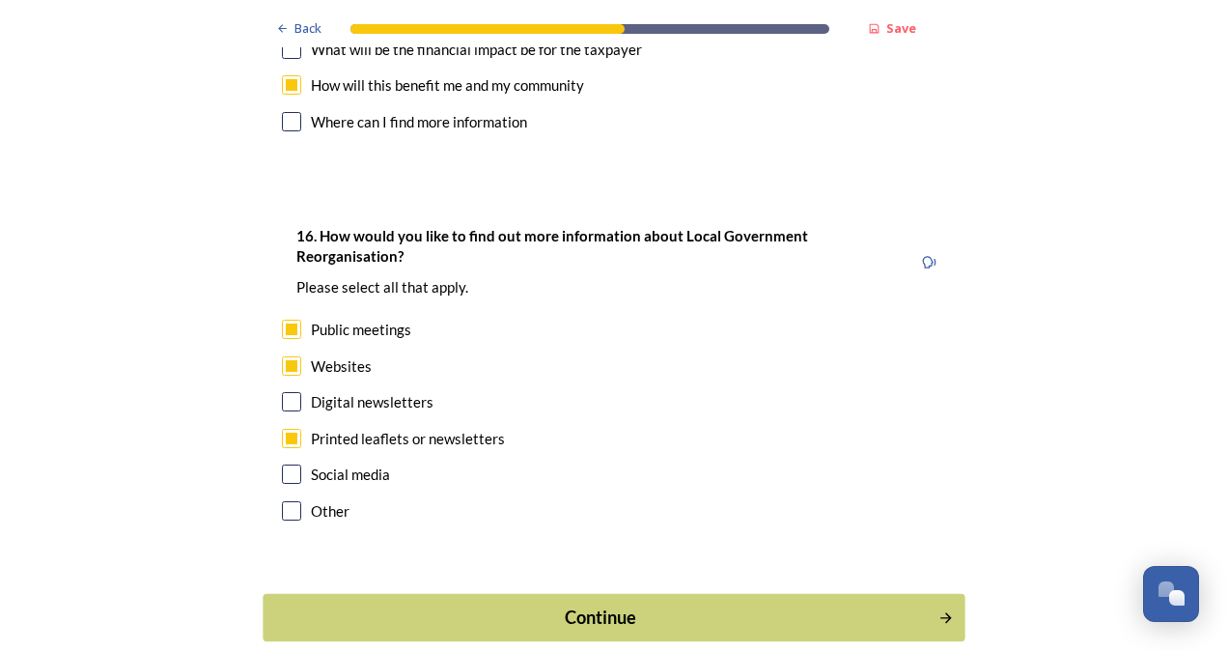
click at [605, 604] on div "Continue" at bounding box center [601, 617] width 654 height 26
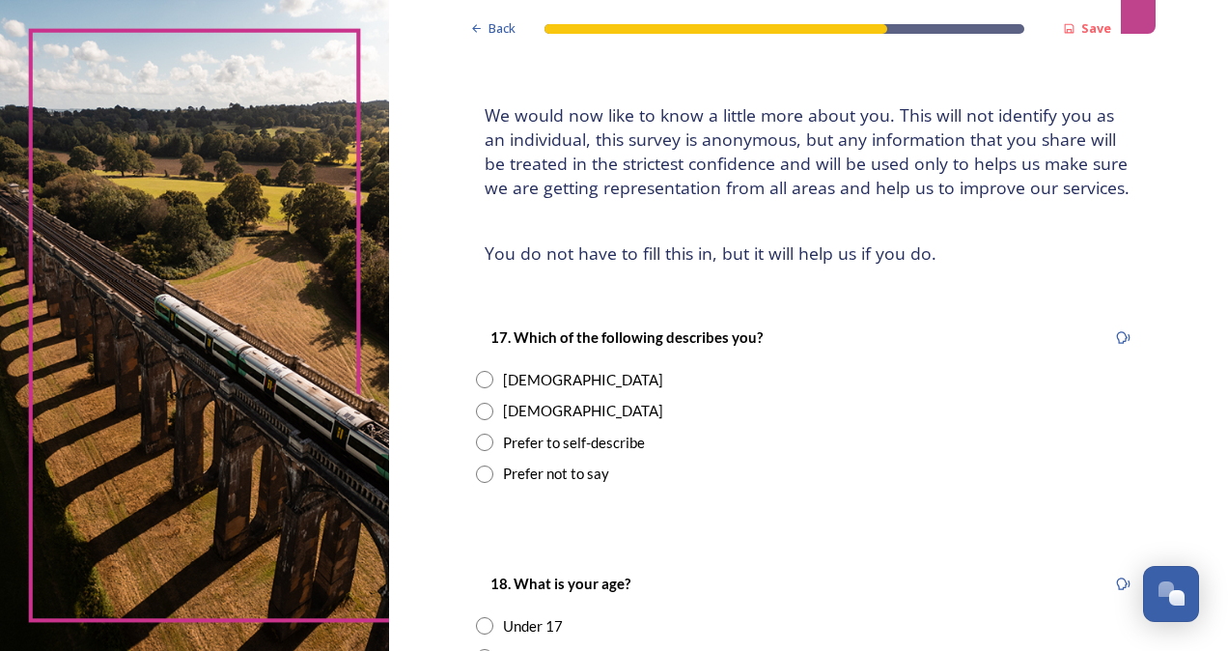
scroll to position [97, 0]
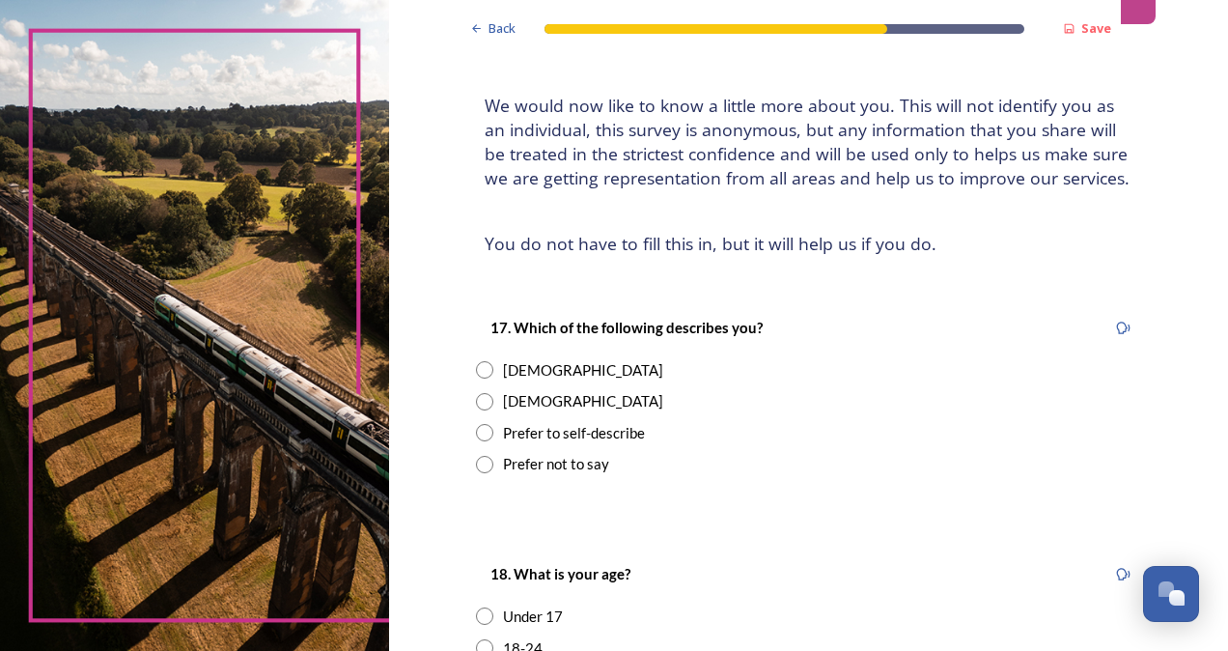
click at [479, 401] on input "radio" at bounding box center [484, 401] width 17 height 17
radio input "true"
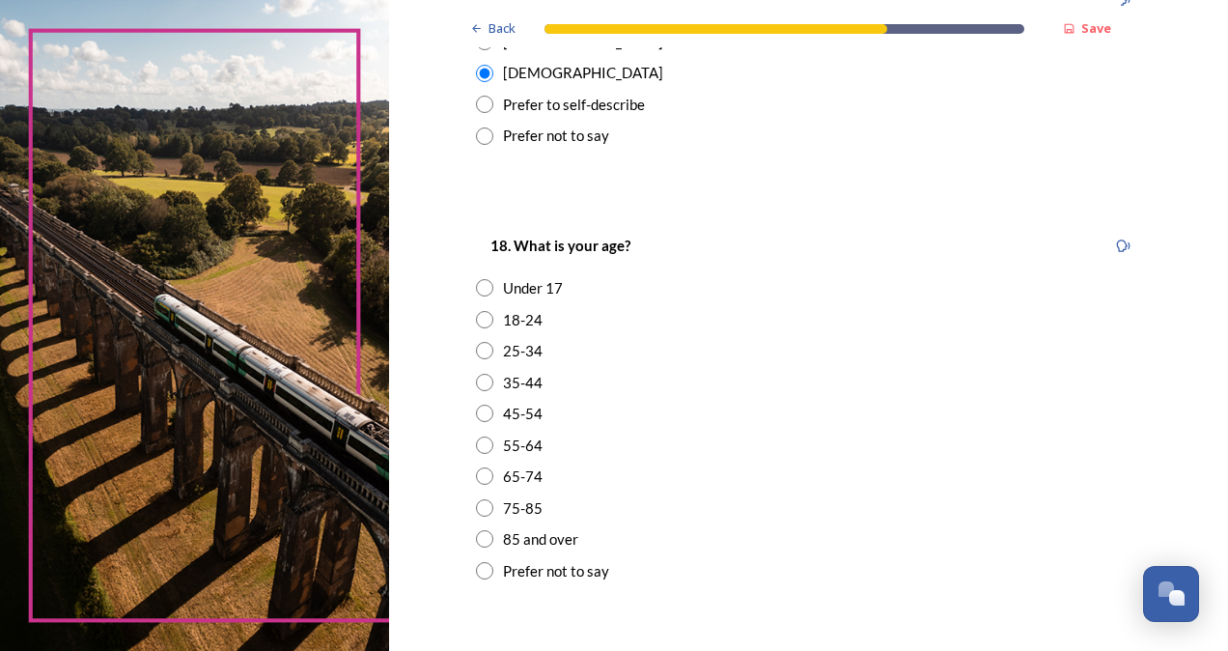
scroll to position [483, 0]
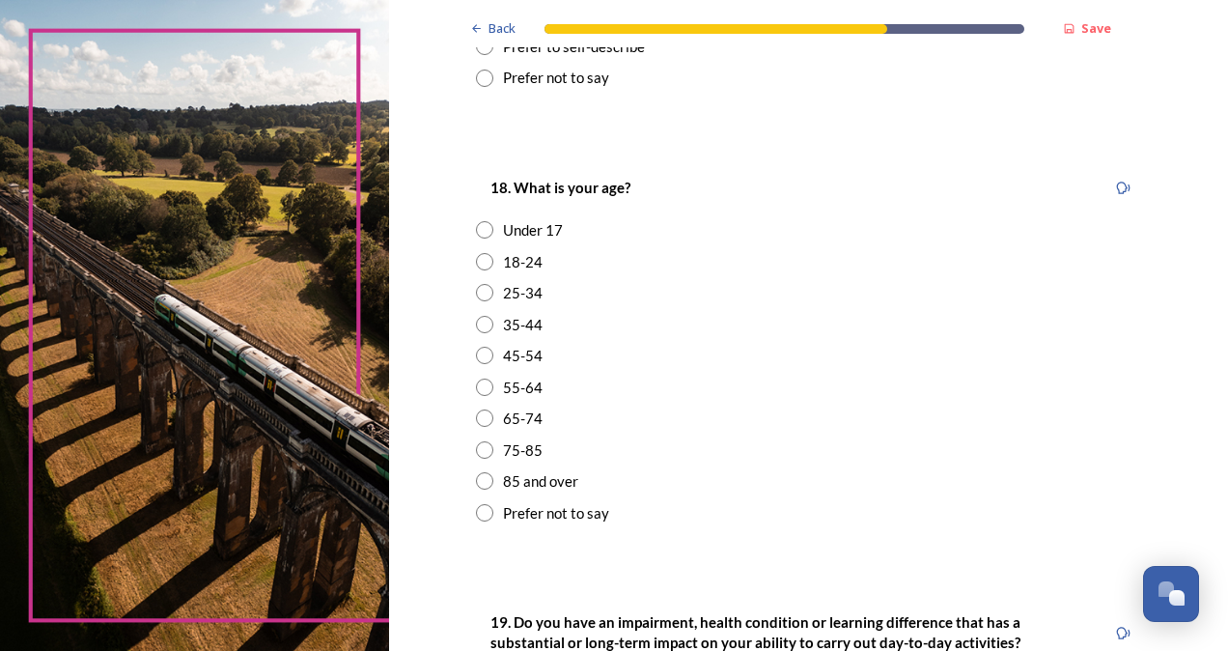
click at [480, 420] on input "radio" at bounding box center [484, 417] width 17 height 17
radio input "true"
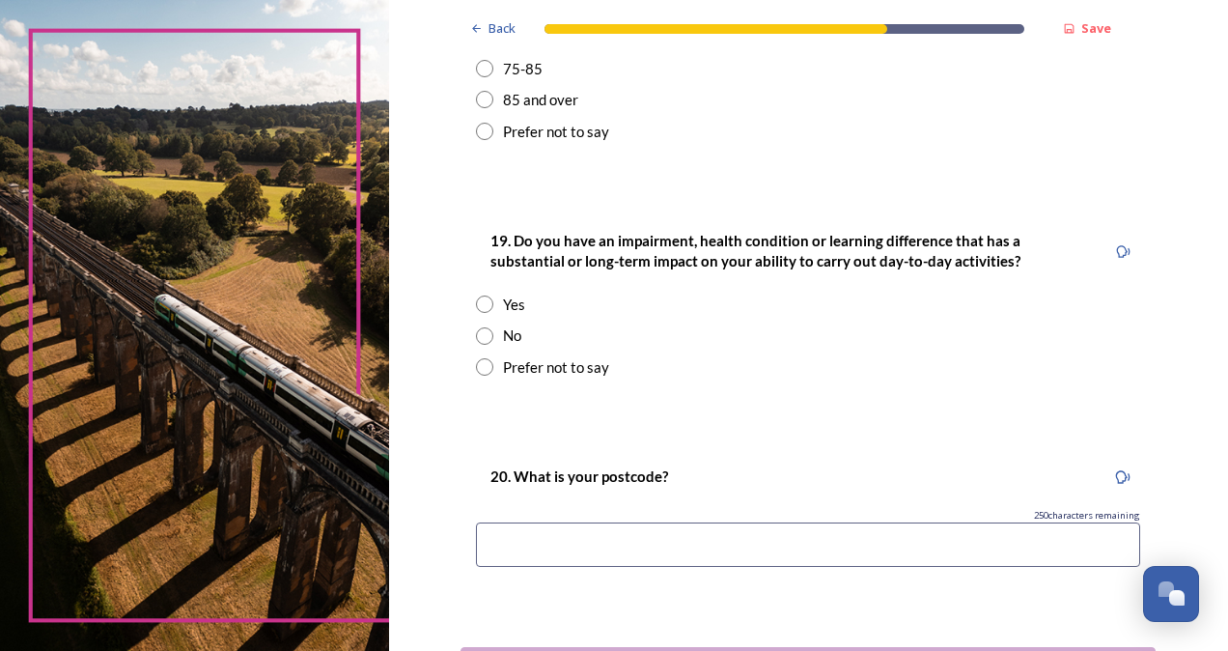
scroll to position [869, 0]
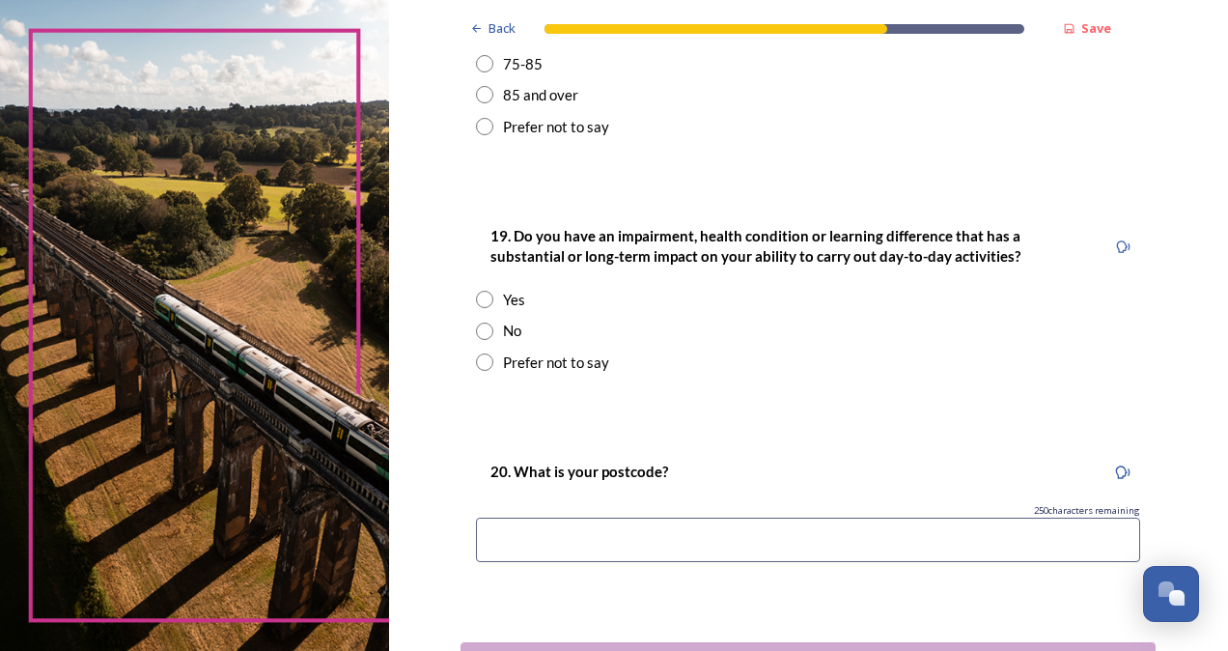
click at [476, 329] on input "radio" at bounding box center [484, 330] width 17 height 17
radio input "true"
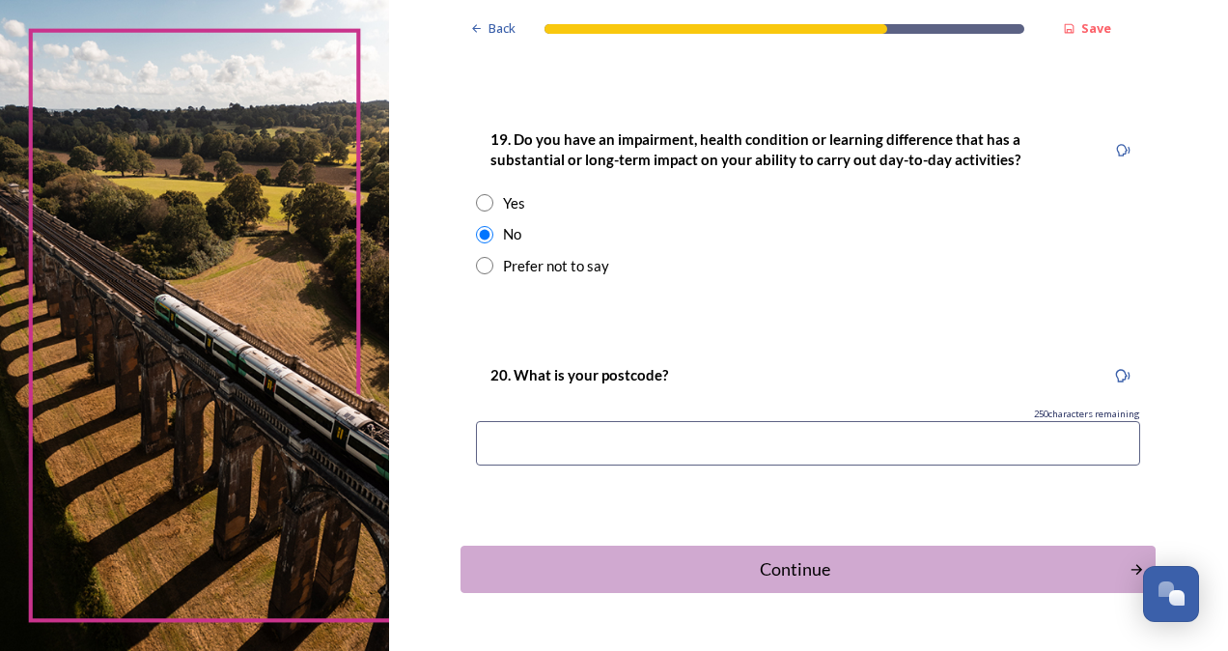
click at [478, 433] on input at bounding box center [808, 443] width 664 height 44
type input "RH175RR"
click at [781, 572] on div "Continue" at bounding box center [795, 569] width 654 height 26
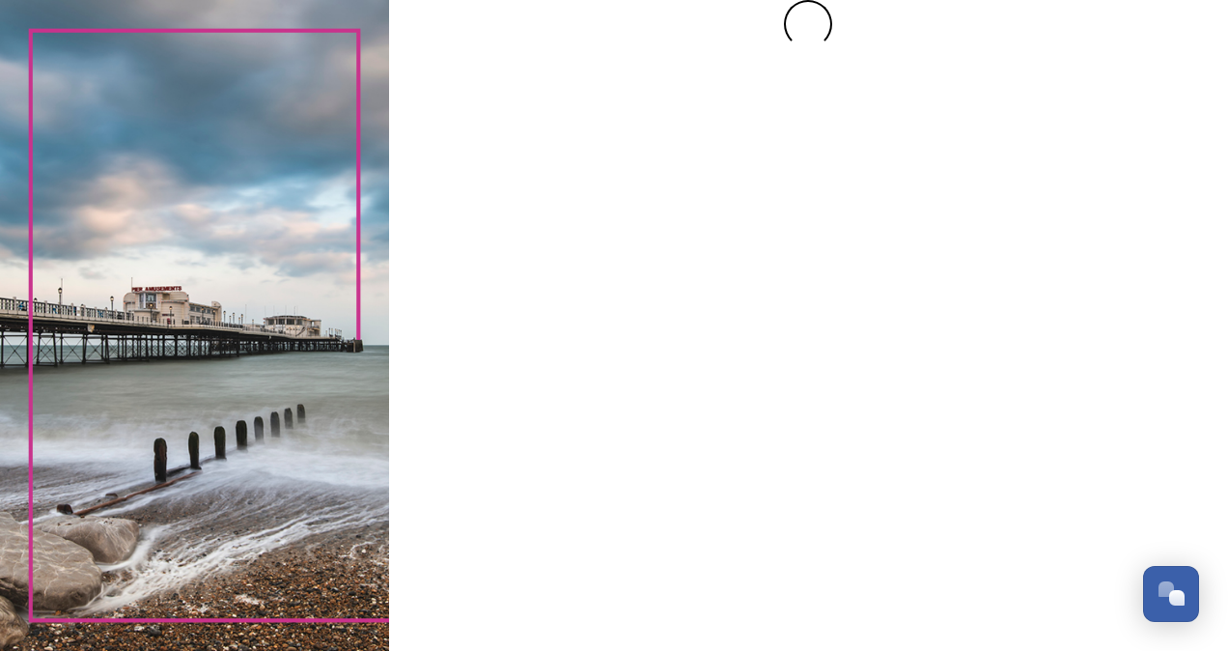
scroll to position [0, 0]
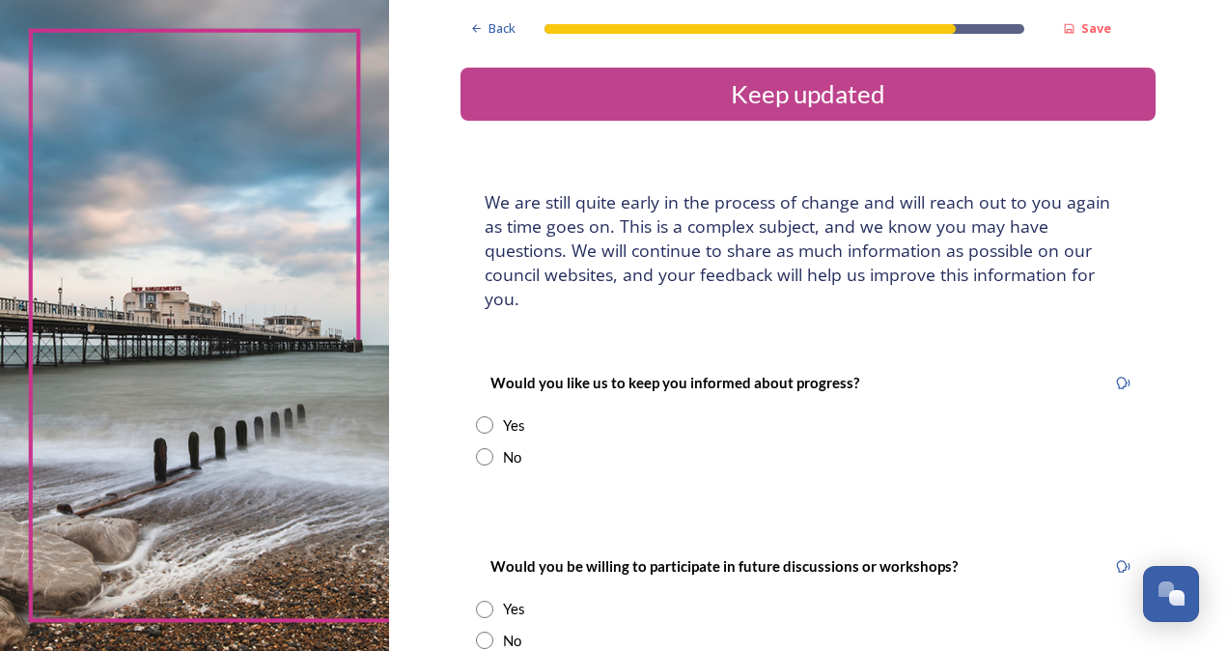
click at [476, 416] on input "radio" at bounding box center [484, 424] width 17 height 17
radio input "true"
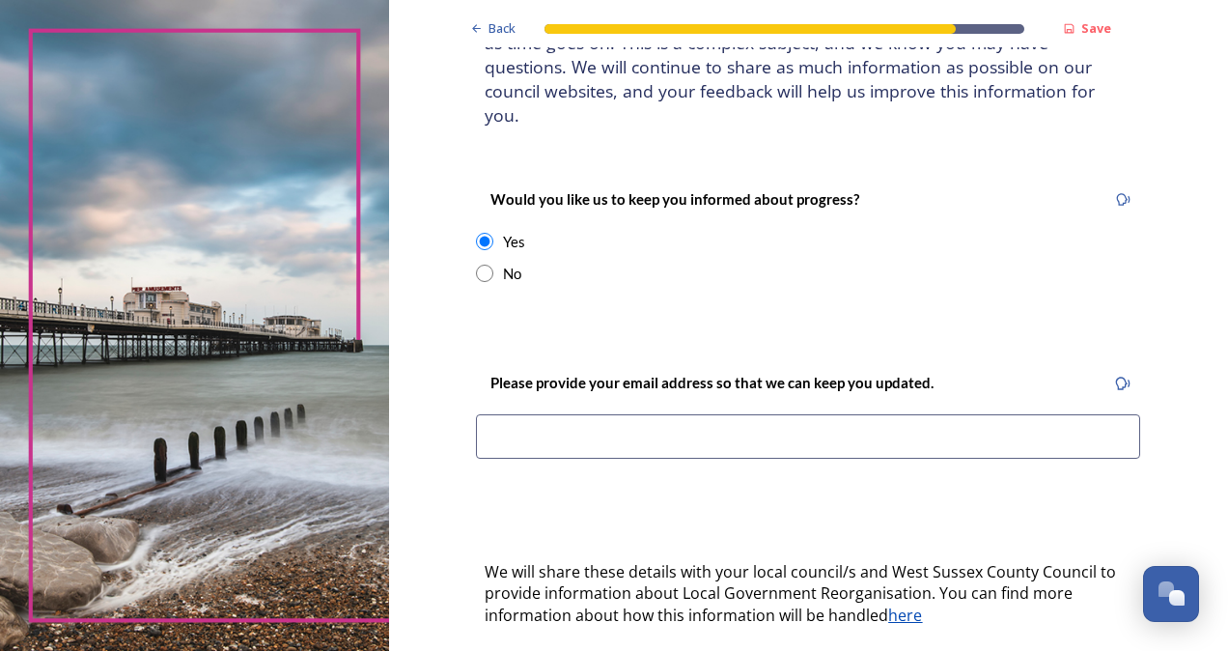
scroll to position [193, 0]
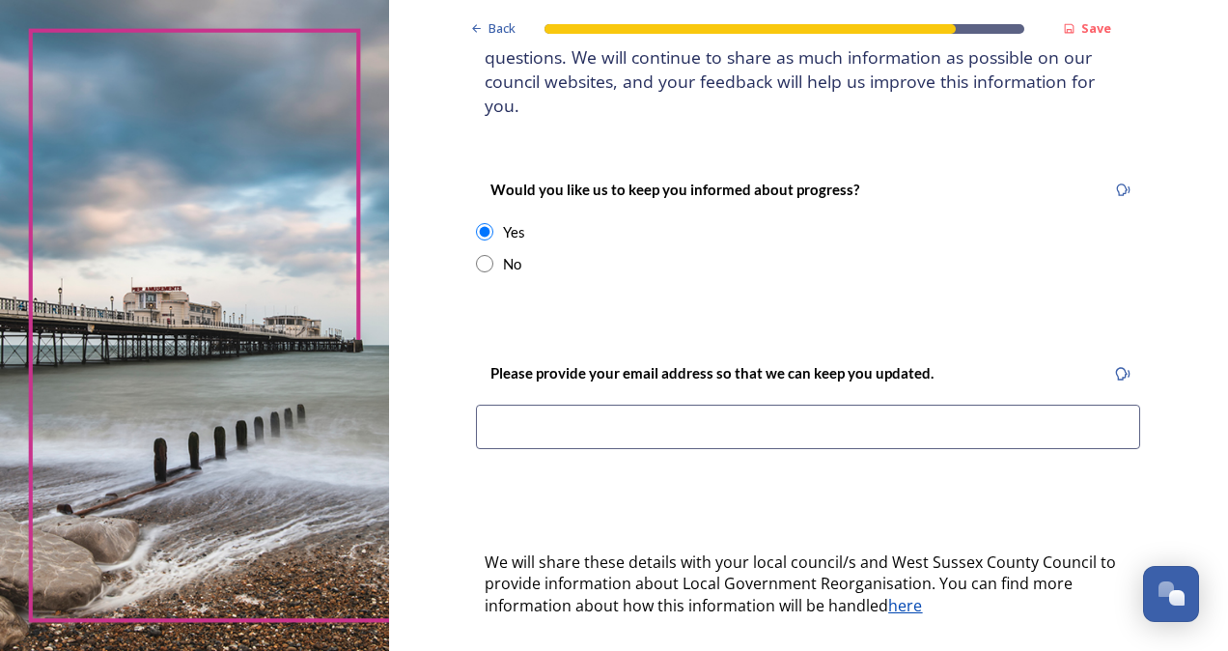
click at [493, 405] on input at bounding box center [808, 427] width 664 height 44
type input "[EMAIL_ADDRESS][DOMAIN_NAME]"
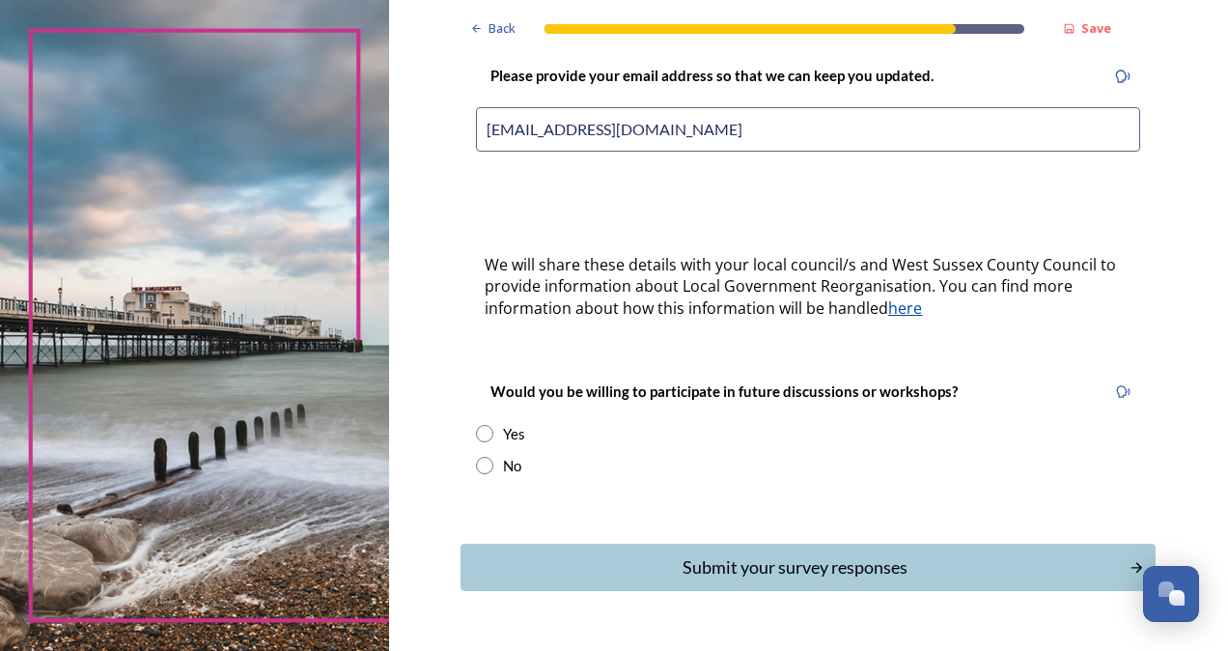
scroll to position [516, 0]
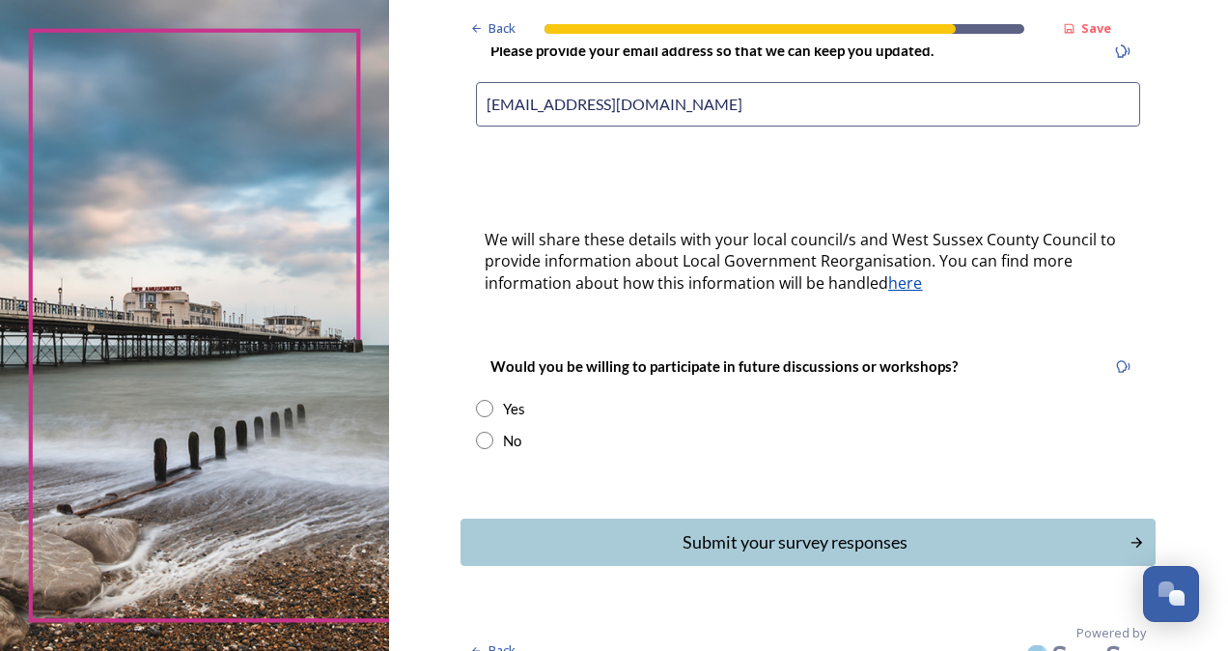
click at [477, 432] on input "radio" at bounding box center [484, 440] width 17 height 17
radio input "true"
click at [726, 529] on div "Submit your survey responses" at bounding box center [795, 542] width 654 height 26
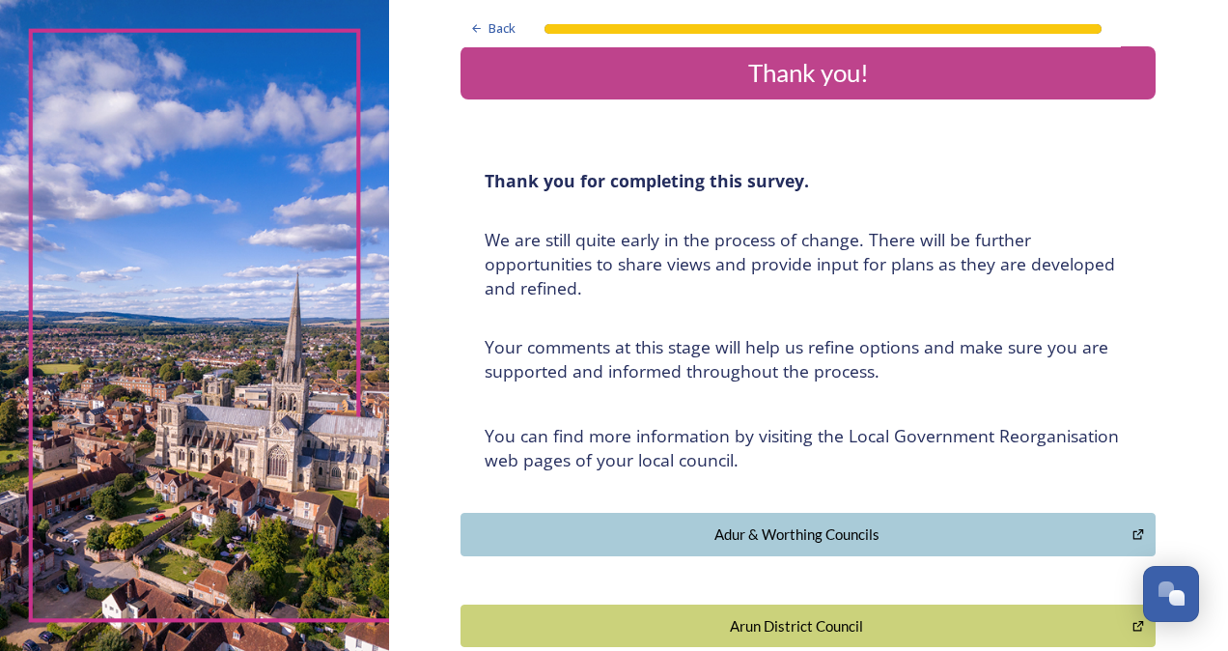
scroll to position [0, 0]
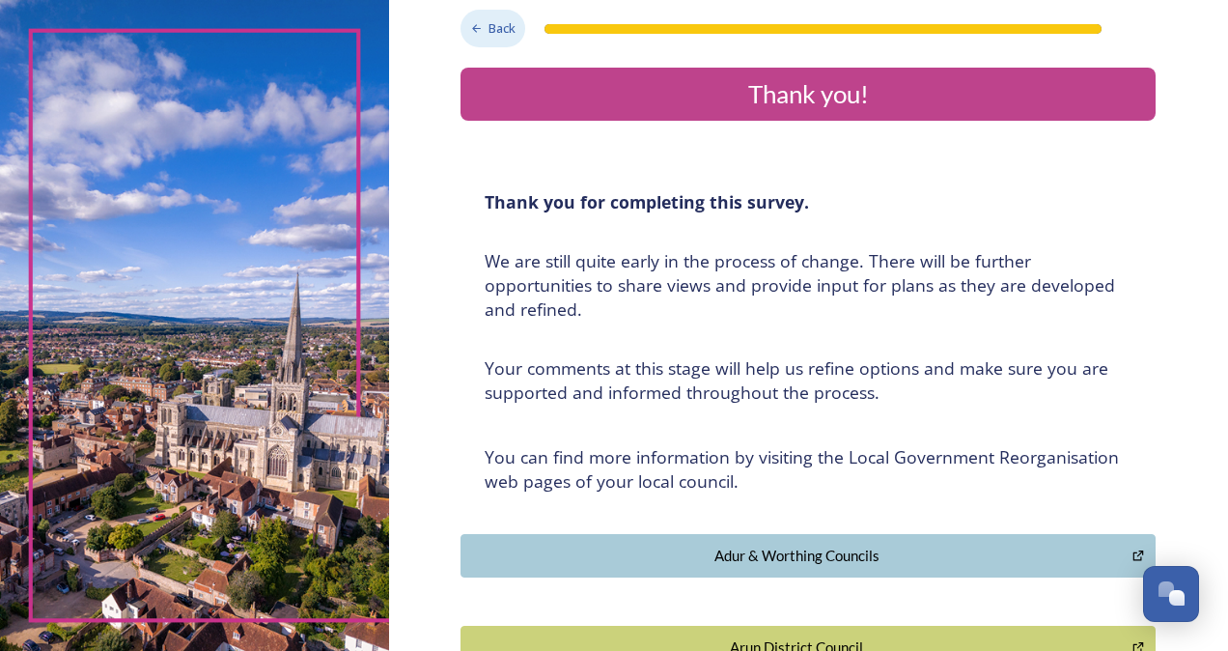
click at [489, 32] on span "Back" at bounding box center [502, 28] width 27 height 18
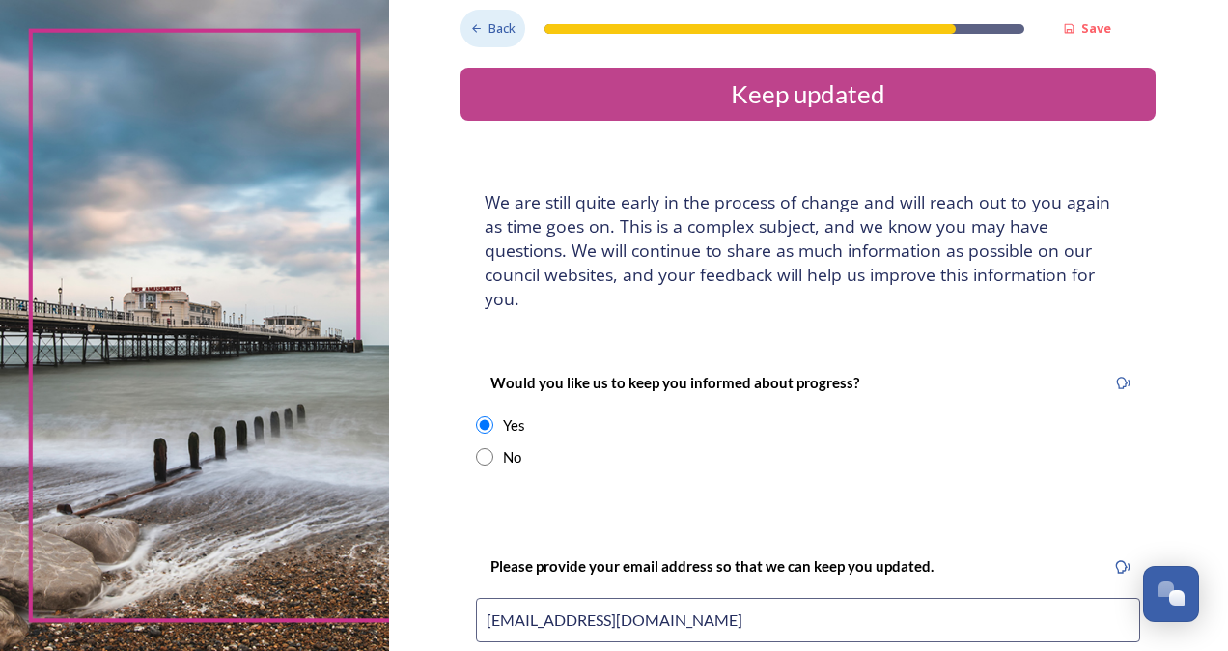
click at [489, 35] on span "Back" at bounding box center [502, 28] width 27 height 18
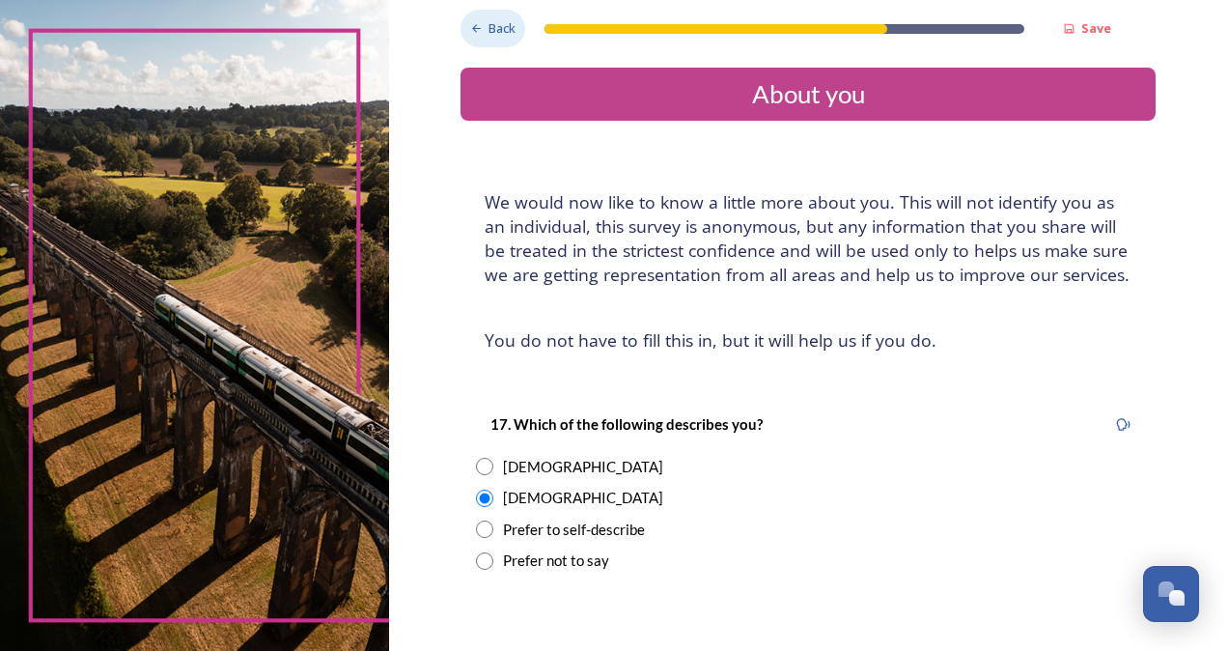
click at [489, 35] on span "Back" at bounding box center [502, 28] width 27 height 18
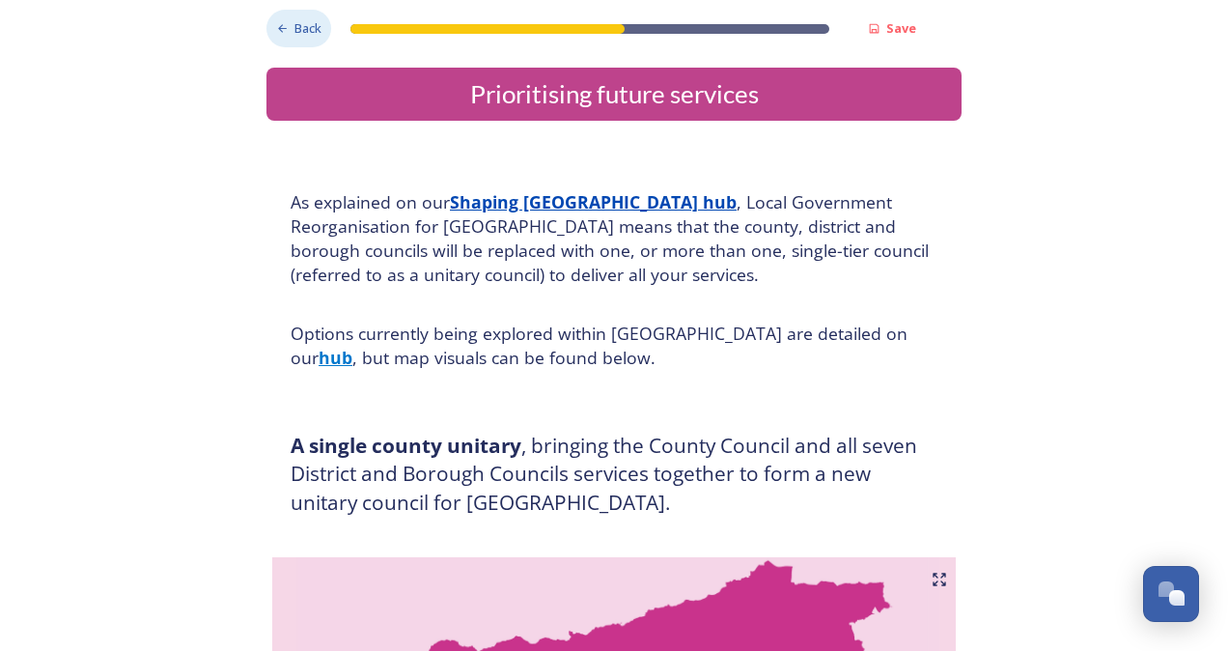
click at [303, 33] on span "Back" at bounding box center [307, 28] width 27 height 18
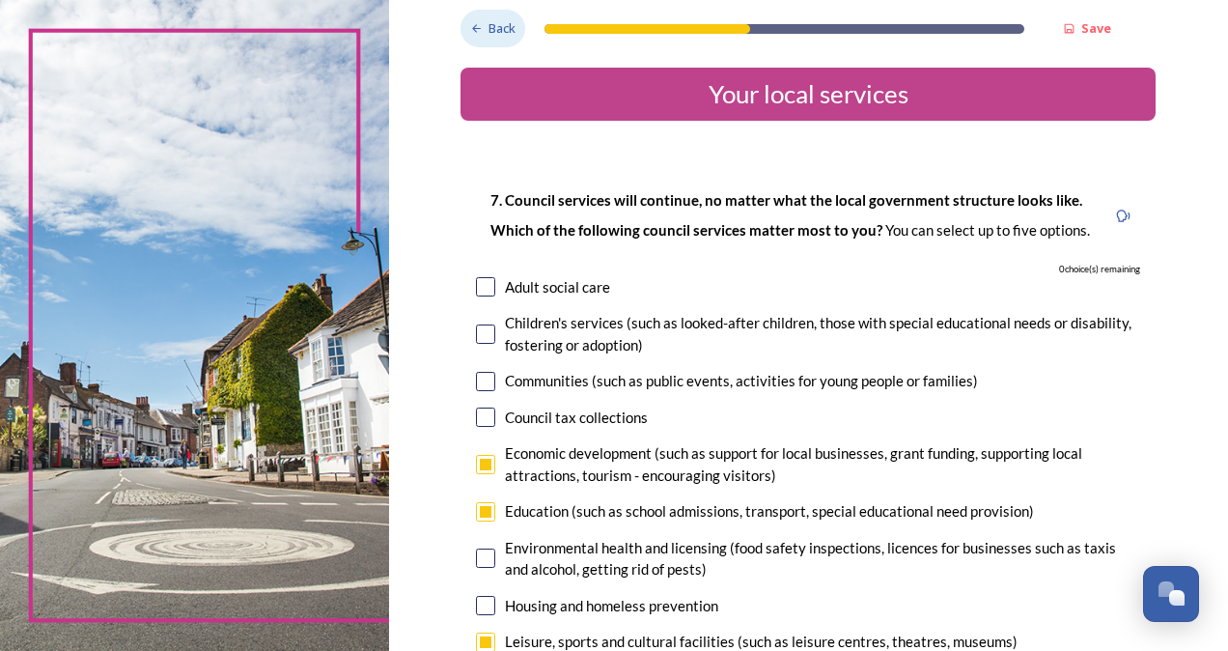
click at [495, 29] on span "Back" at bounding box center [502, 28] width 27 height 18
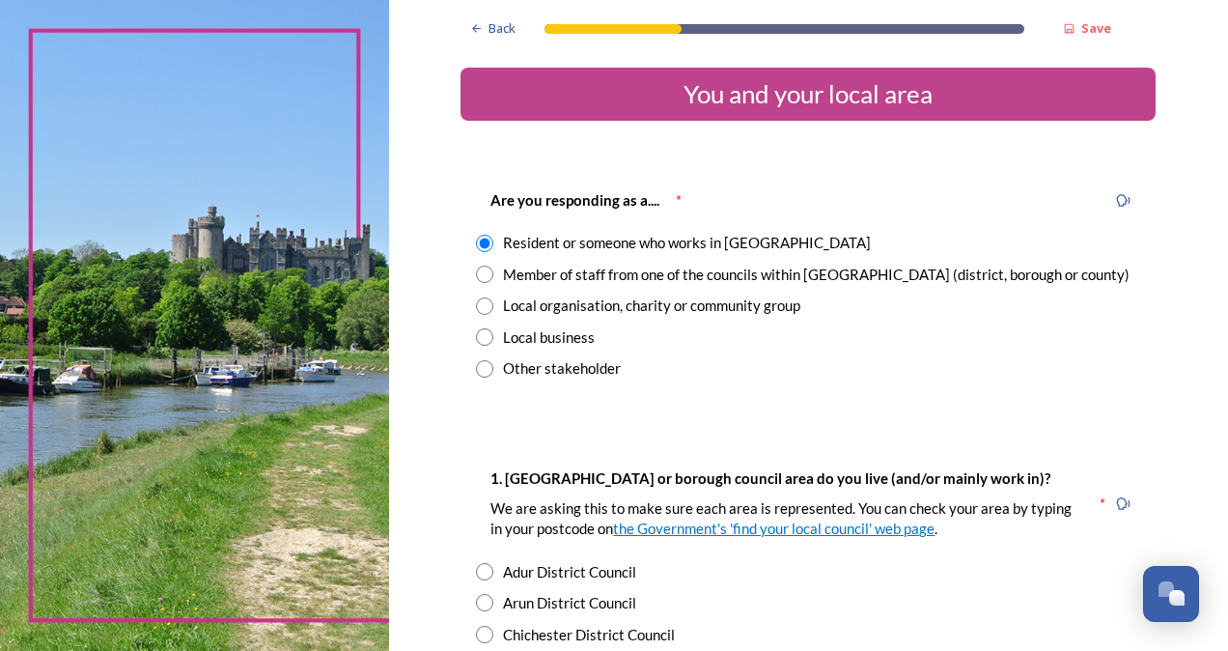
click at [494, 29] on span "Back" at bounding box center [502, 28] width 27 height 18
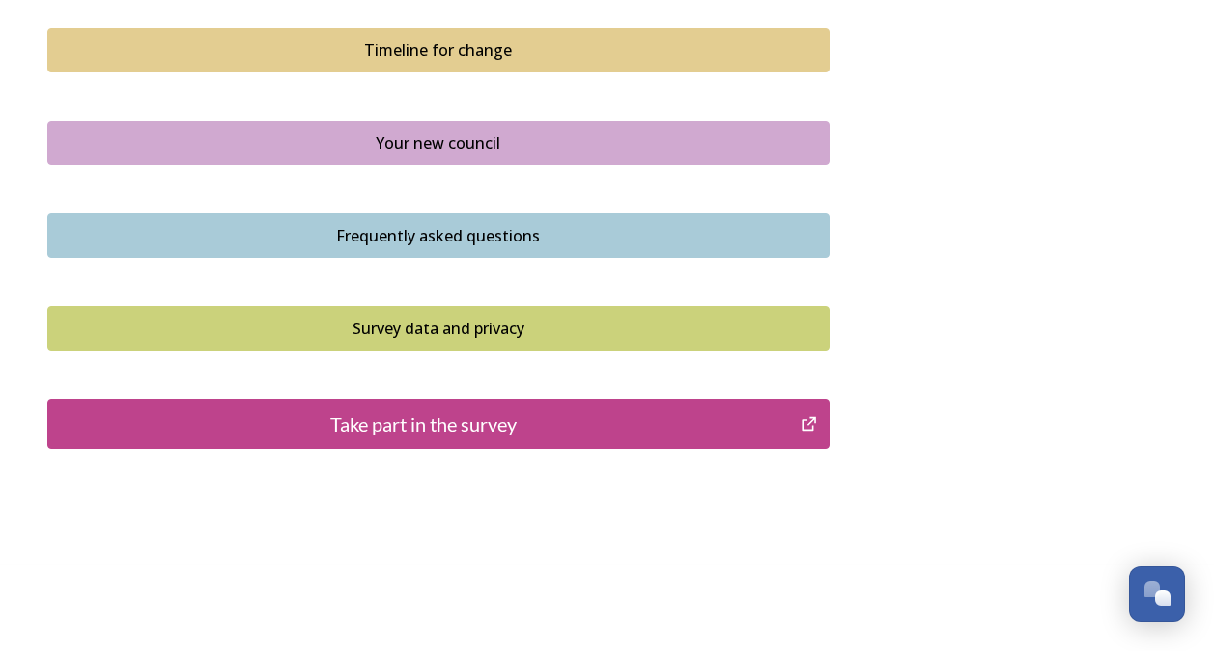
scroll to position [1416, 0]
